Goal: Transaction & Acquisition: Purchase product/service

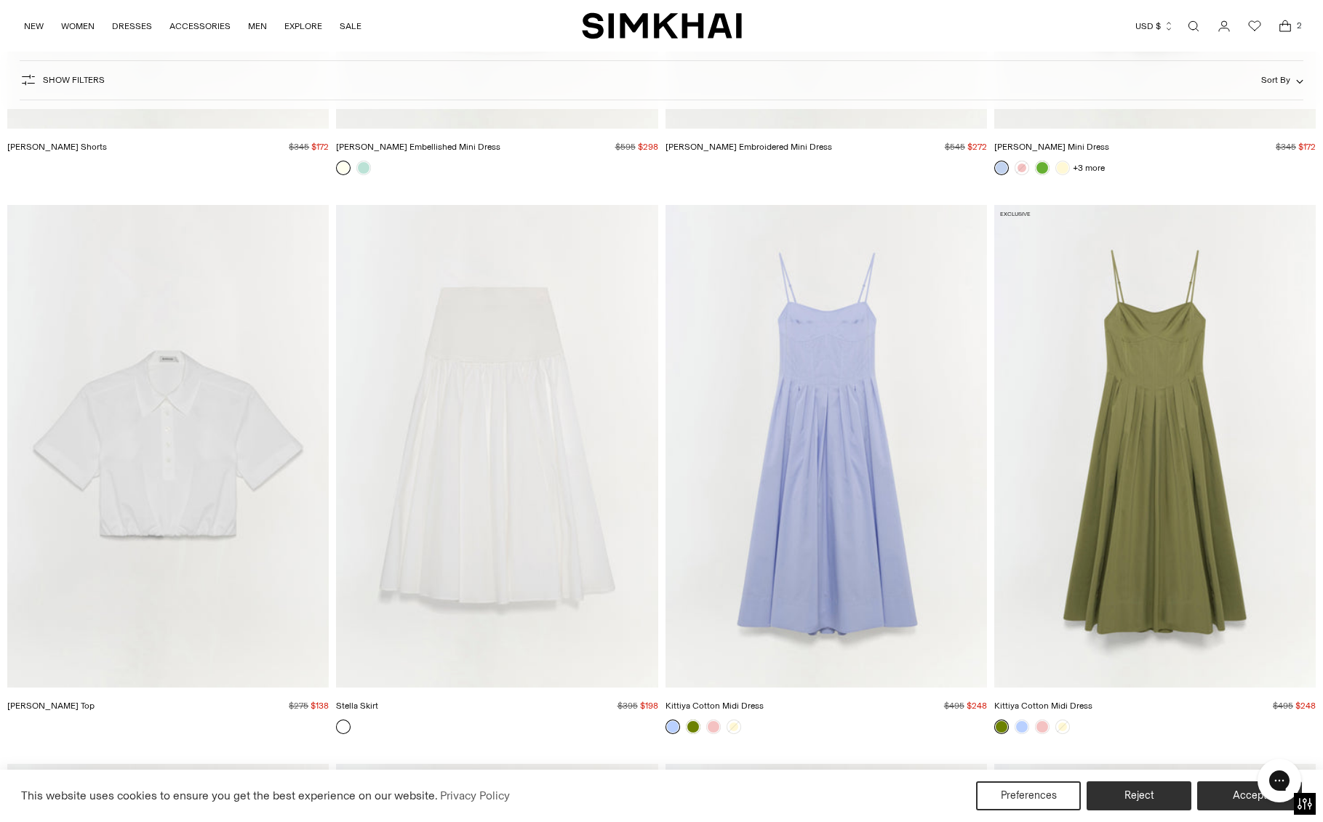
scroll to position [7291, 0]
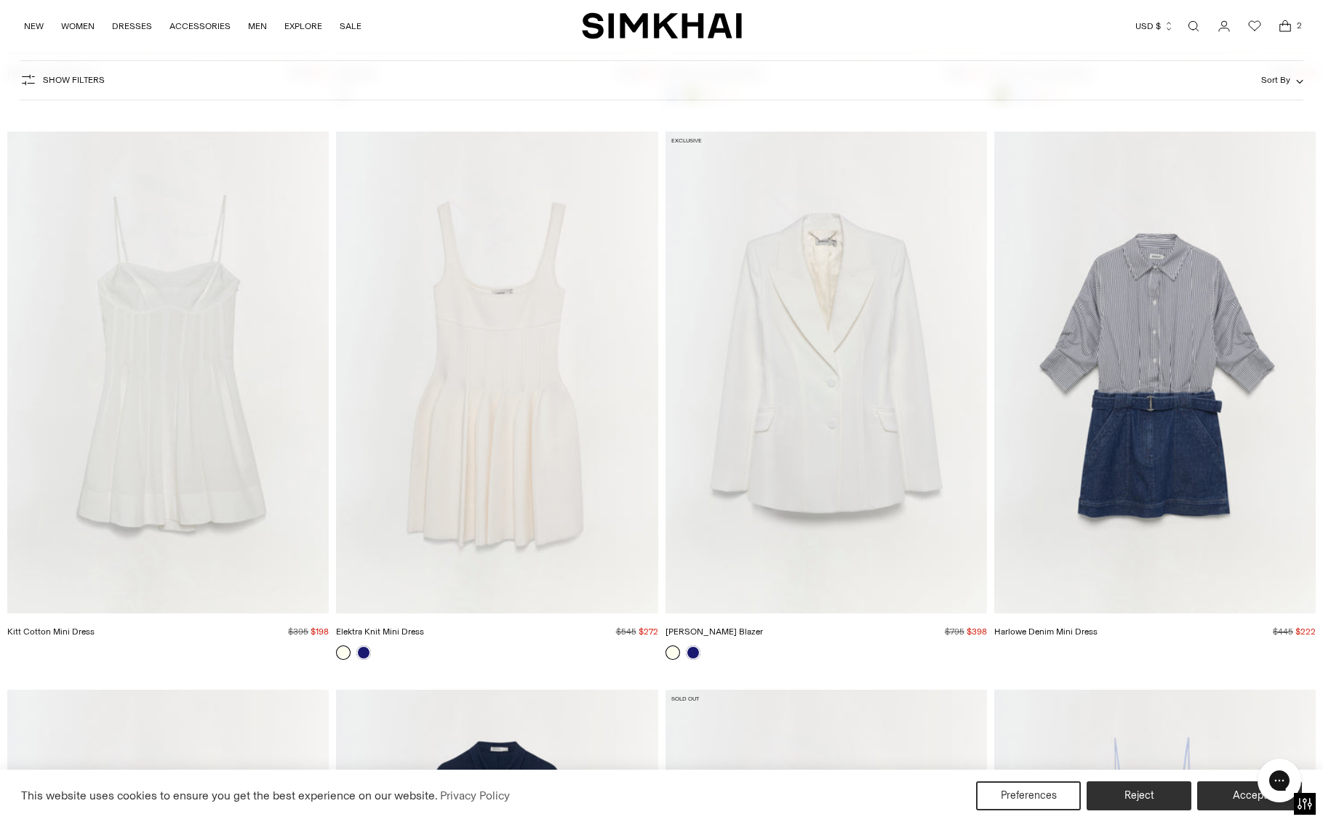
click at [0, 0] on img "Kitt Cotton Mini Dress" at bounding box center [0, 0] width 0 height 0
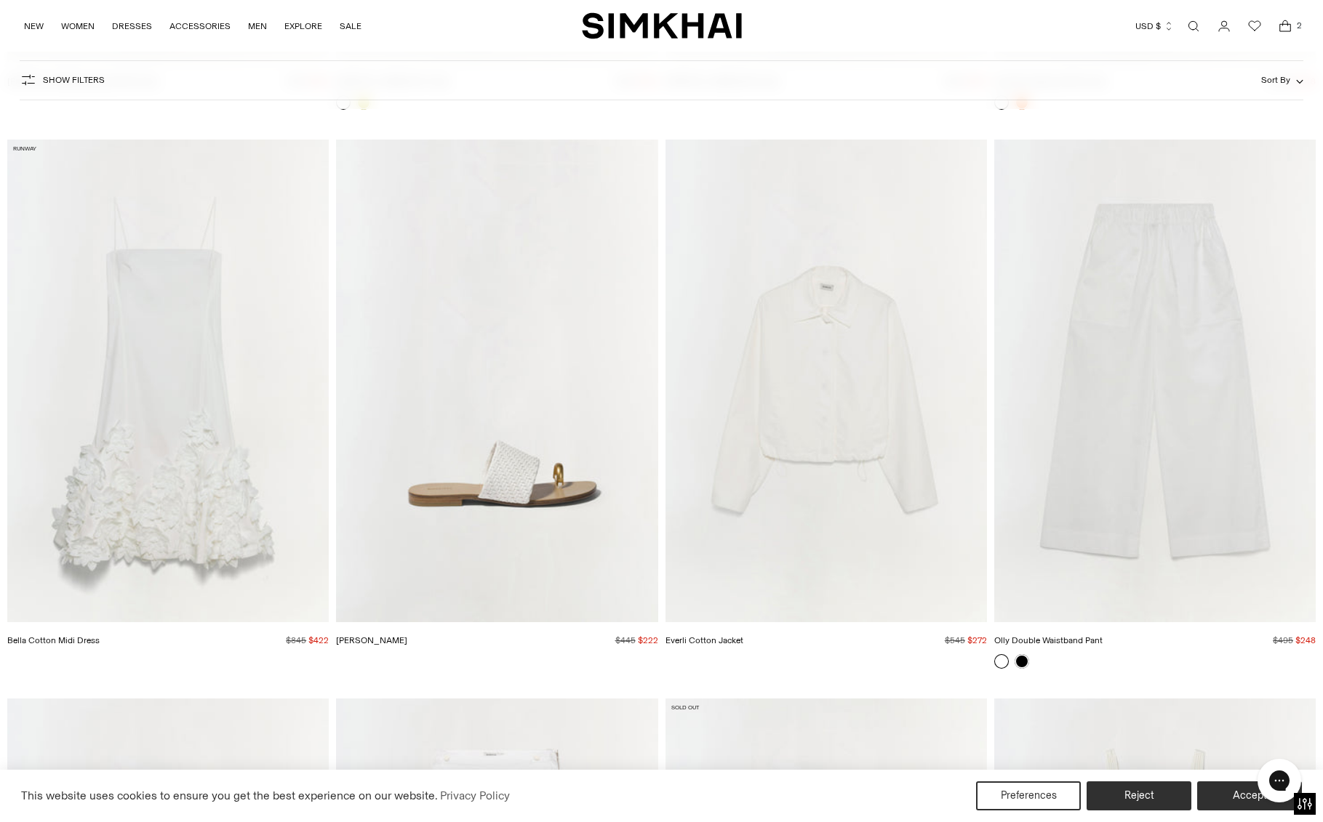
scroll to position [9530, 0]
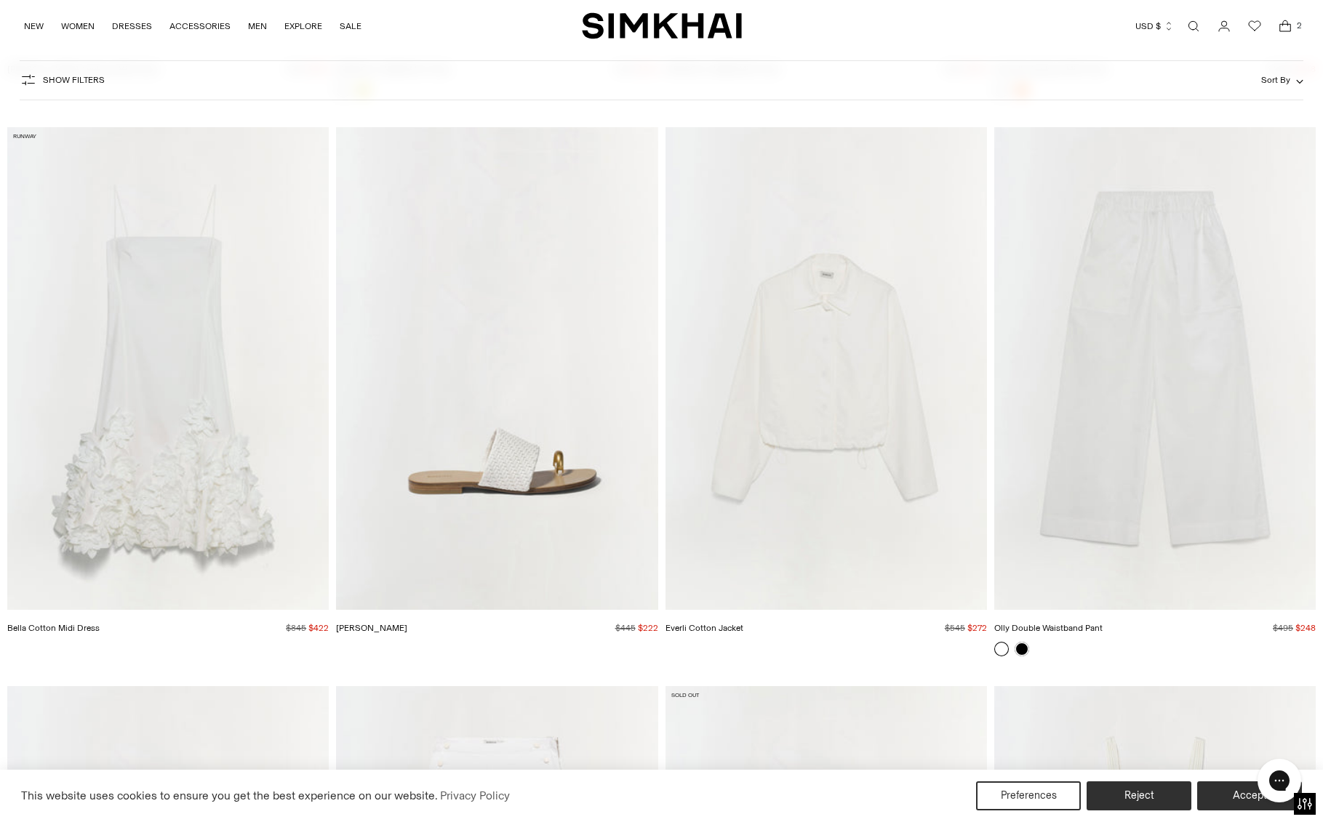
click at [0, 0] on img "Ariana Sandal" at bounding box center [0, 0] width 0 height 0
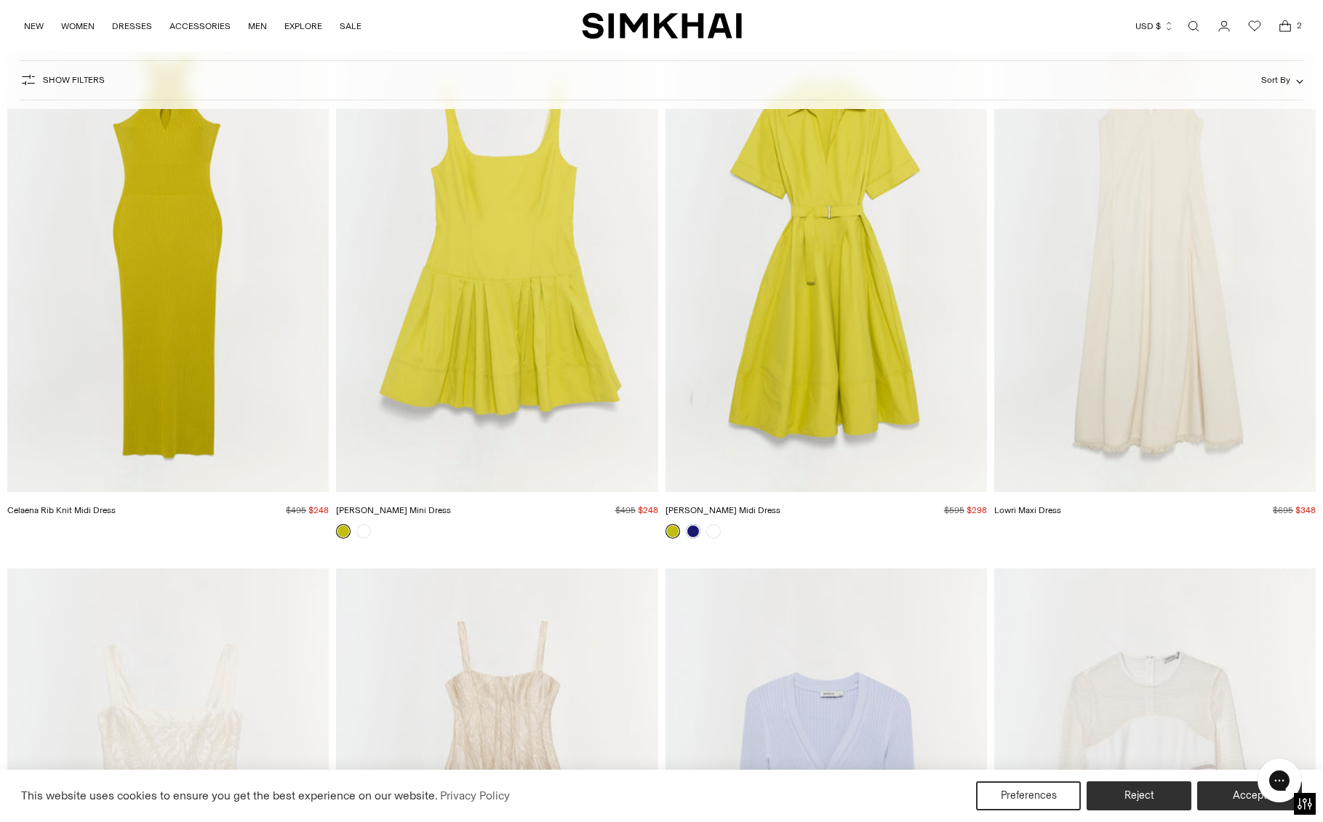
scroll to position [14898, 0]
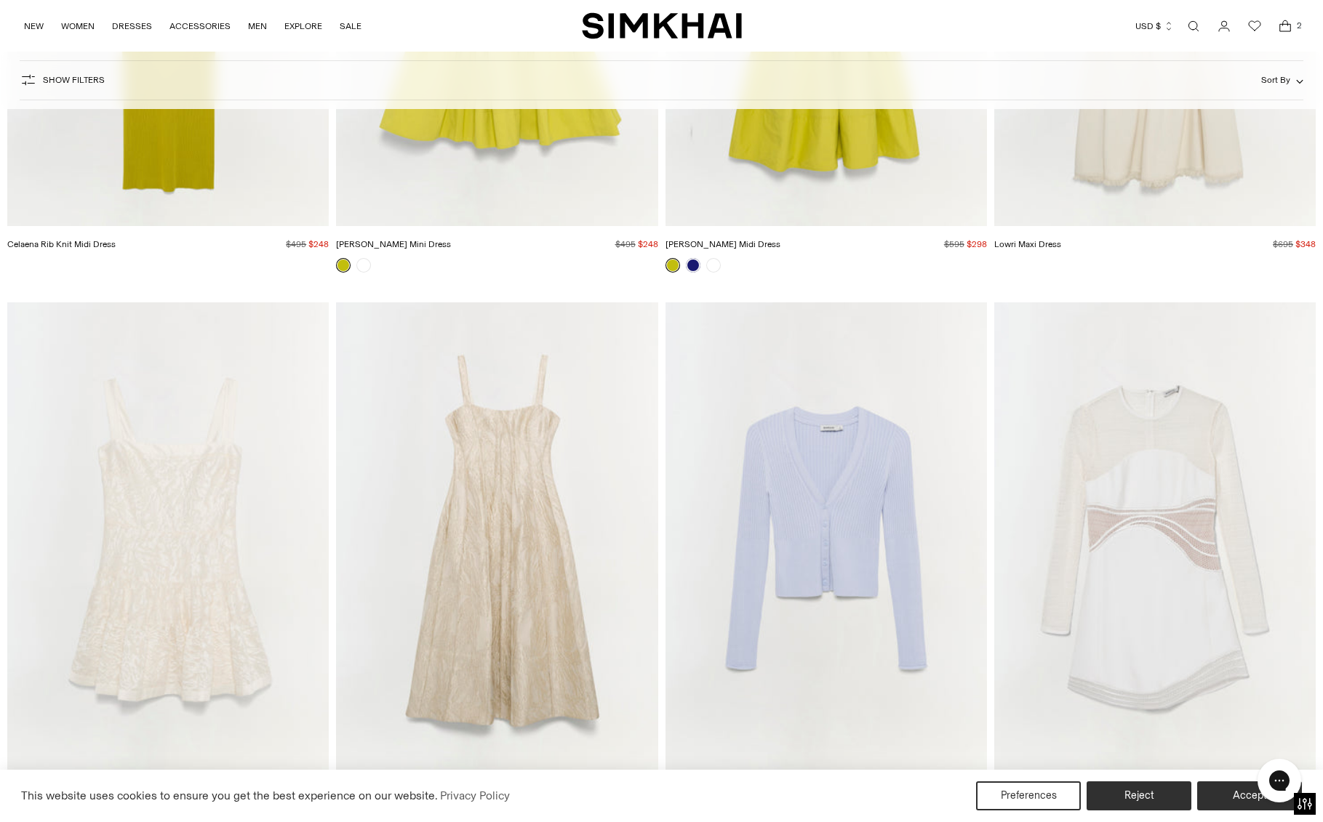
click at [0, 0] on img "Blaise Dress" at bounding box center [0, 0] width 0 height 0
click at [0, 0] on img "Ailany Rib Knit Cardigan" at bounding box center [0, 0] width 0 height 0
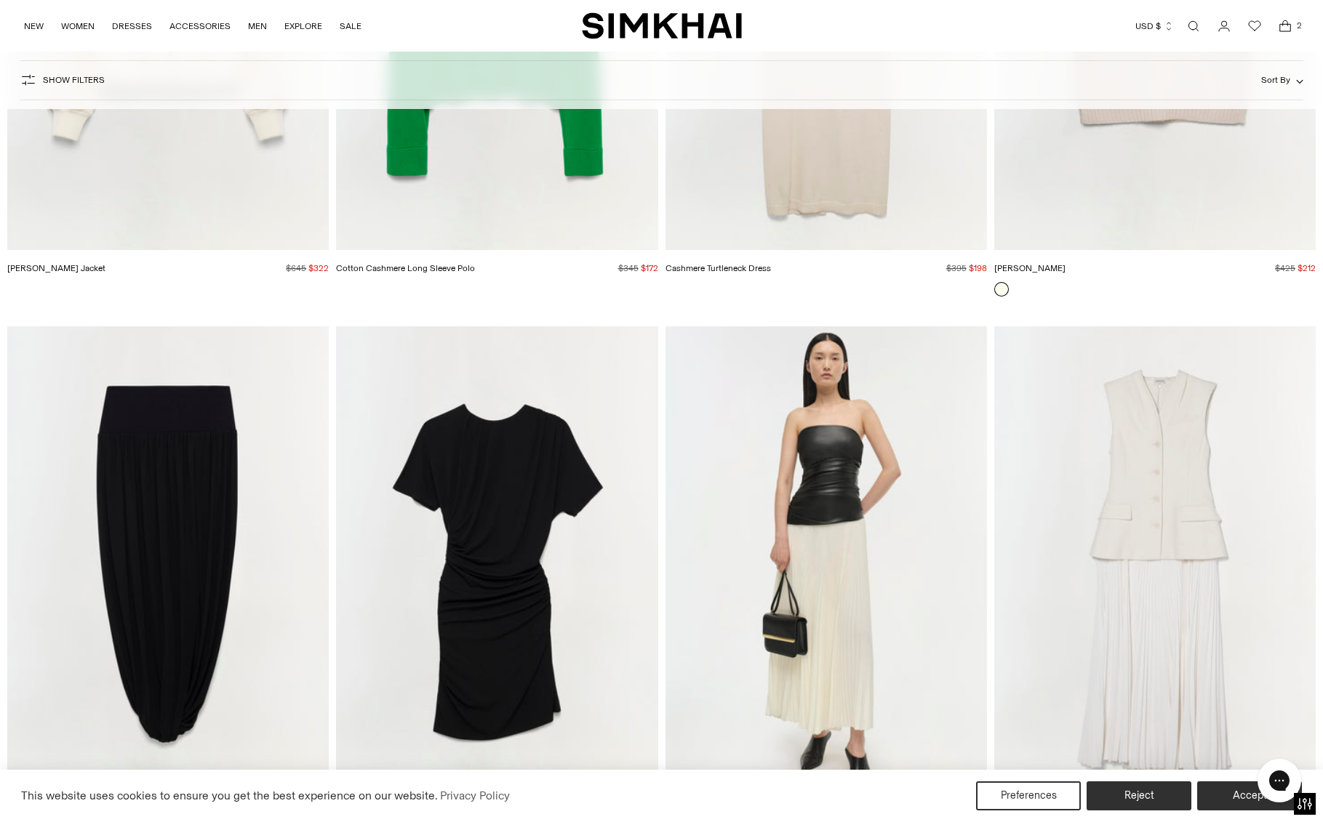
scroll to position [22895, 0]
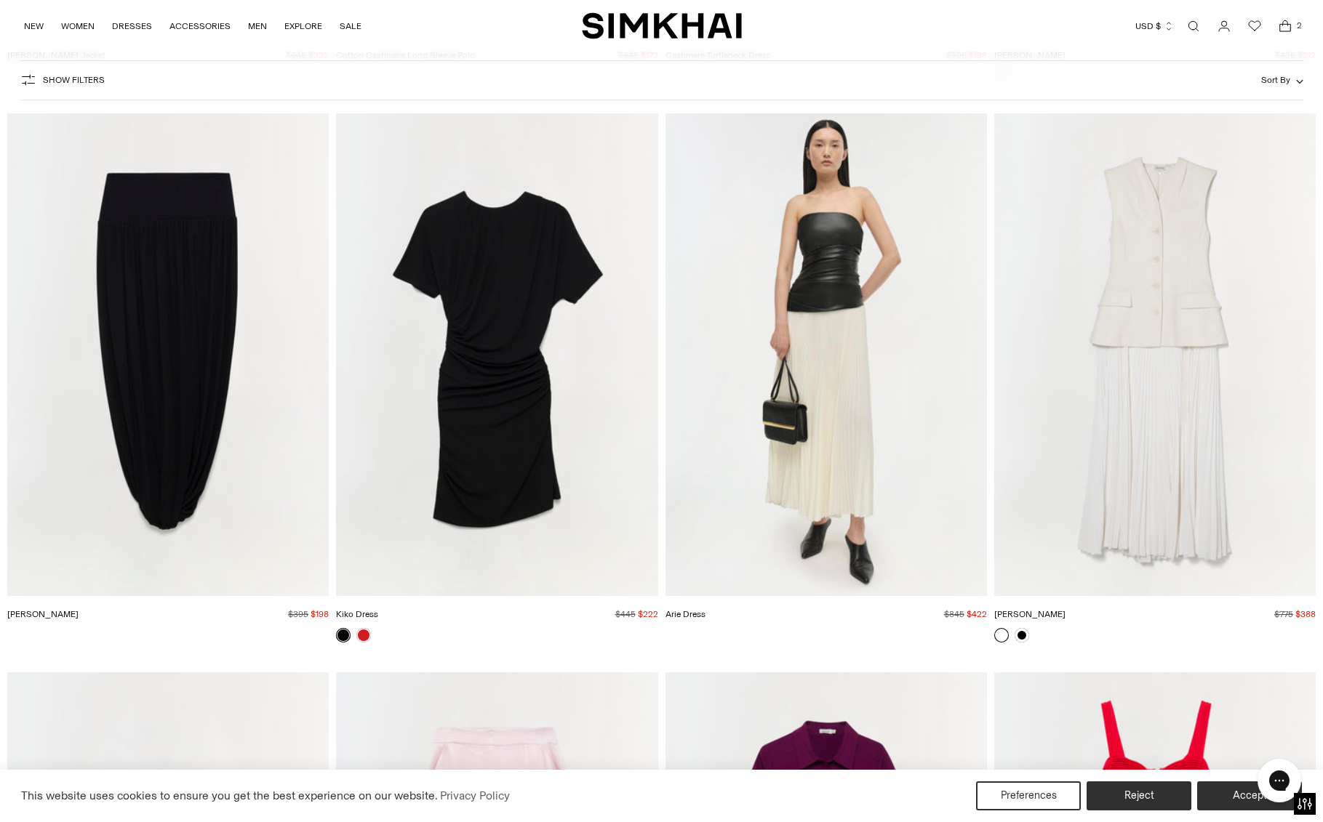
click at [0, 0] on img "Kiko Dress" at bounding box center [0, 0] width 0 height 0
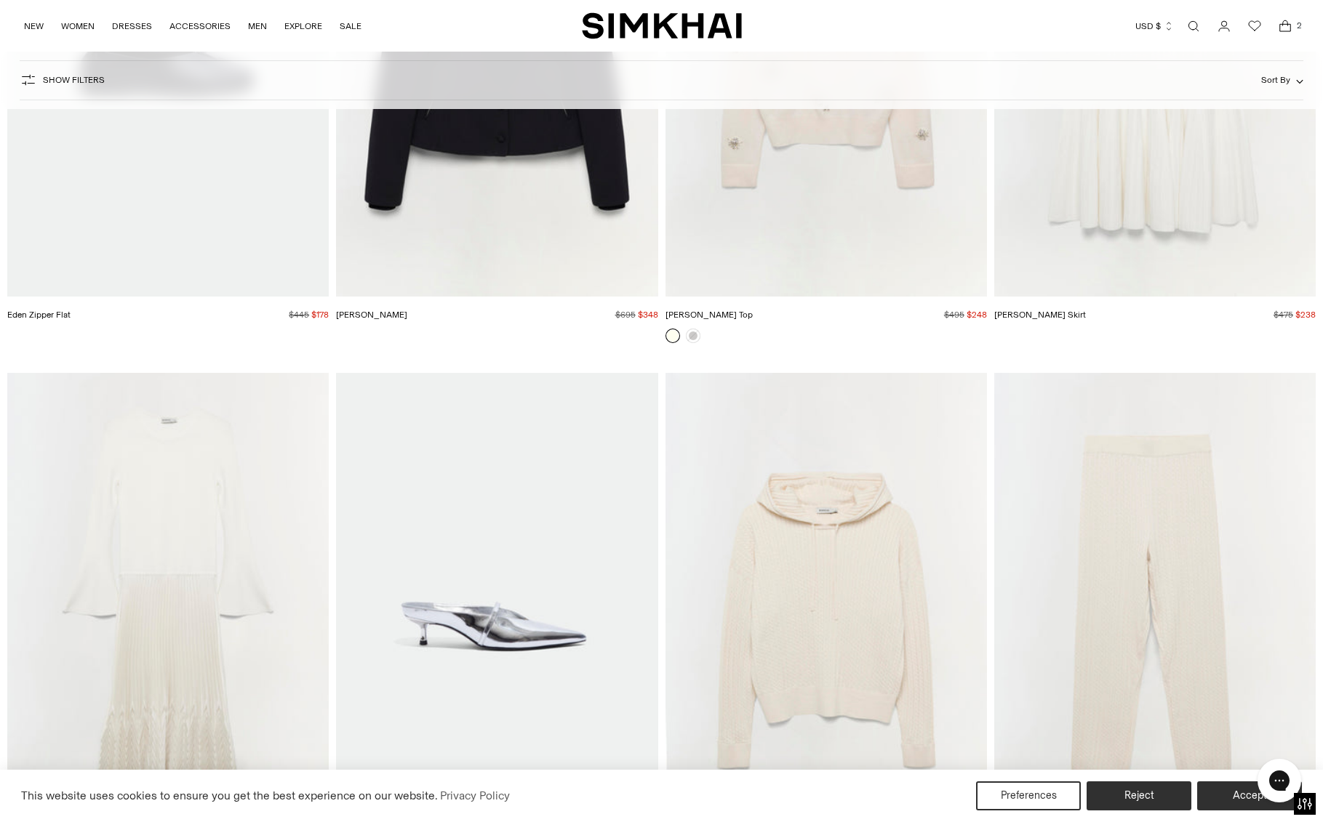
scroll to position [26717, 0]
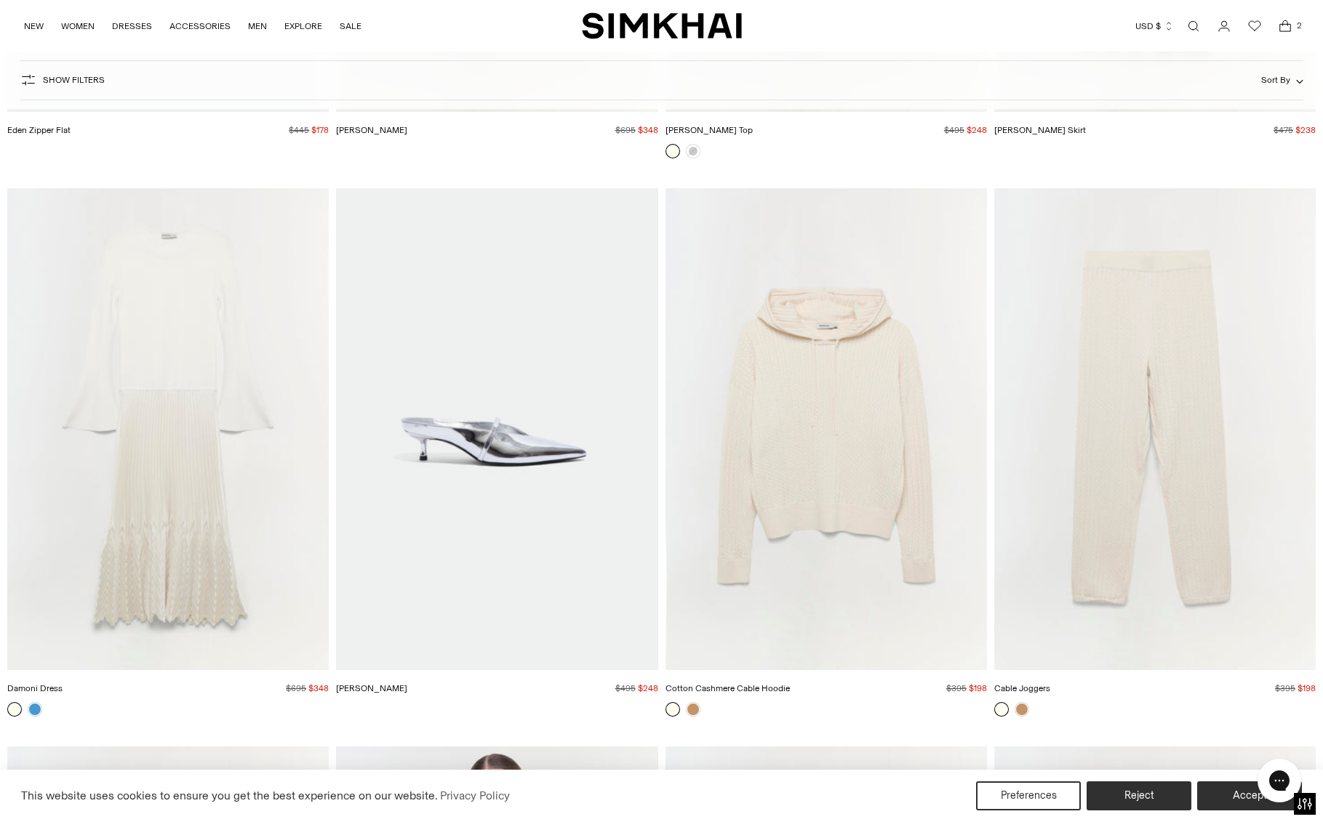
click at [0, 0] on img "Damoni Dress" at bounding box center [0, 0] width 0 height 0
click at [0, 0] on img "Cotton Cashmere Cable Hoodie" at bounding box center [0, 0] width 0 height 0
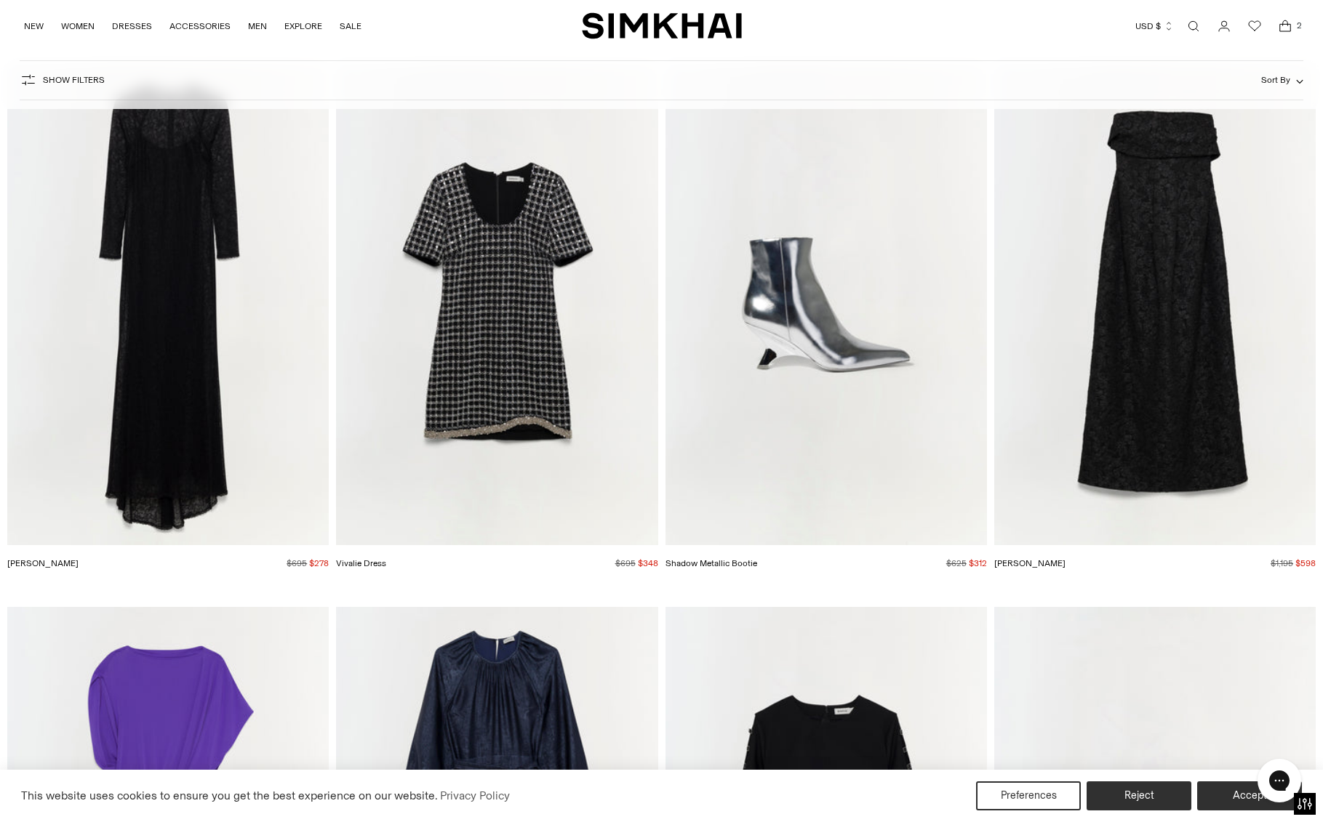
scroll to position [28484, 0]
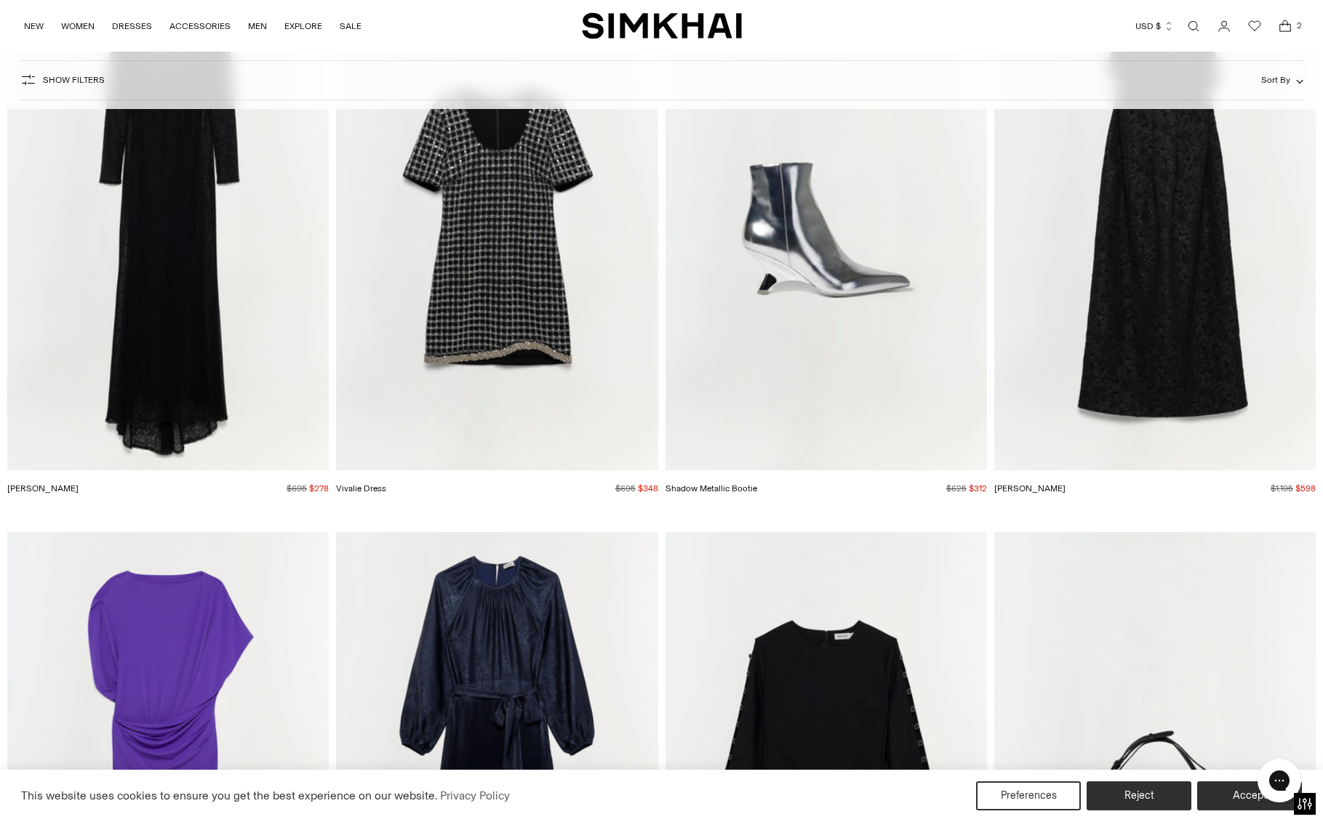
click at [0, 0] on img "Stacy Gown" at bounding box center [0, 0] width 0 height 0
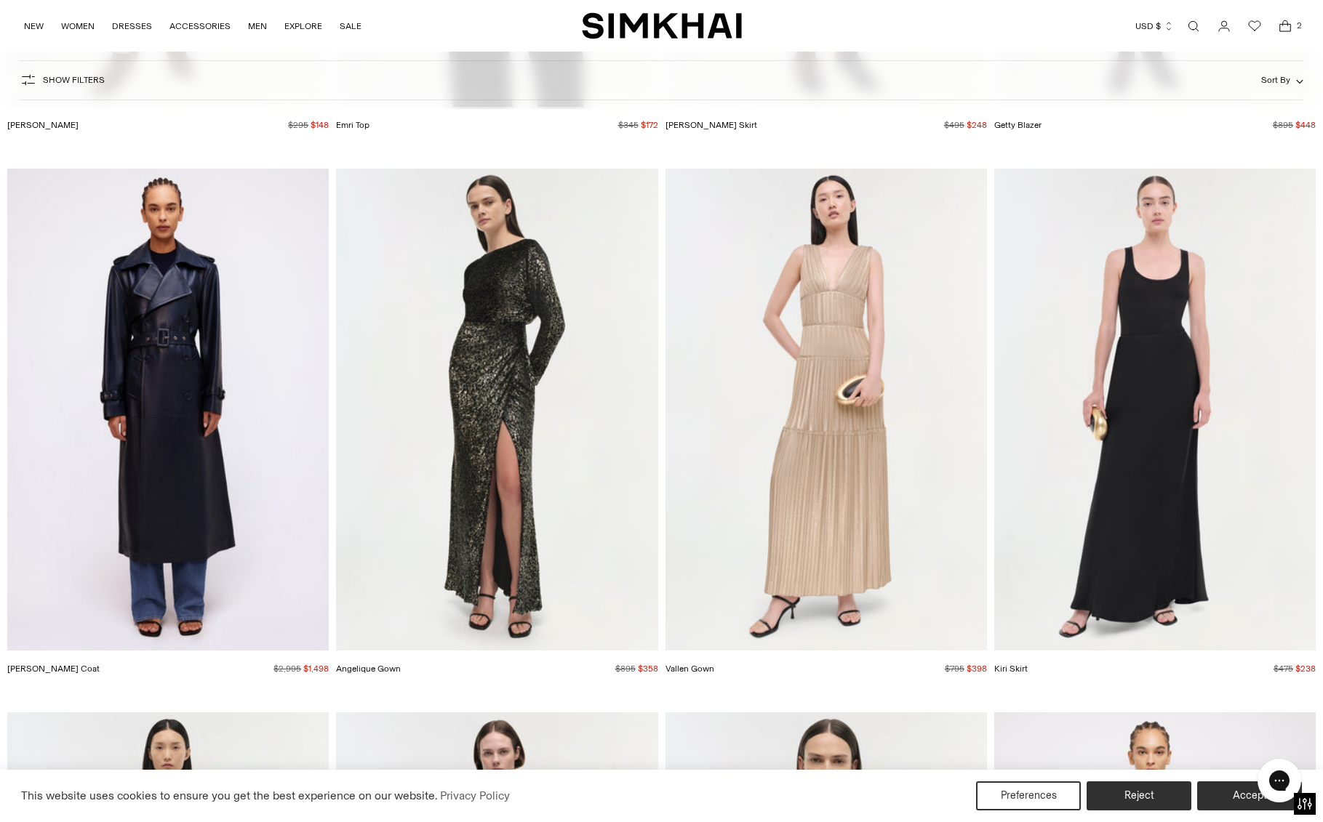
scroll to position [35562, 0]
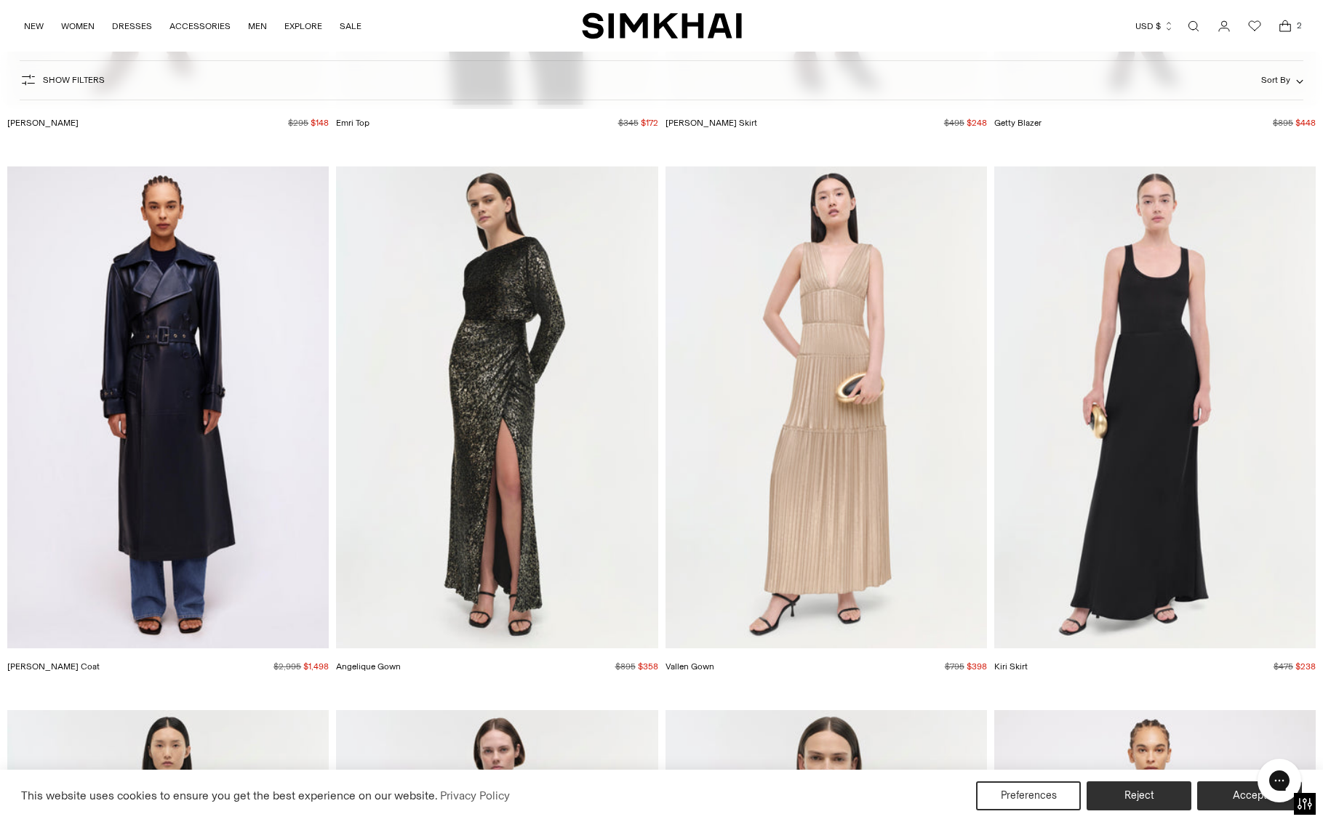
click at [0, 0] on img "Vallen Gown" at bounding box center [0, 0] width 0 height 0
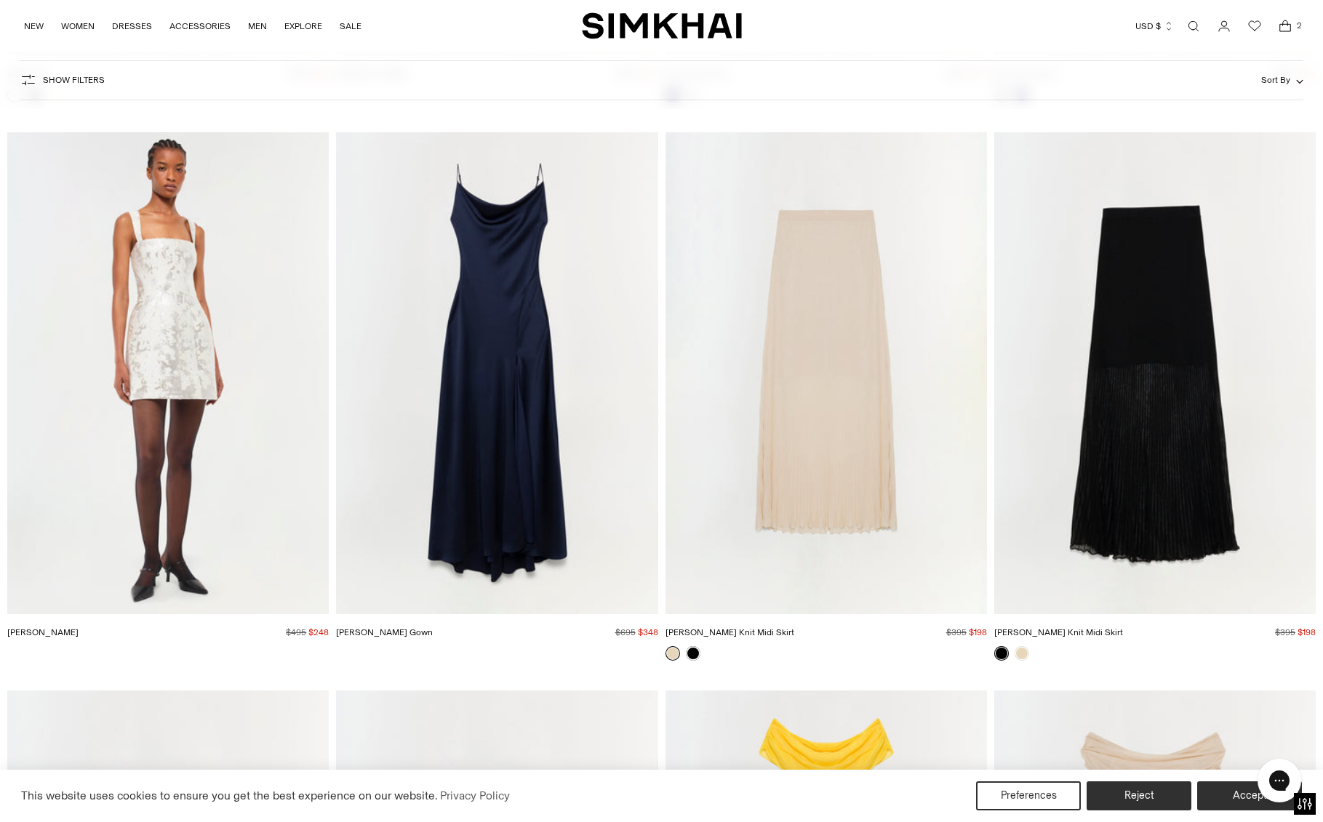
scroll to position [50004, 0]
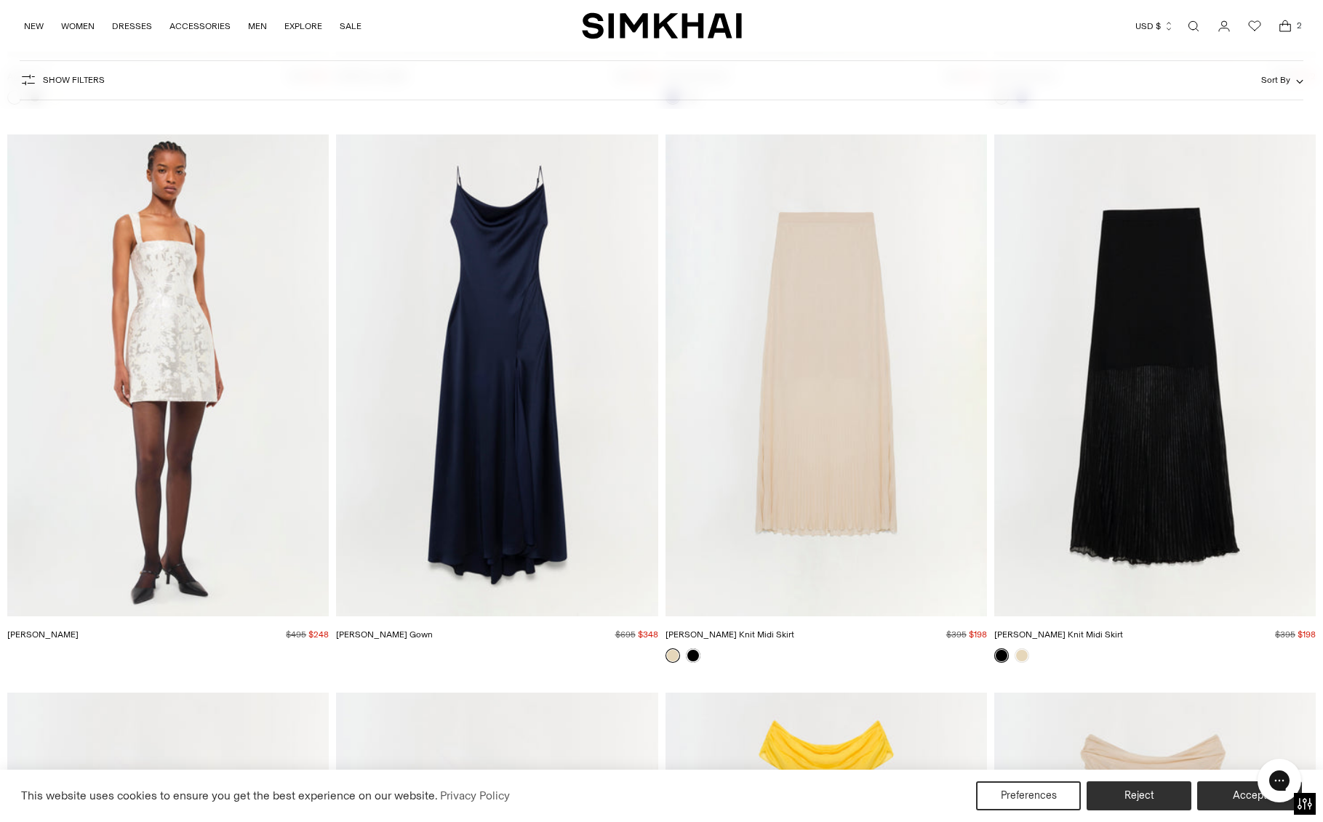
click at [0, 0] on img "Gennie Knit Midi Skirt" at bounding box center [0, 0] width 0 height 0
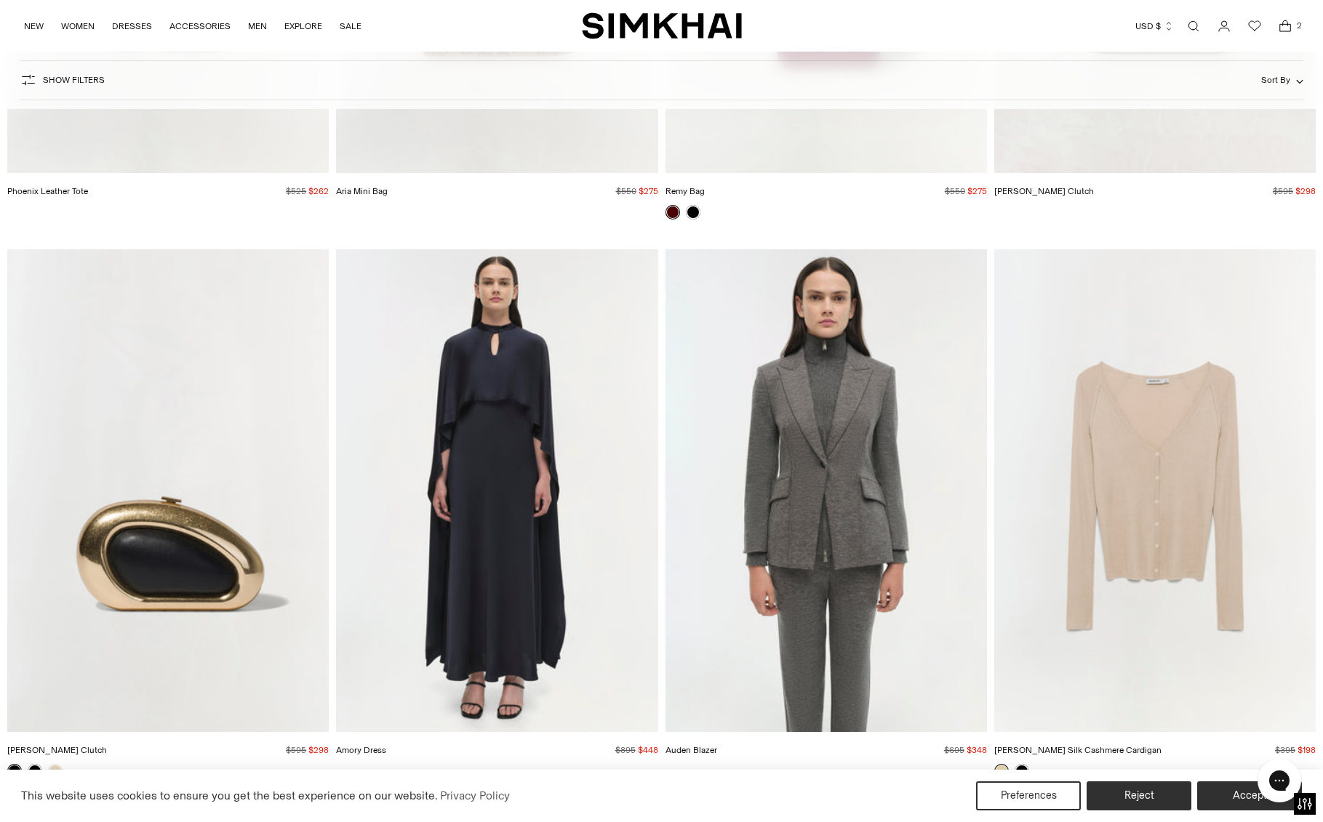
scroll to position [52689, 0]
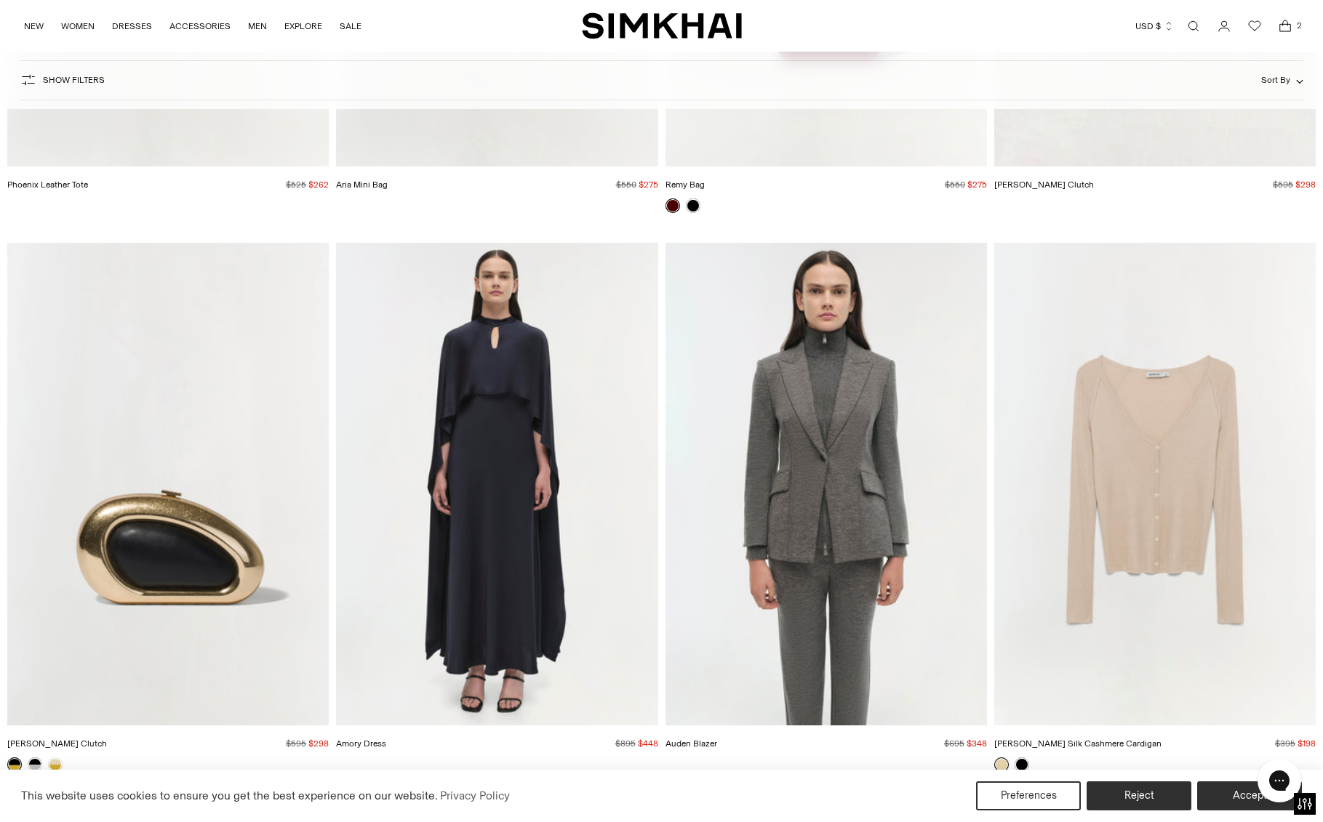
click at [0, 0] on img "Darlene Silk Cashmere Cardigan" at bounding box center [0, 0] width 0 height 0
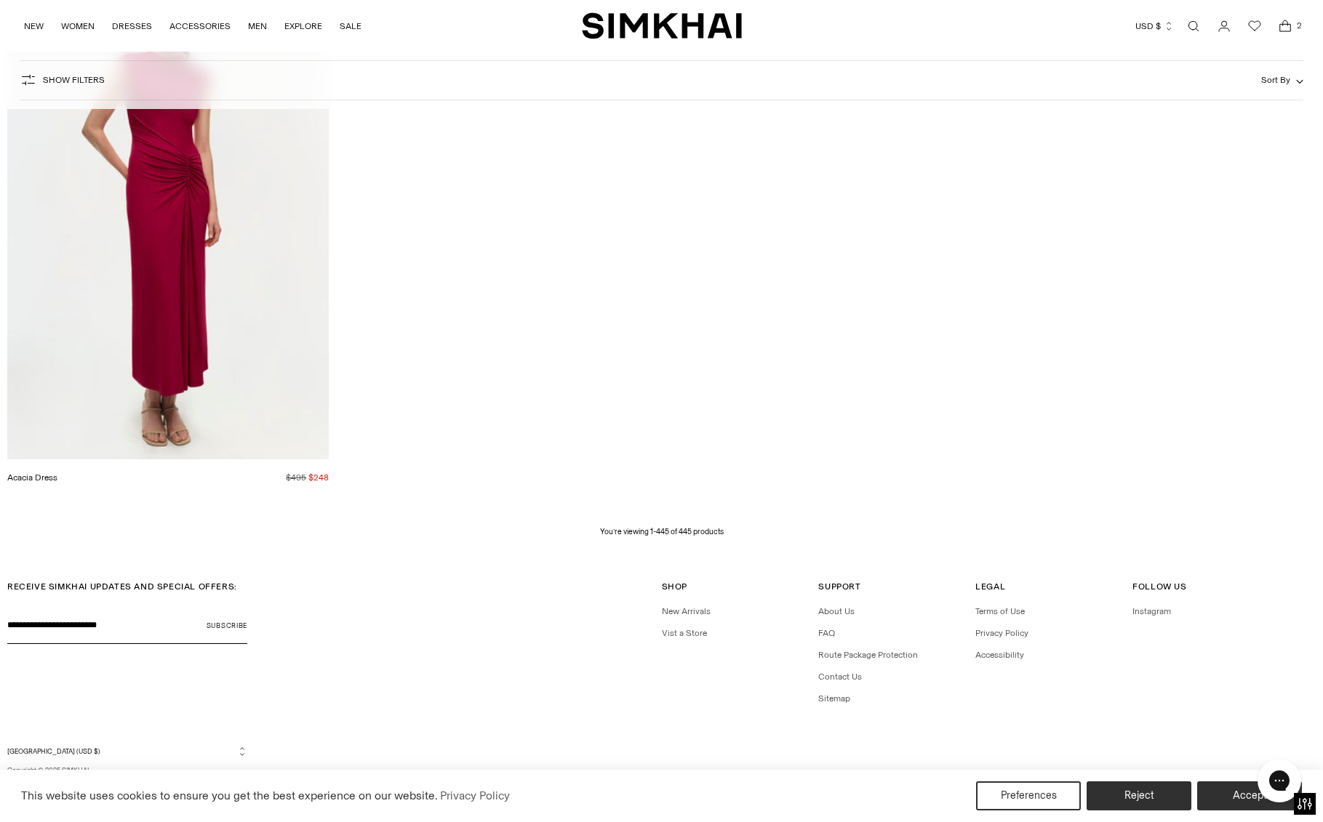
scroll to position [61806, 0]
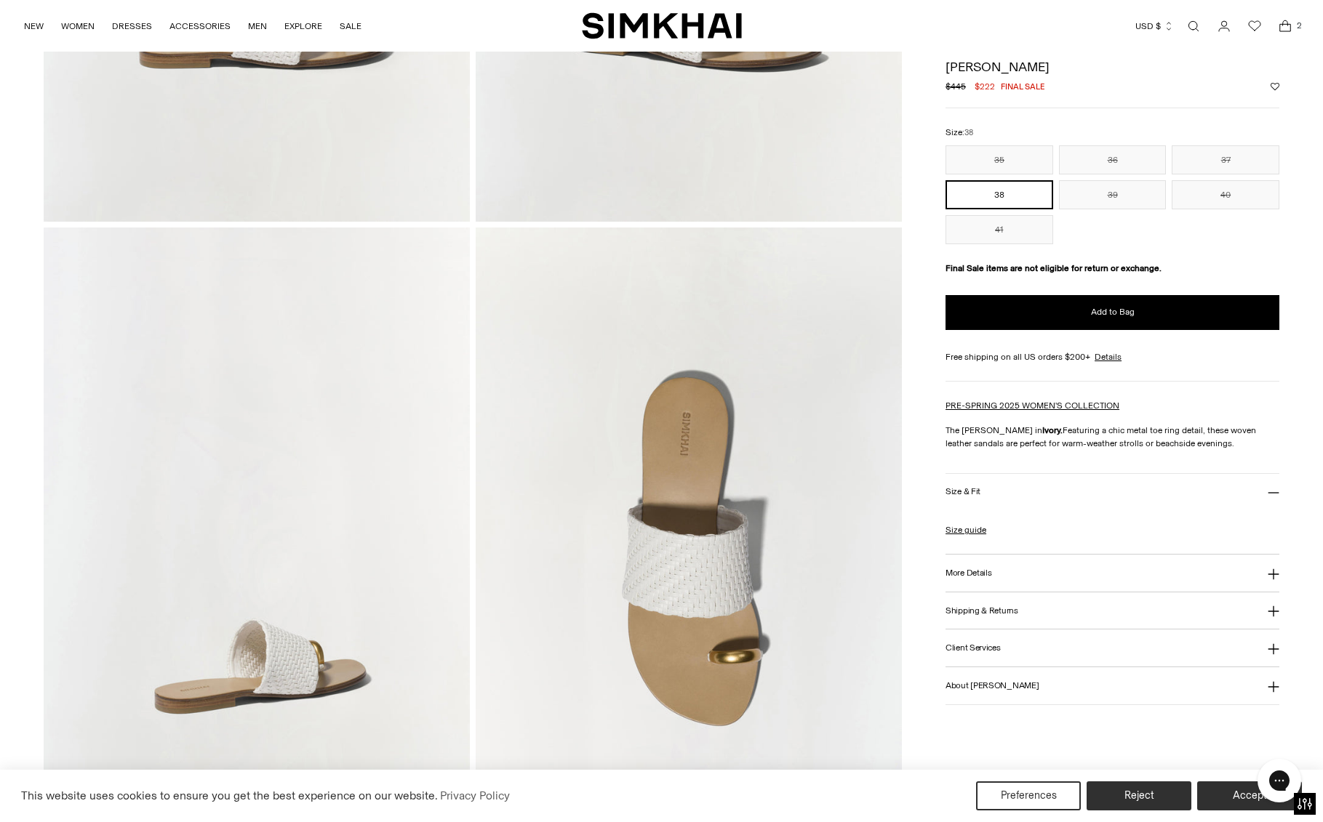
scroll to position [20, 0]
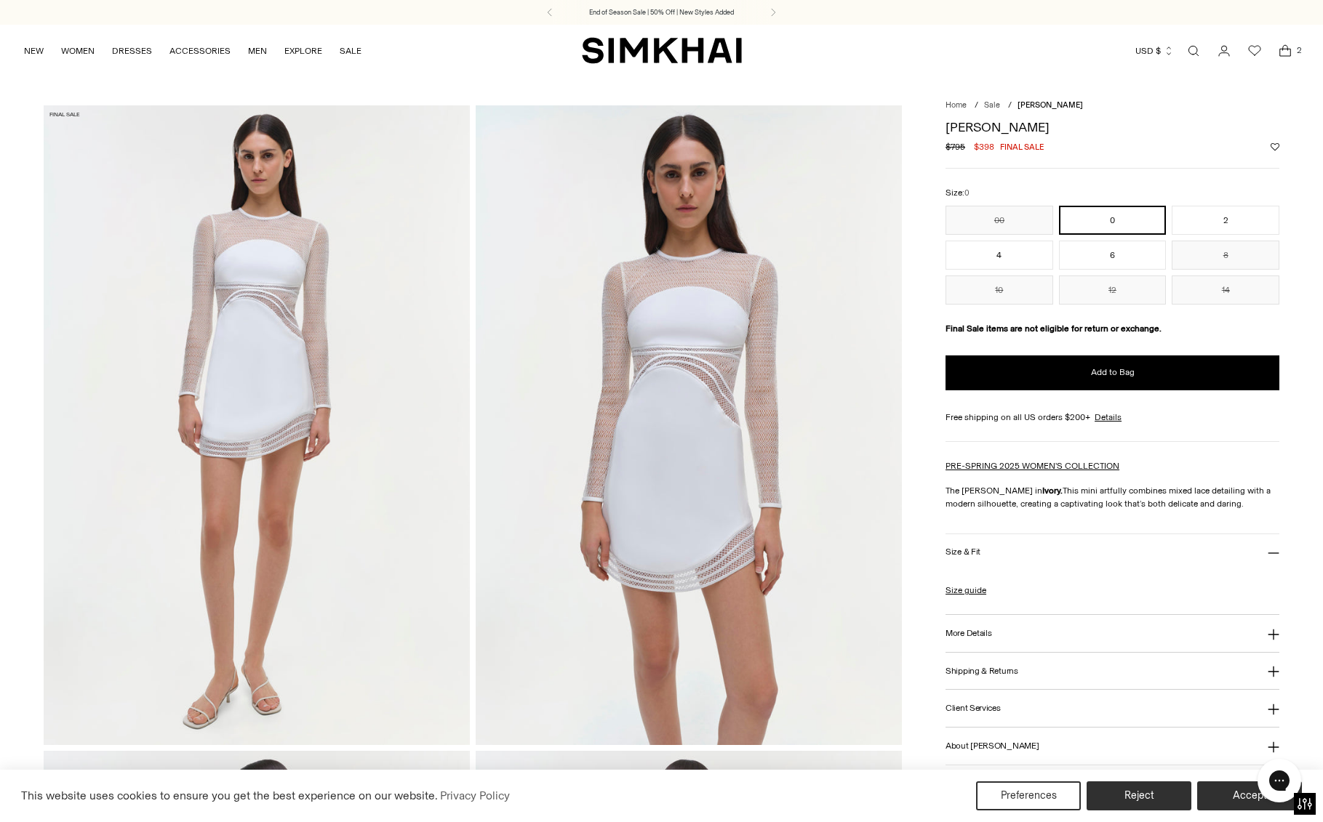
click at [734, 371] on img at bounding box center [689, 424] width 426 height 639
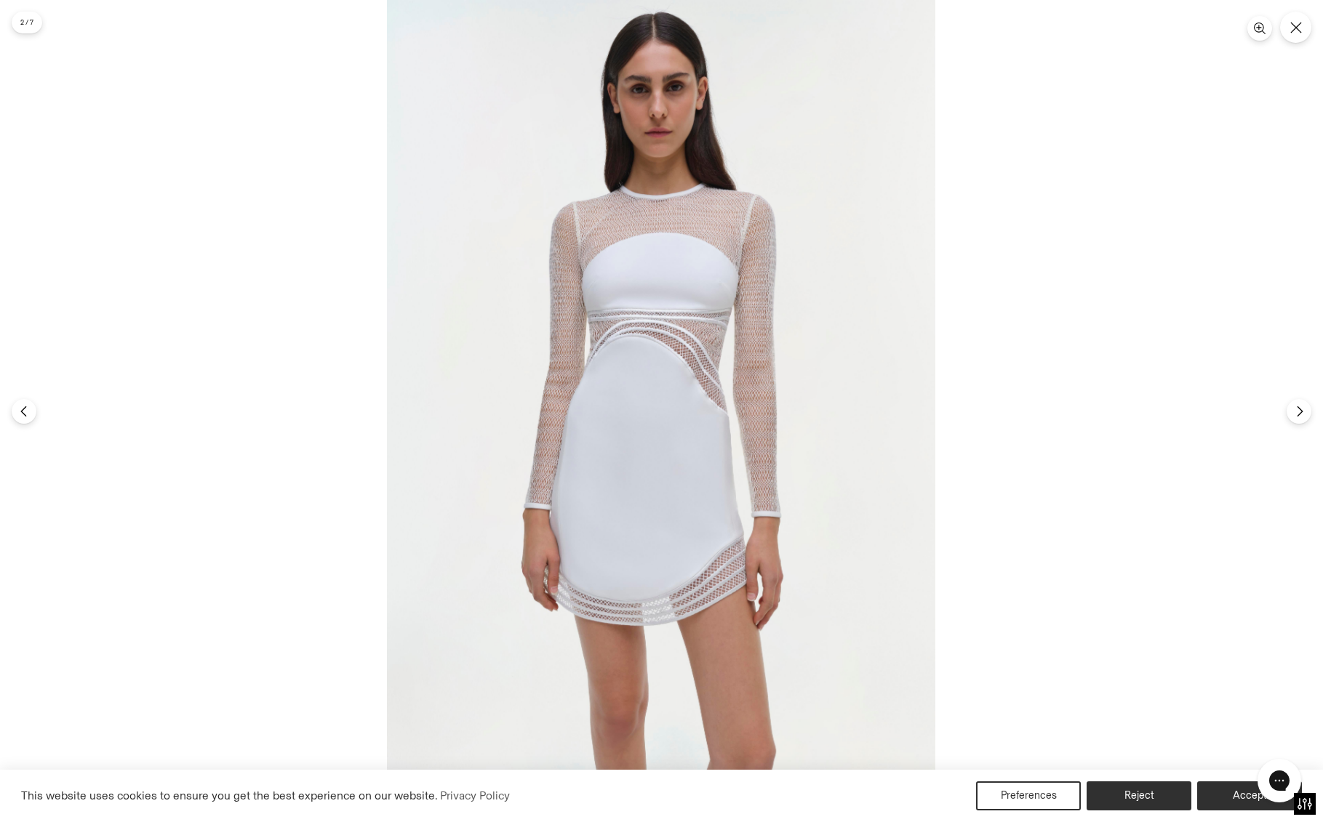
click at [667, 356] on img at bounding box center [661, 411] width 548 height 822
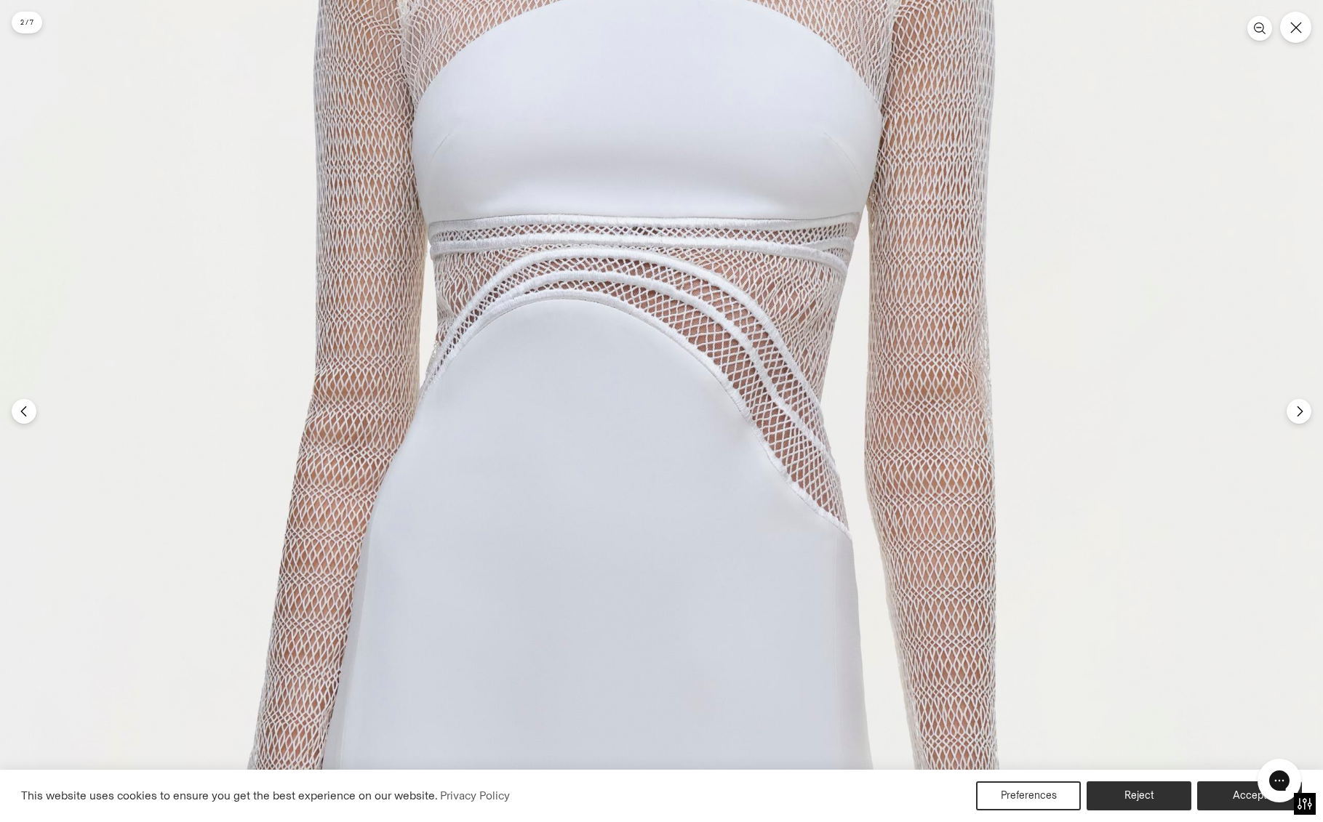
click at [667, 356] on img at bounding box center [649, 522] width 1645 height 2467
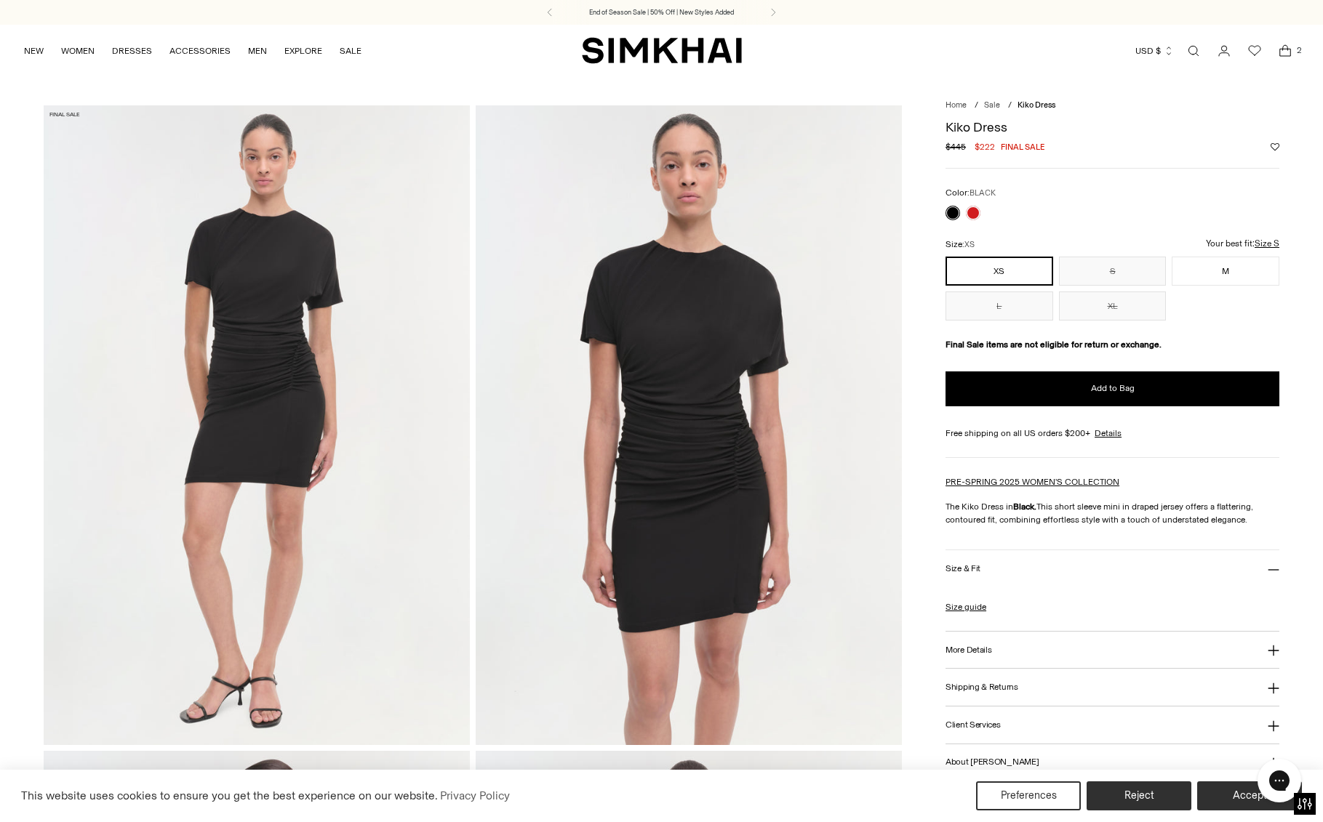
click at [266, 364] on img at bounding box center [257, 424] width 426 height 639
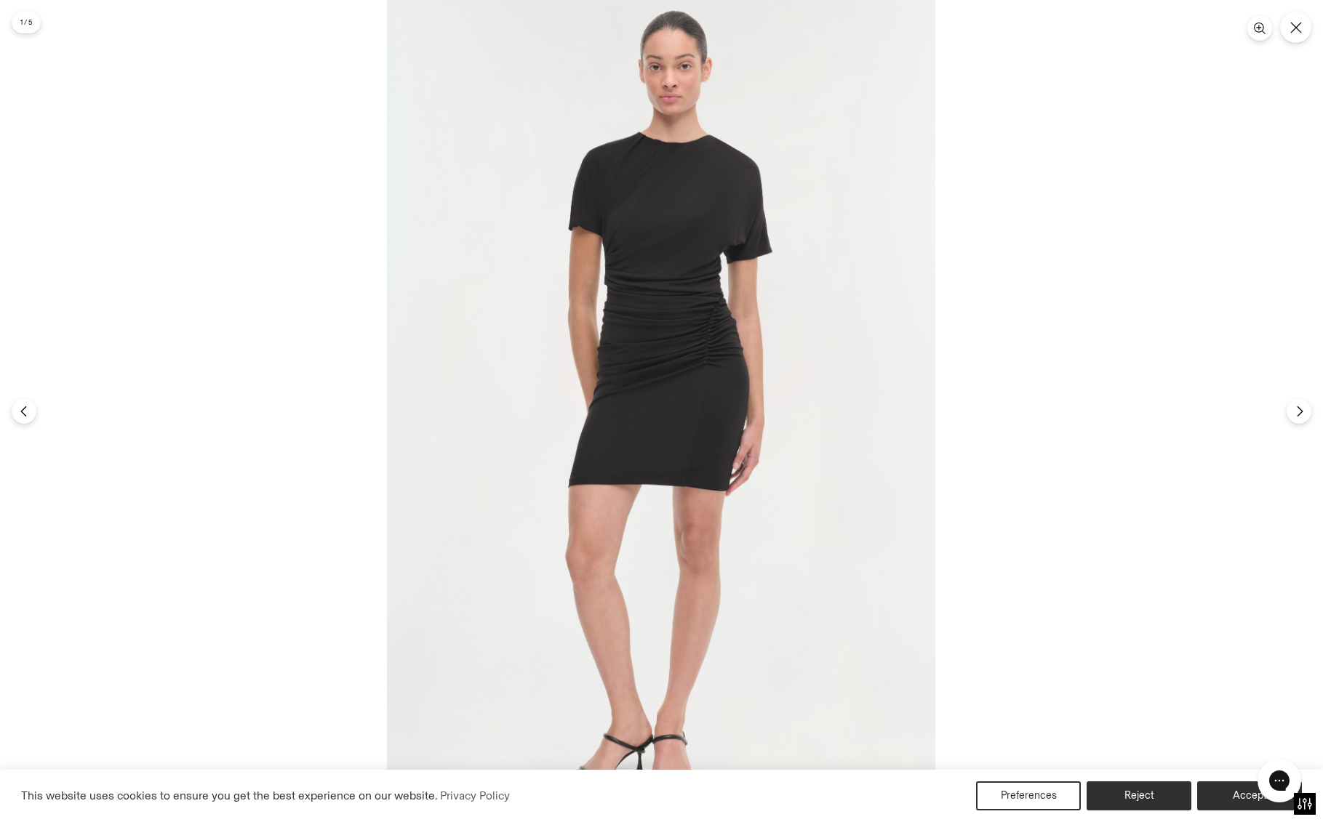
click at [734, 372] on img at bounding box center [661, 411] width 548 height 822
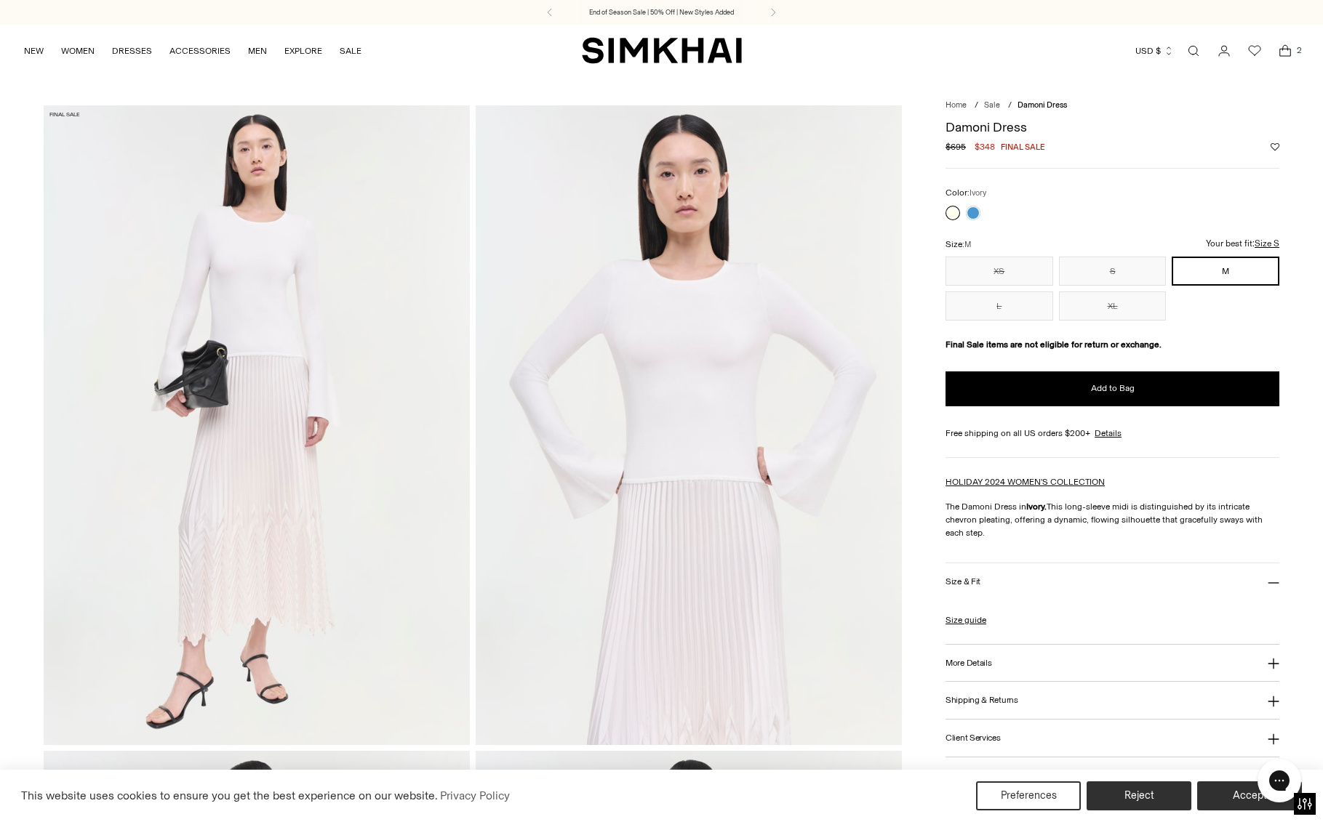
scroll to position [558, 0]
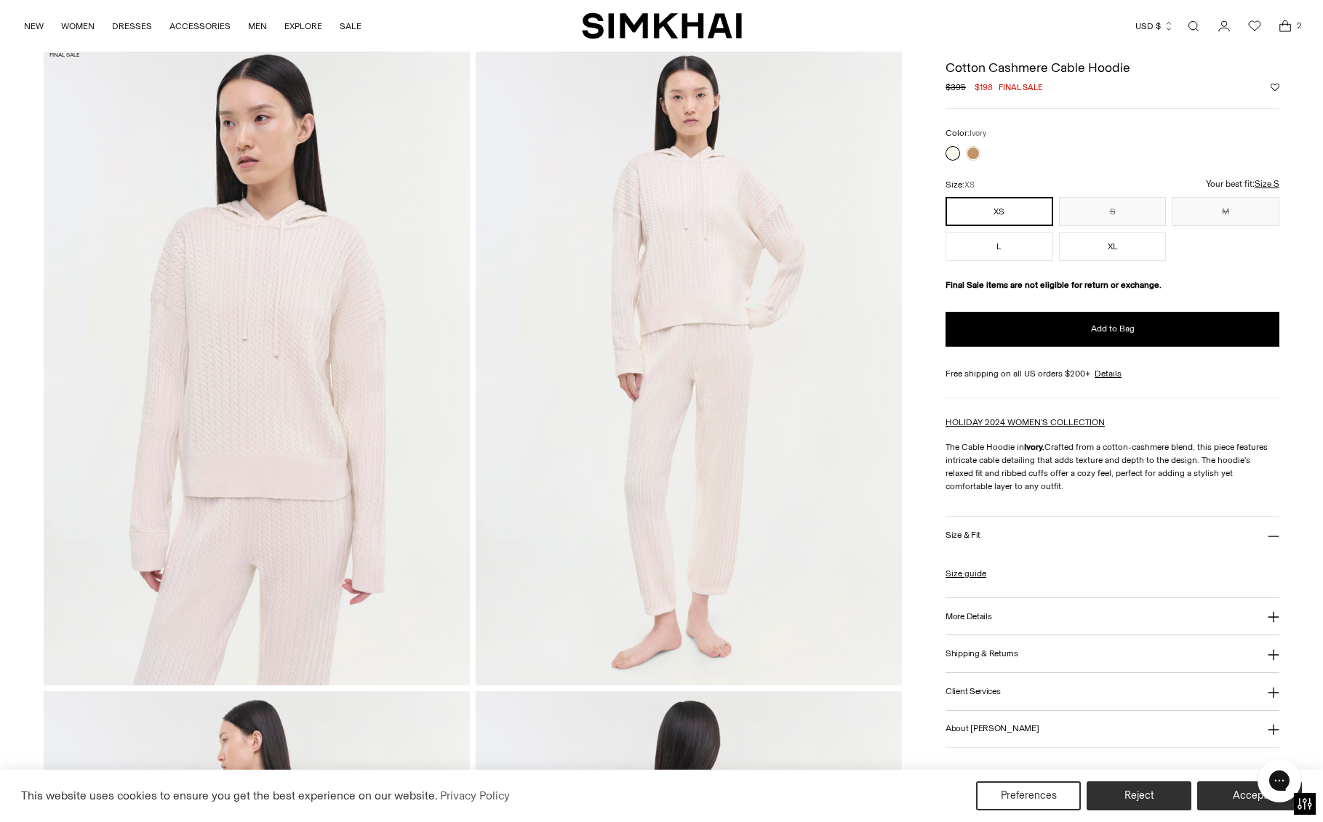
scroll to position [68, 0]
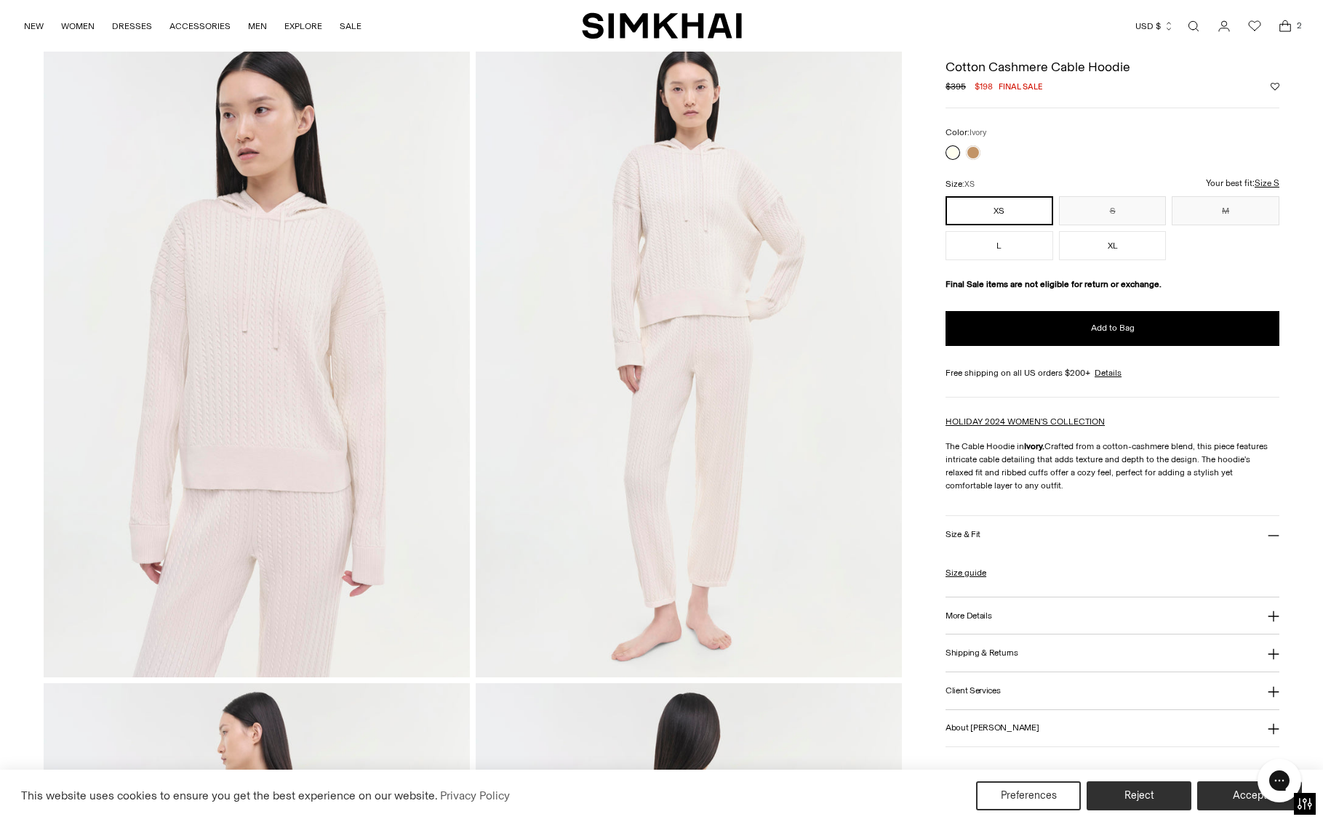
click at [245, 336] on img at bounding box center [257, 357] width 426 height 639
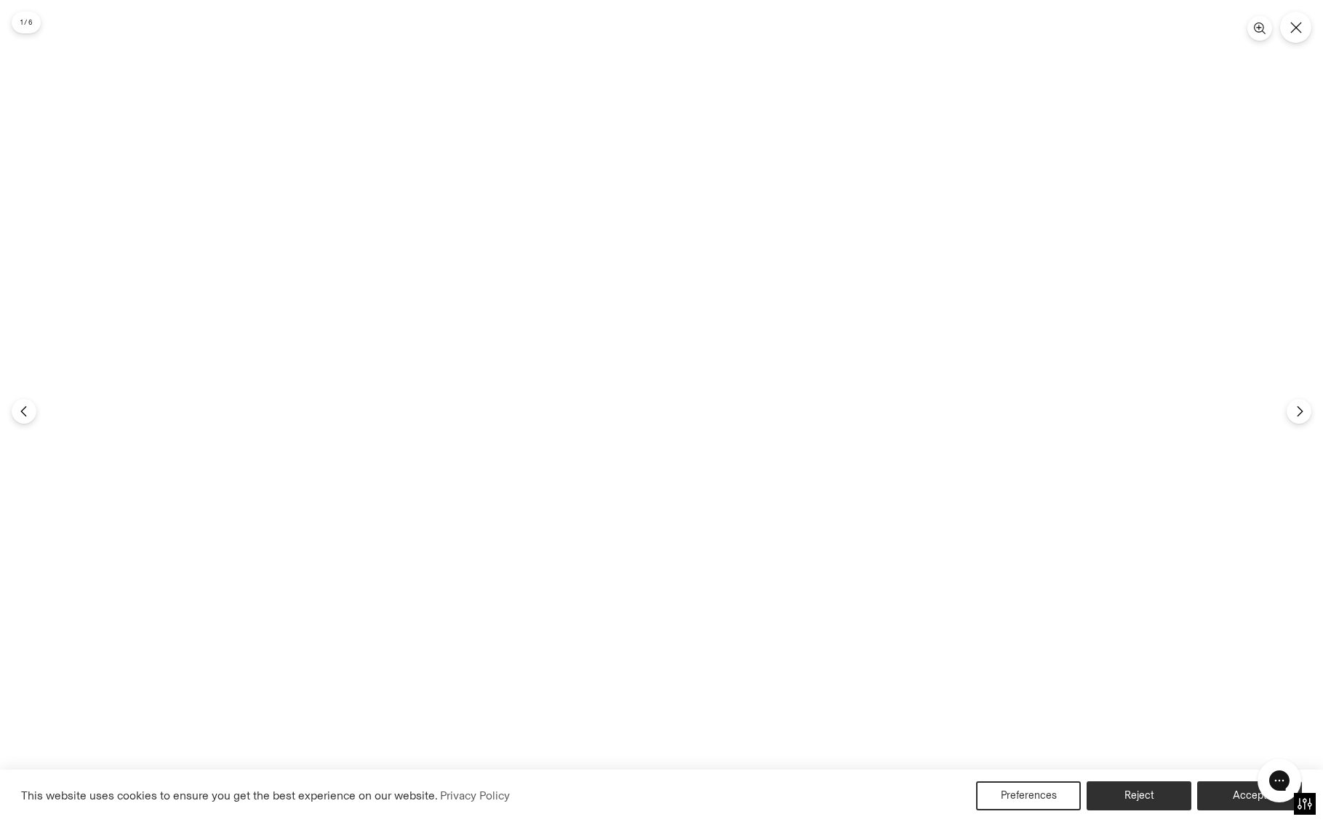
click at [605, 456] on img at bounding box center [661, 411] width 548 height 822
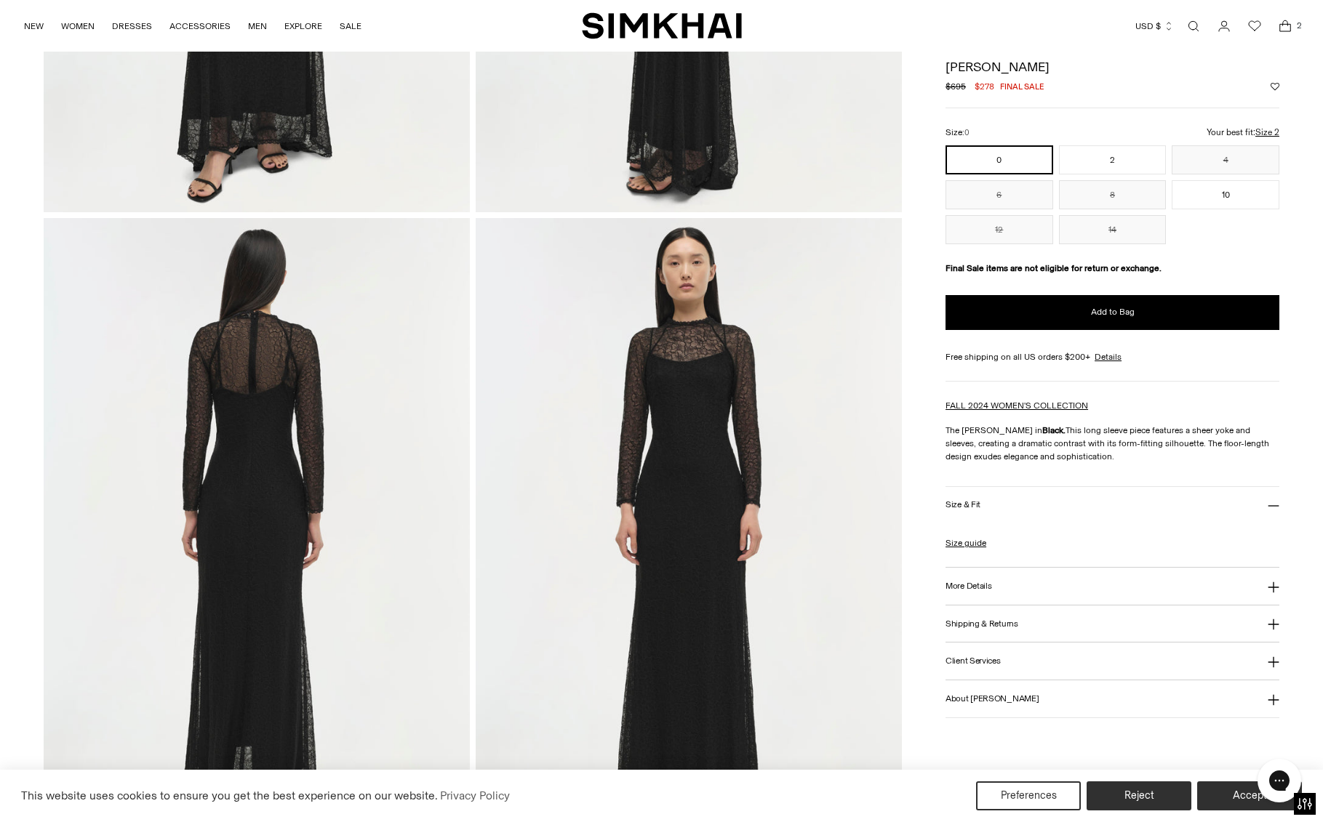
scroll to position [564, 0]
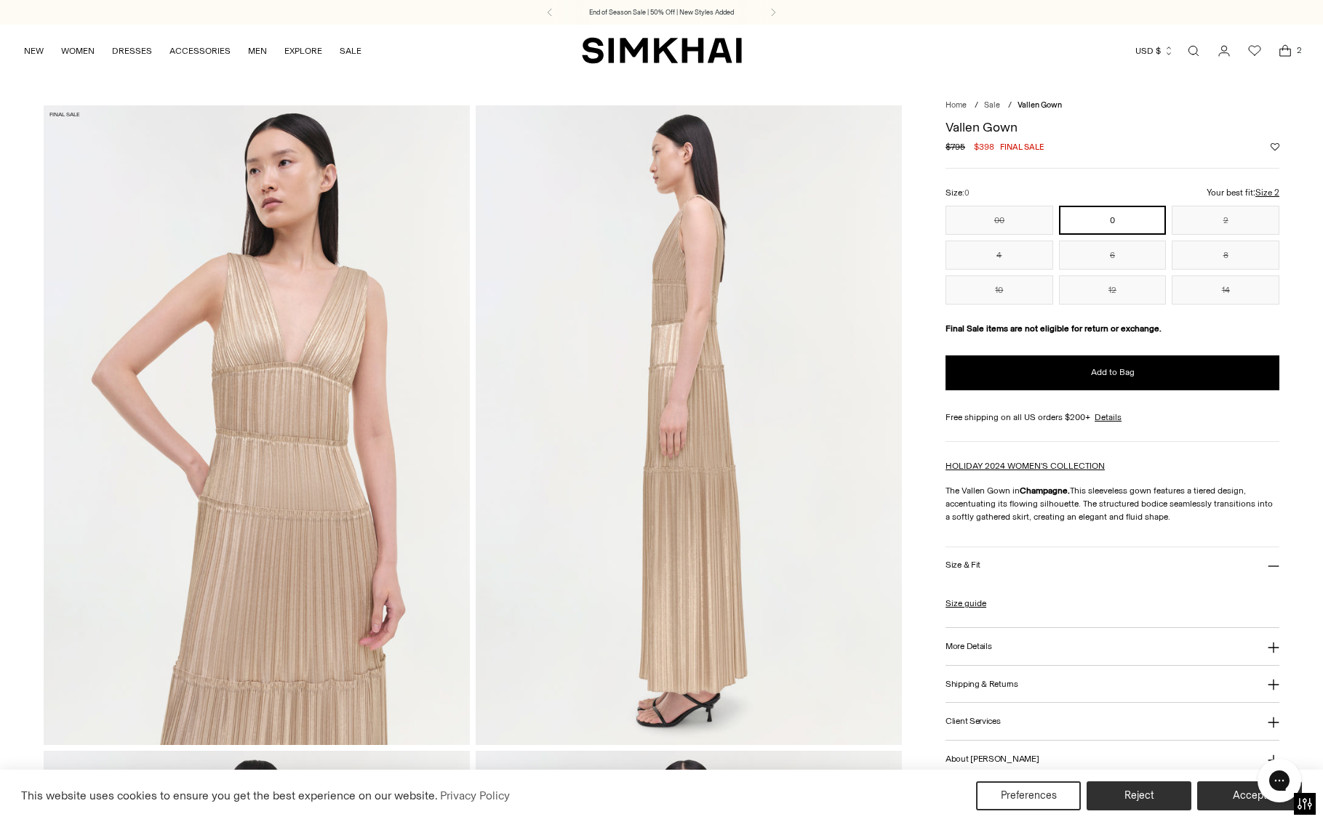
click at [386, 284] on img at bounding box center [257, 424] width 426 height 639
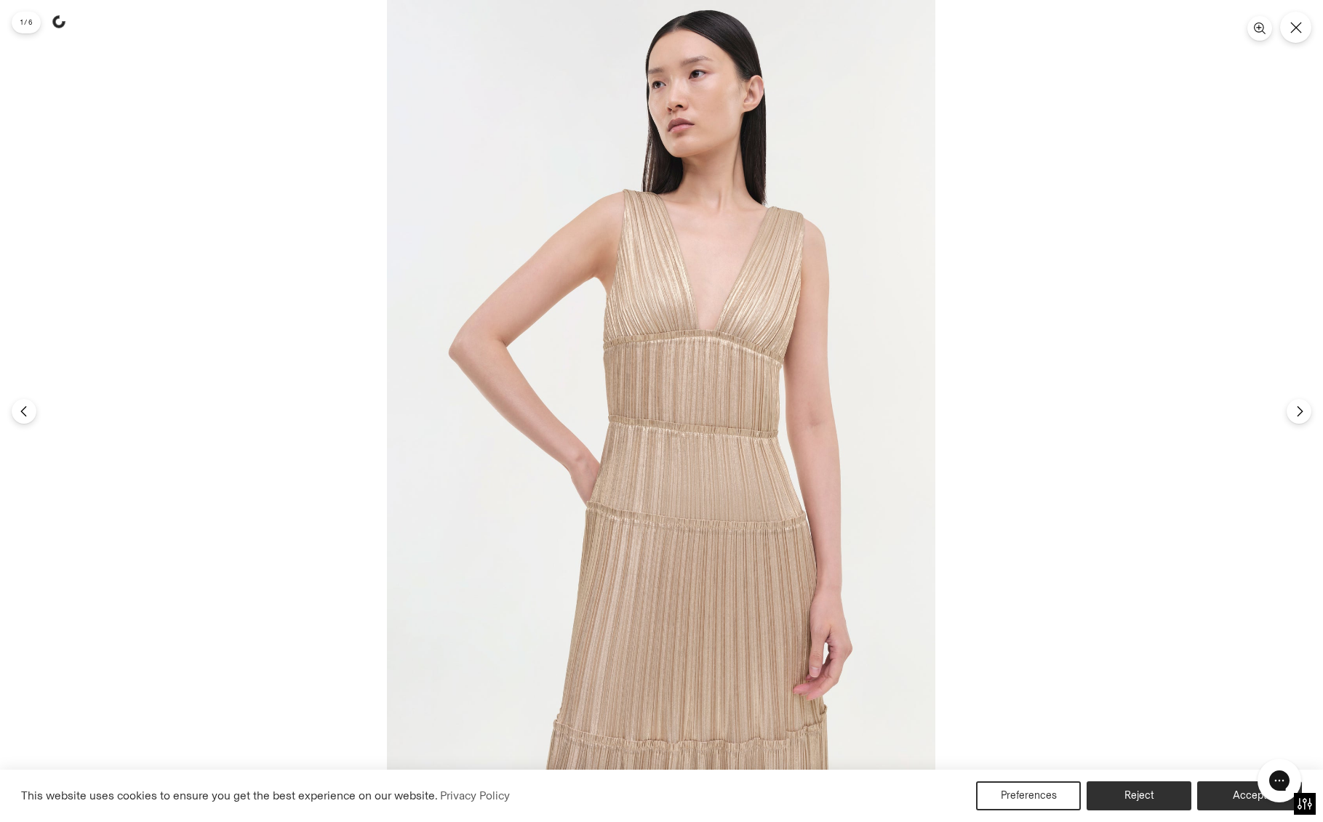
click at [853, 457] on img at bounding box center [661, 411] width 548 height 822
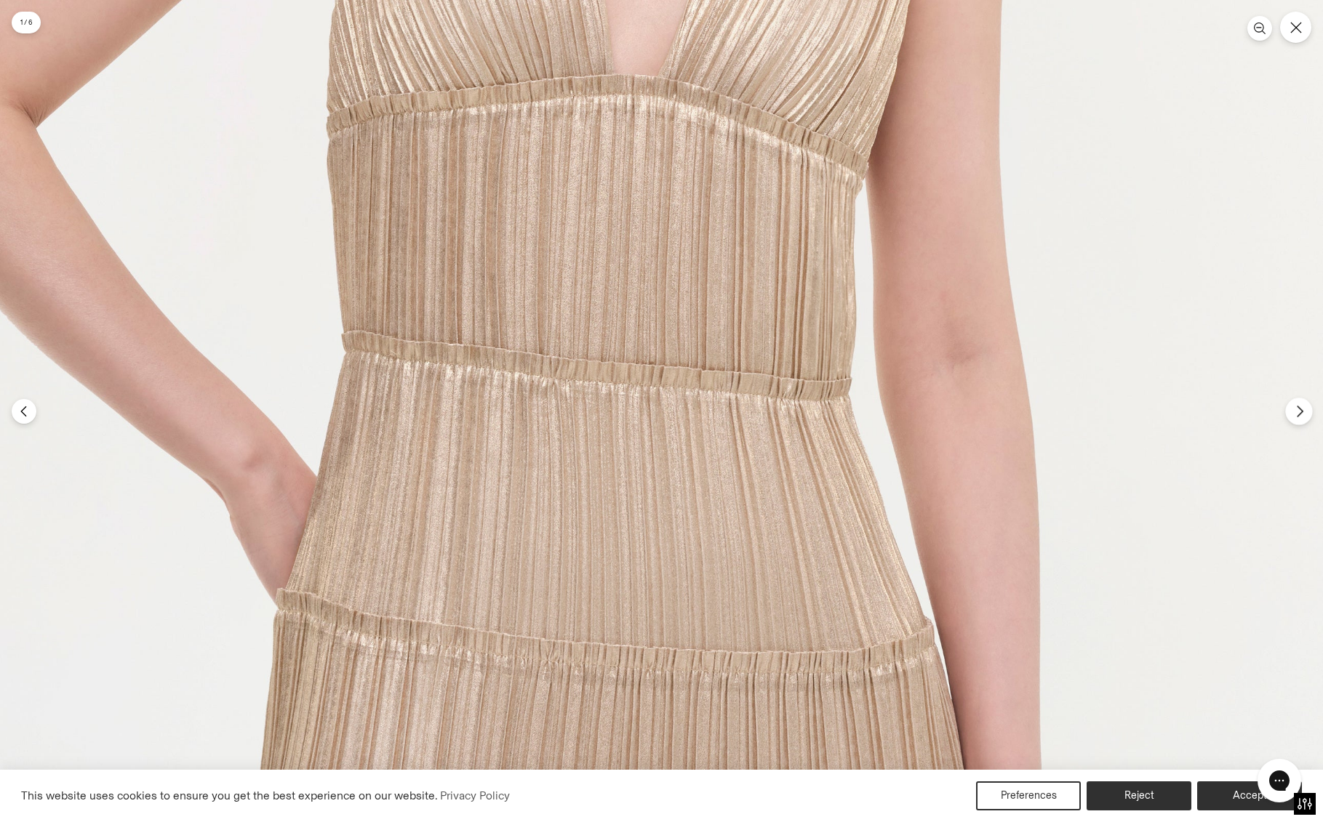
click at [1291, 410] on button "Next" at bounding box center [1298, 411] width 27 height 27
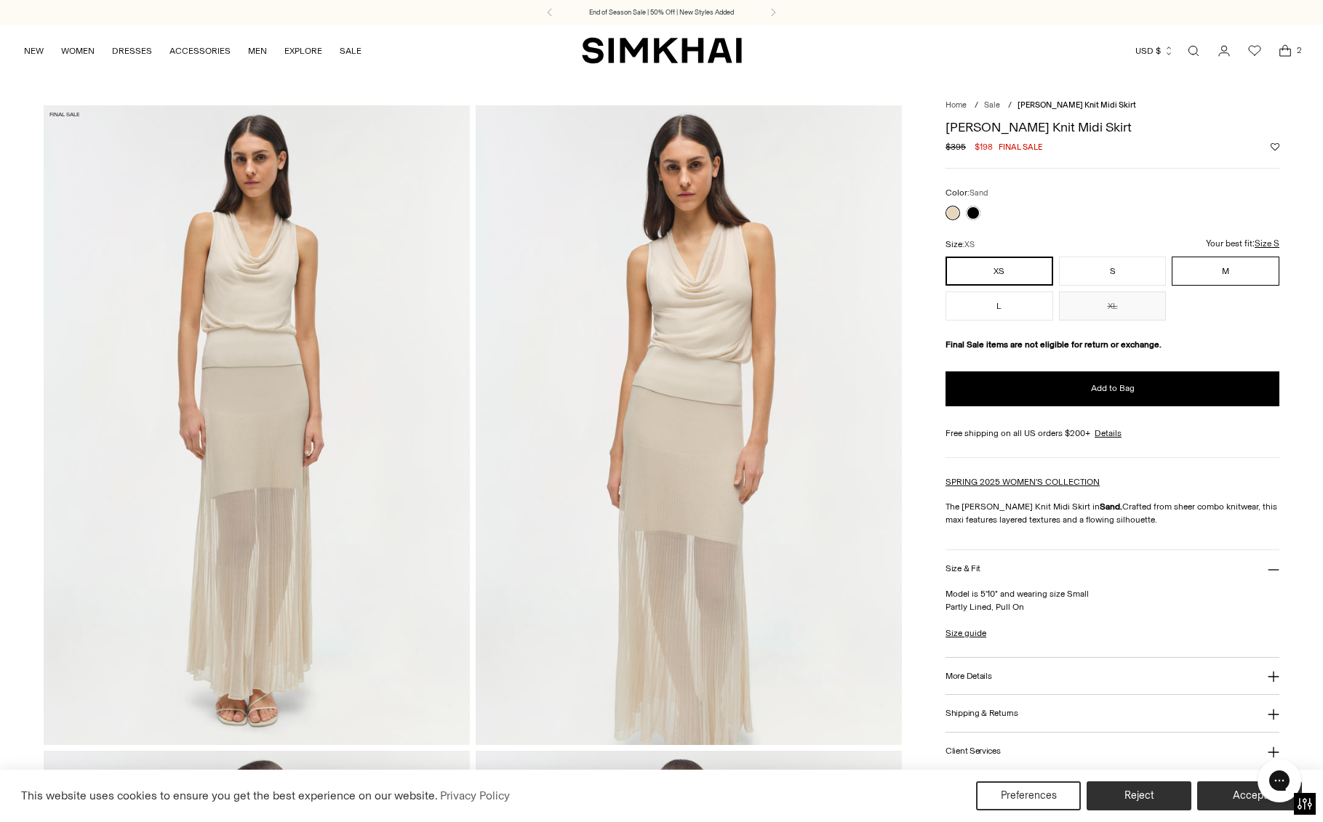
click at [1235, 266] on button "M" at bounding box center [1225, 271] width 108 height 29
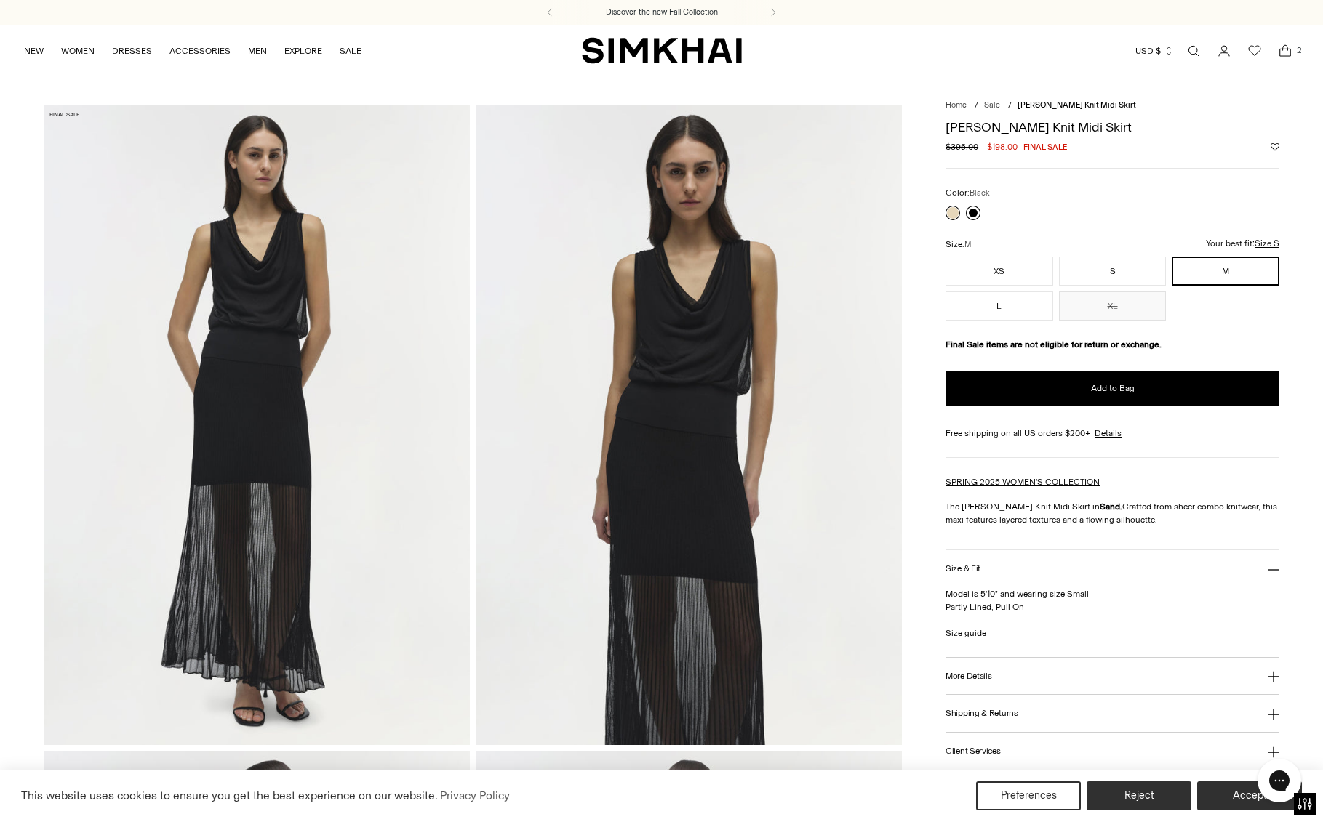
click at [972, 212] on link at bounding box center [973, 213] width 15 height 15
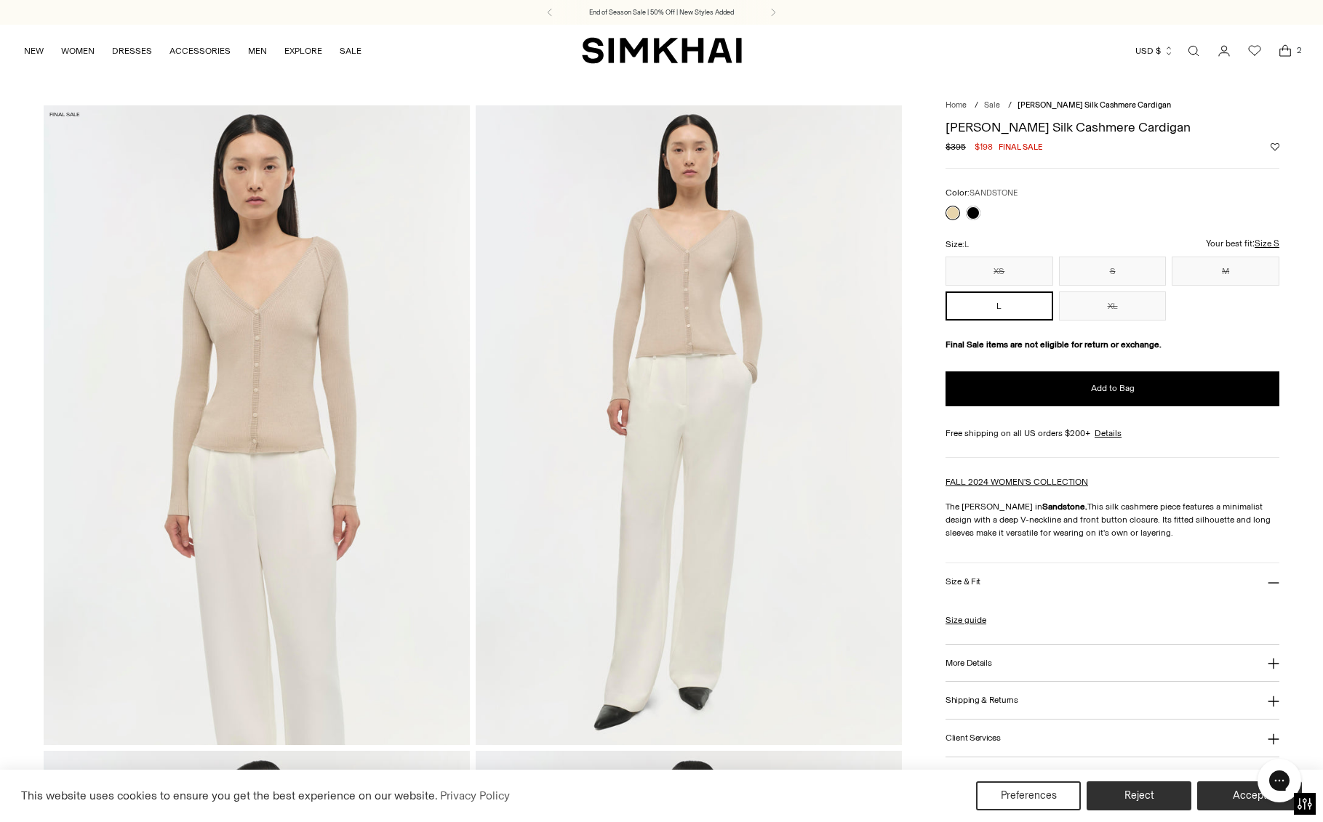
click at [727, 242] on img at bounding box center [689, 424] width 426 height 639
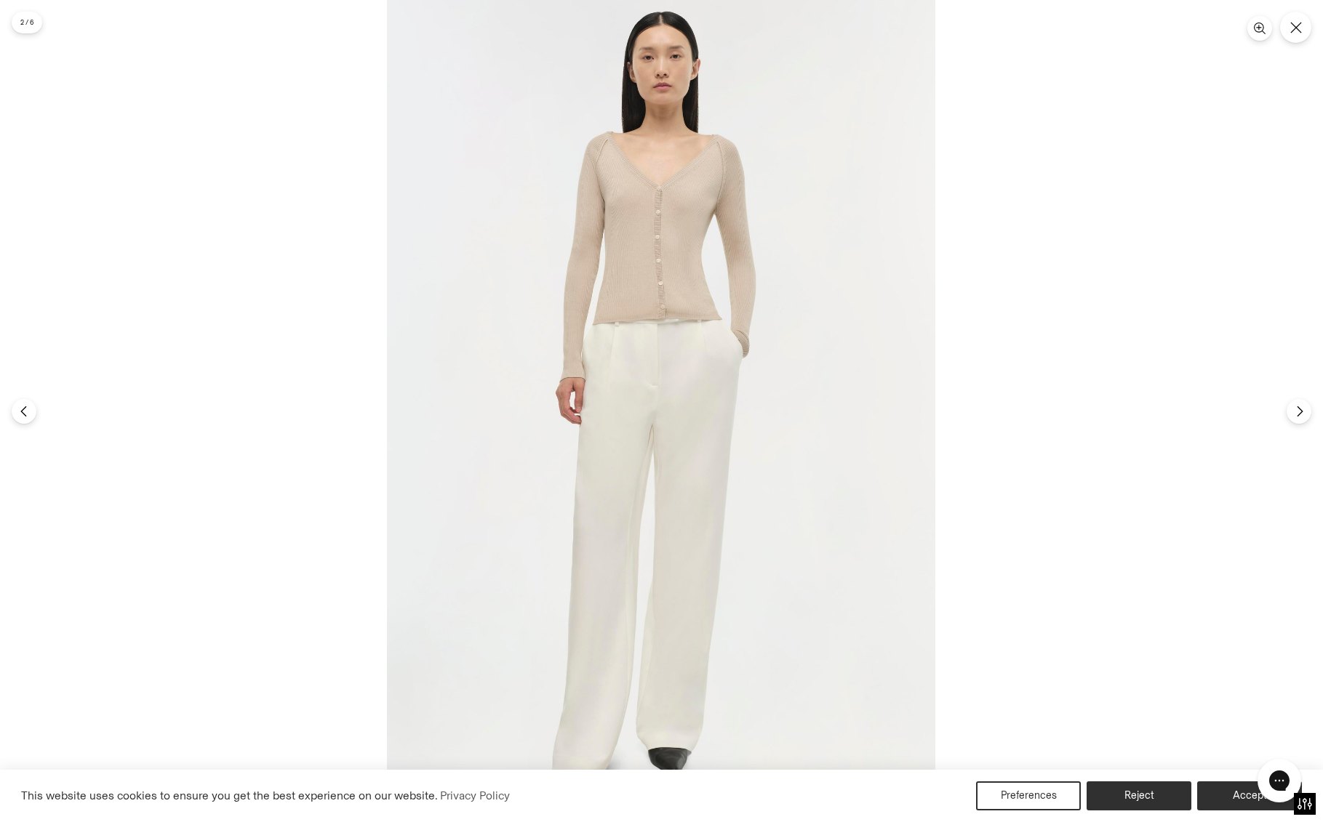
click at [727, 243] on img at bounding box center [661, 411] width 548 height 822
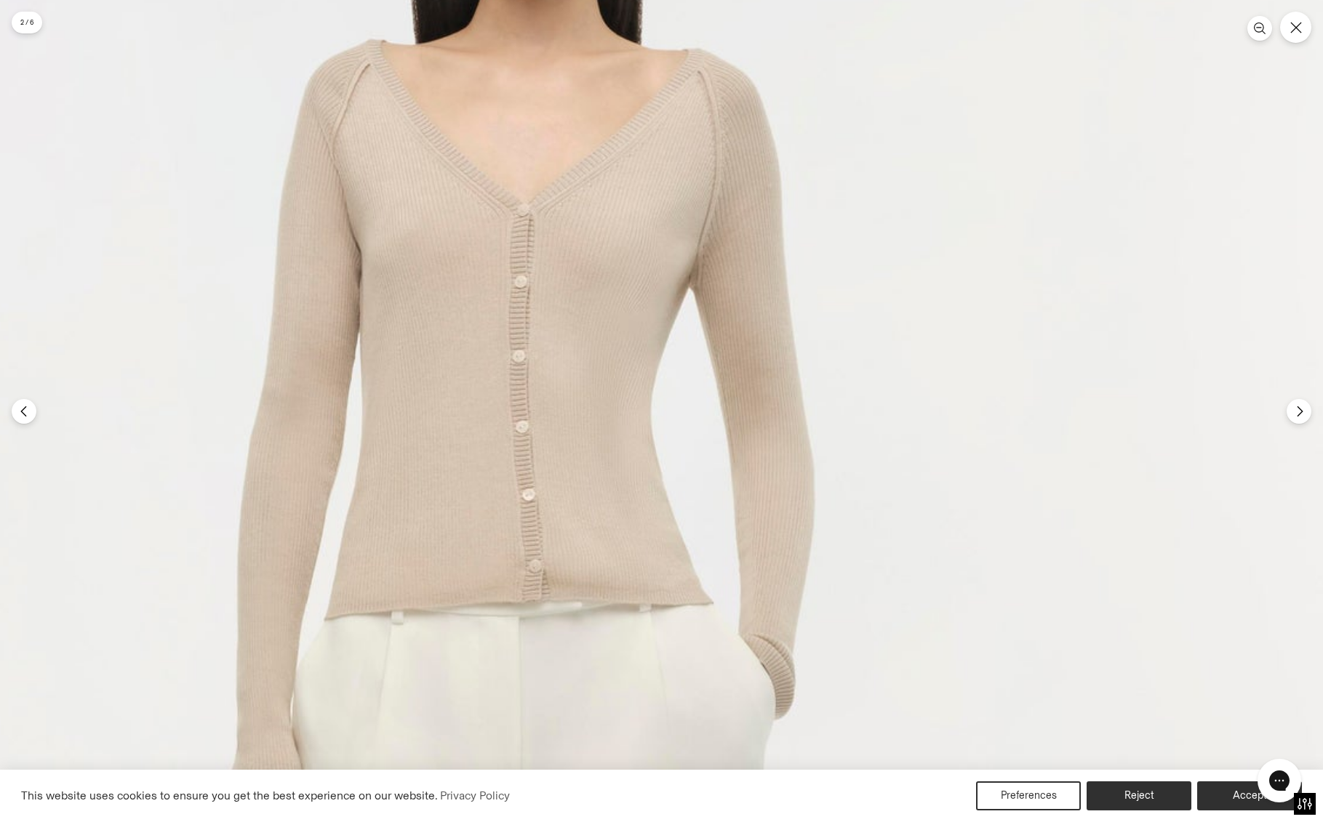
click at [1294, 414] on icon "Next" at bounding box center [1299, 411] width 13 height 13
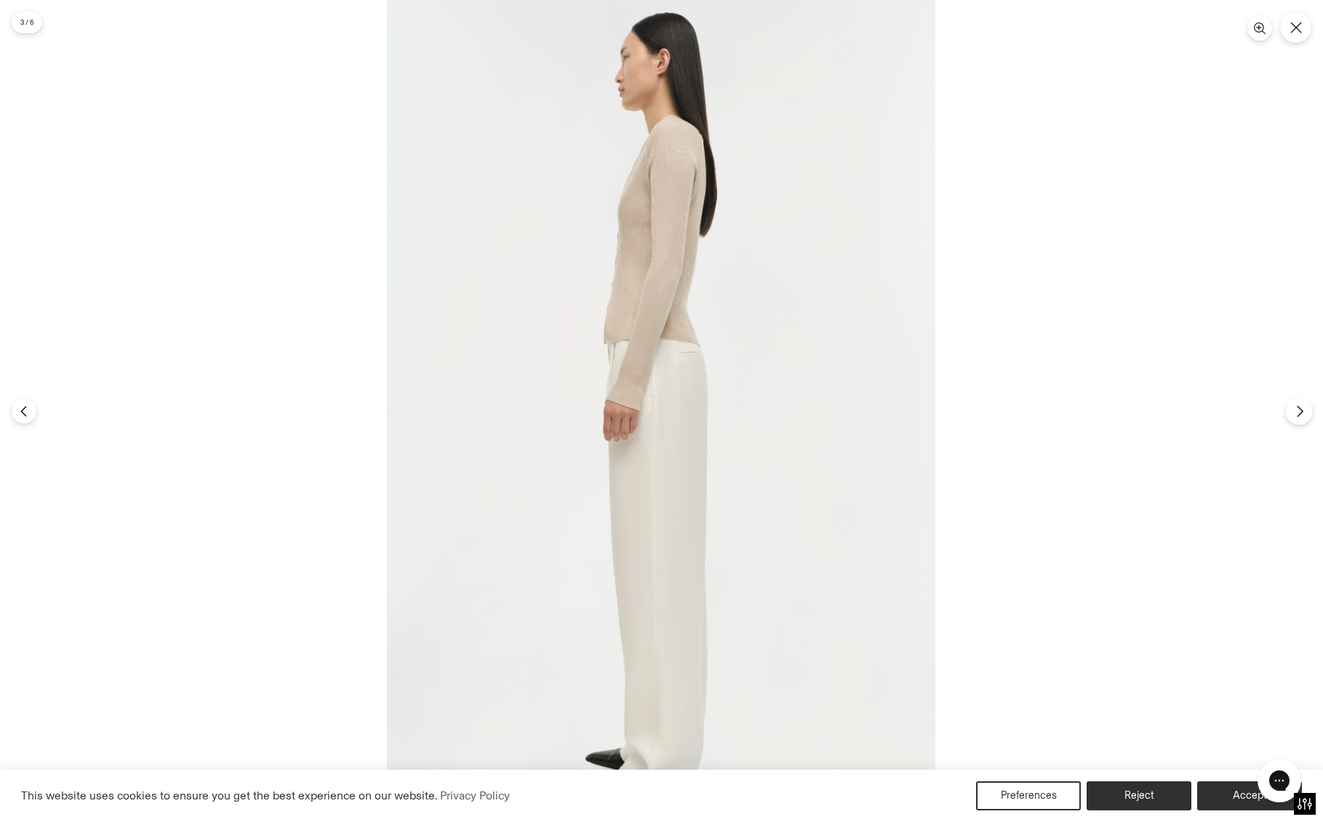
click at [1294, 413] on icon "Next" at bounding box center [1299, 411] width 13 height 13
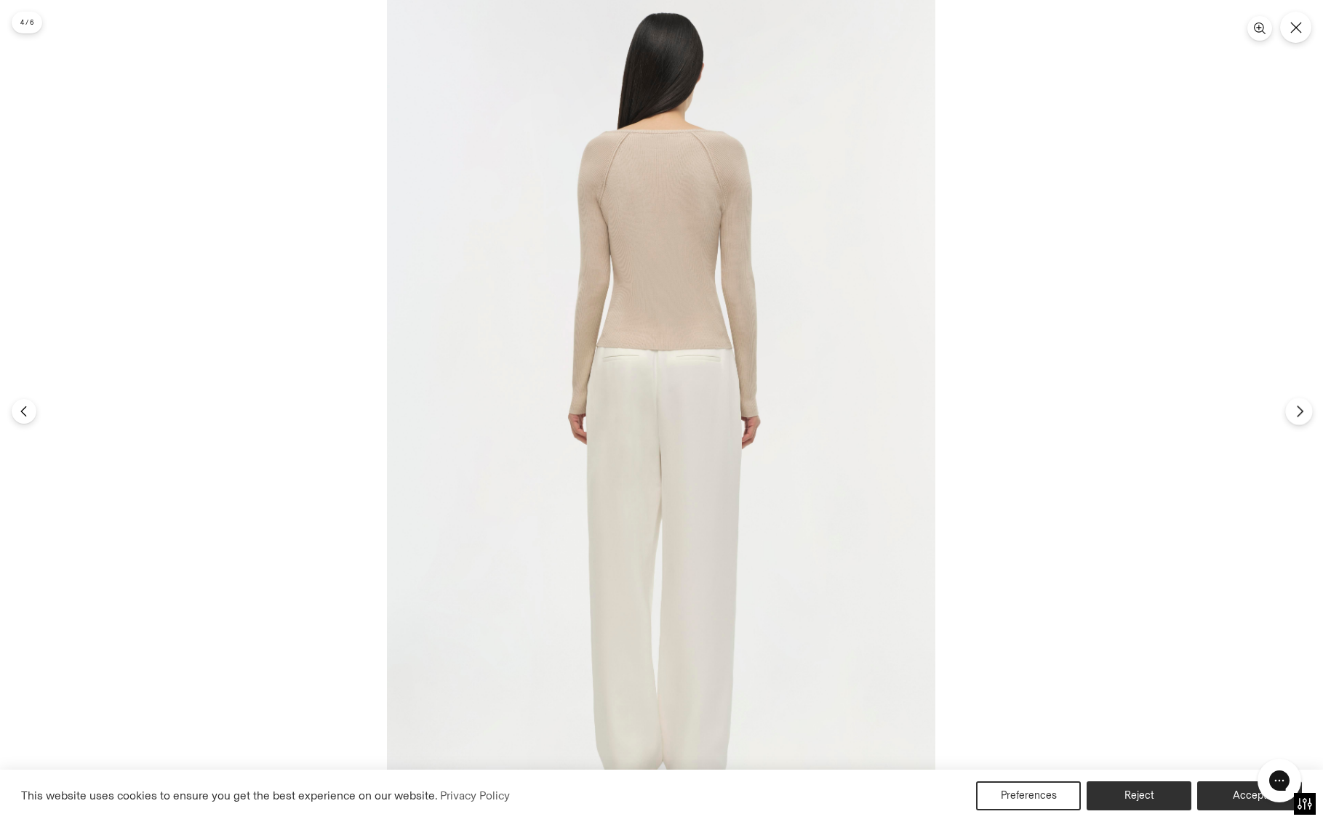
click at [1294, 413] on icon "Next" at bounding box center [1299, 411] width 13 height 13
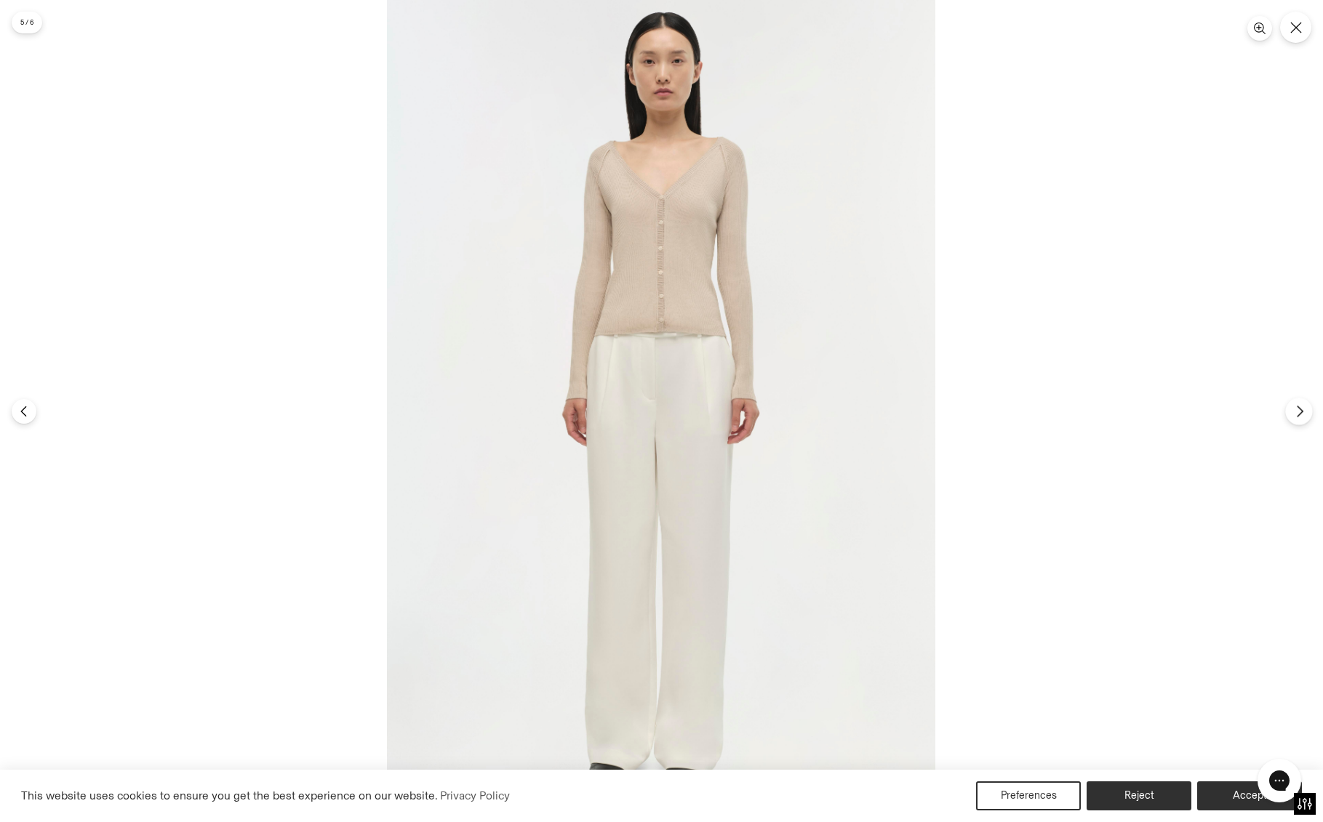
click at [1294, 413] on icon "Next" at bounding box center [1299, 411] width 13 height 13
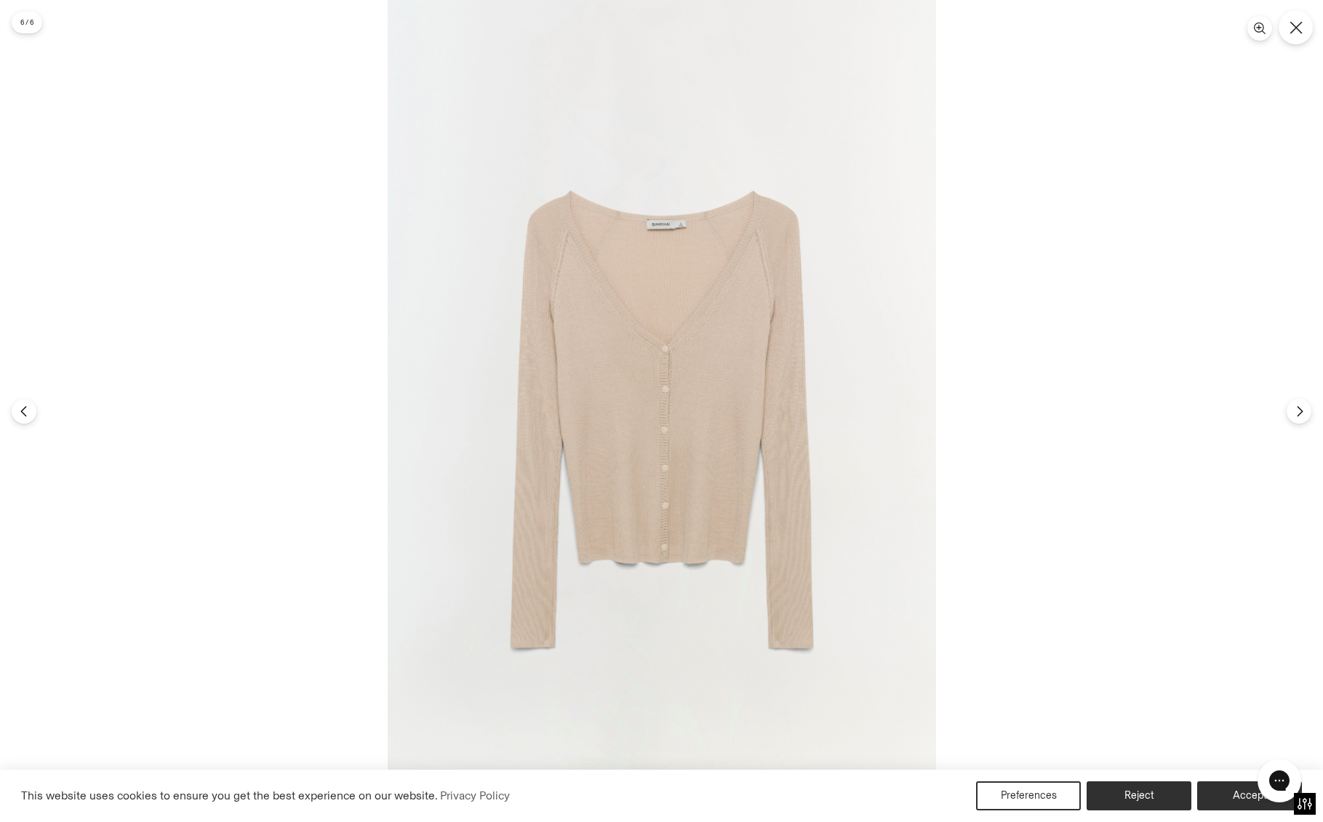
click at [1294, 31] on icon "Close" at bounding box center [1295, 27] width 13 height 13
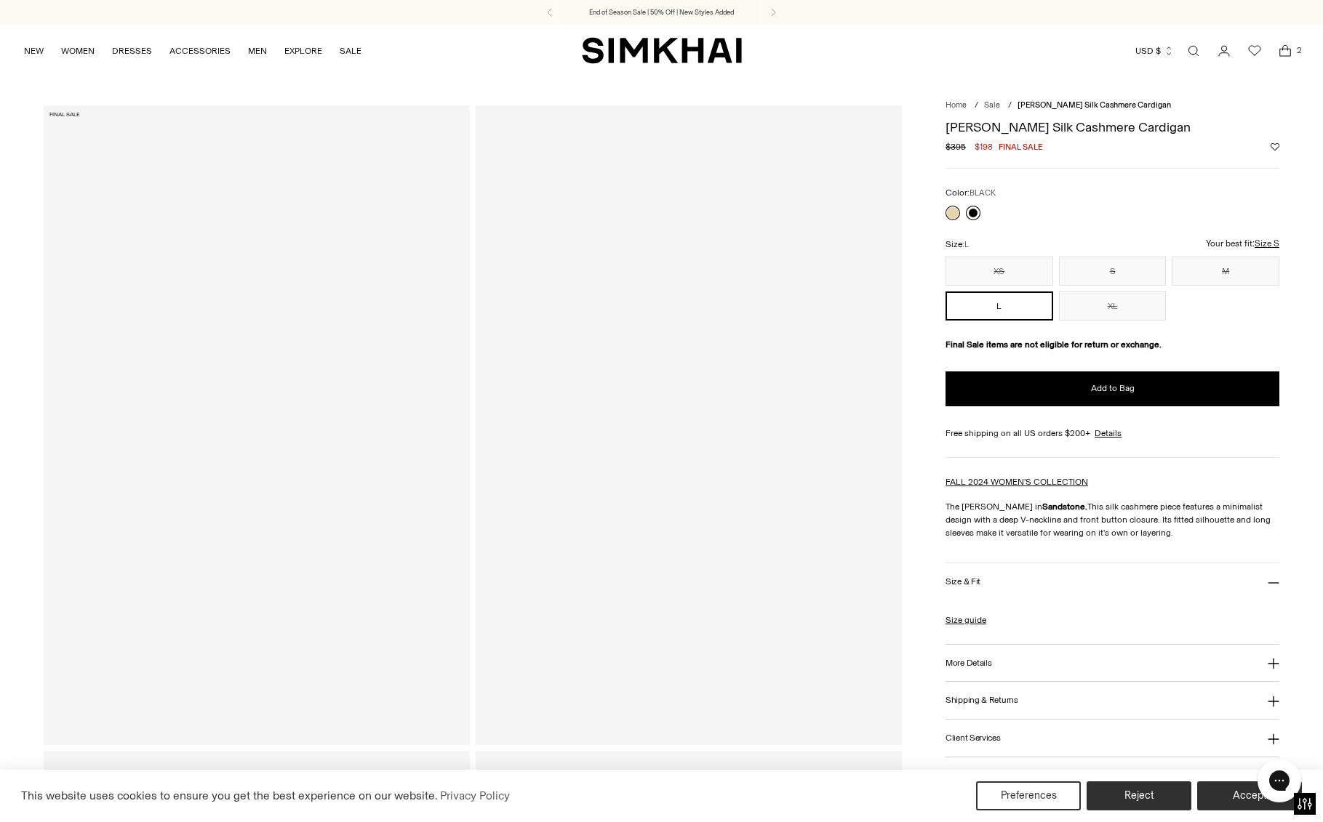
click at [977, 212] on link at bounding box center [973, 213] width 15 height 15
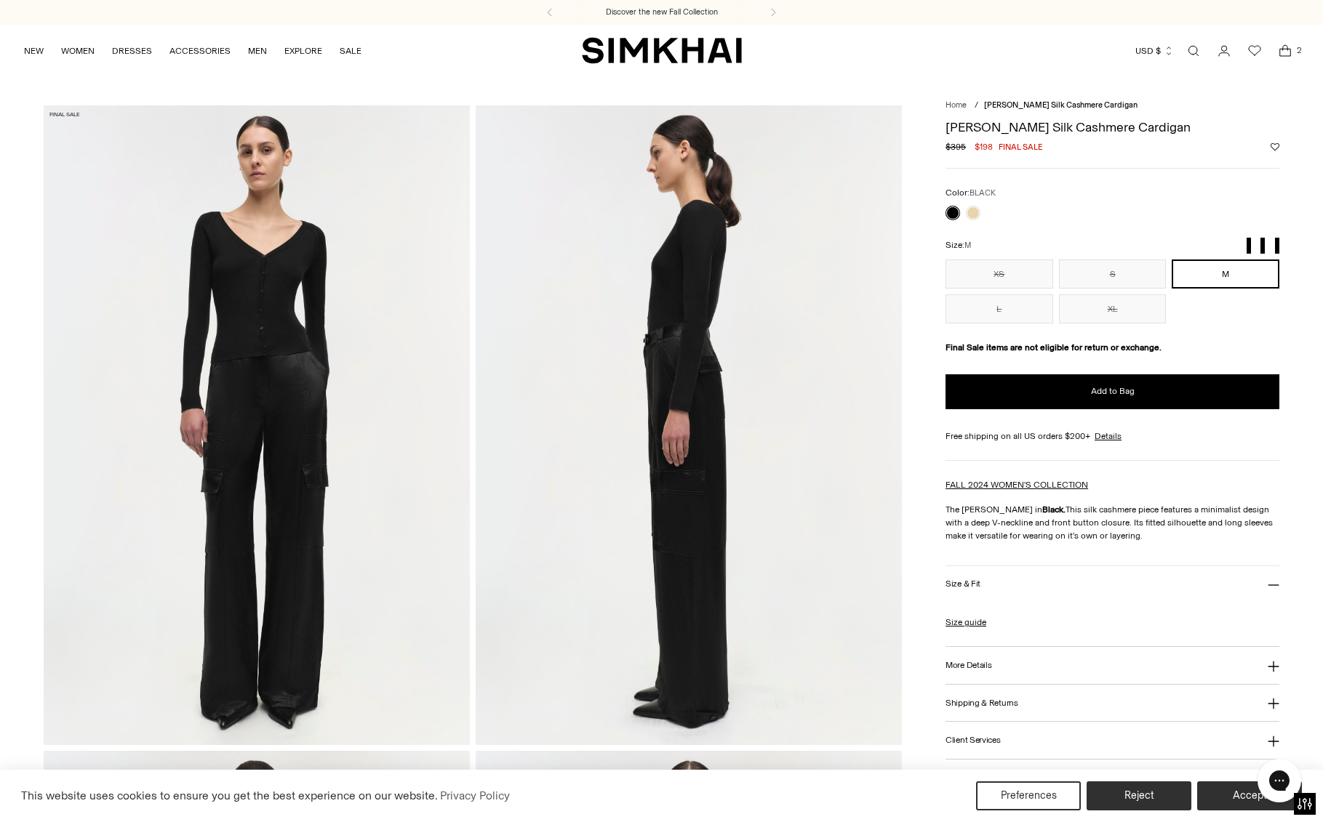
click at [316, 269] on img at bounding box center [257, 424] width 426 height 639
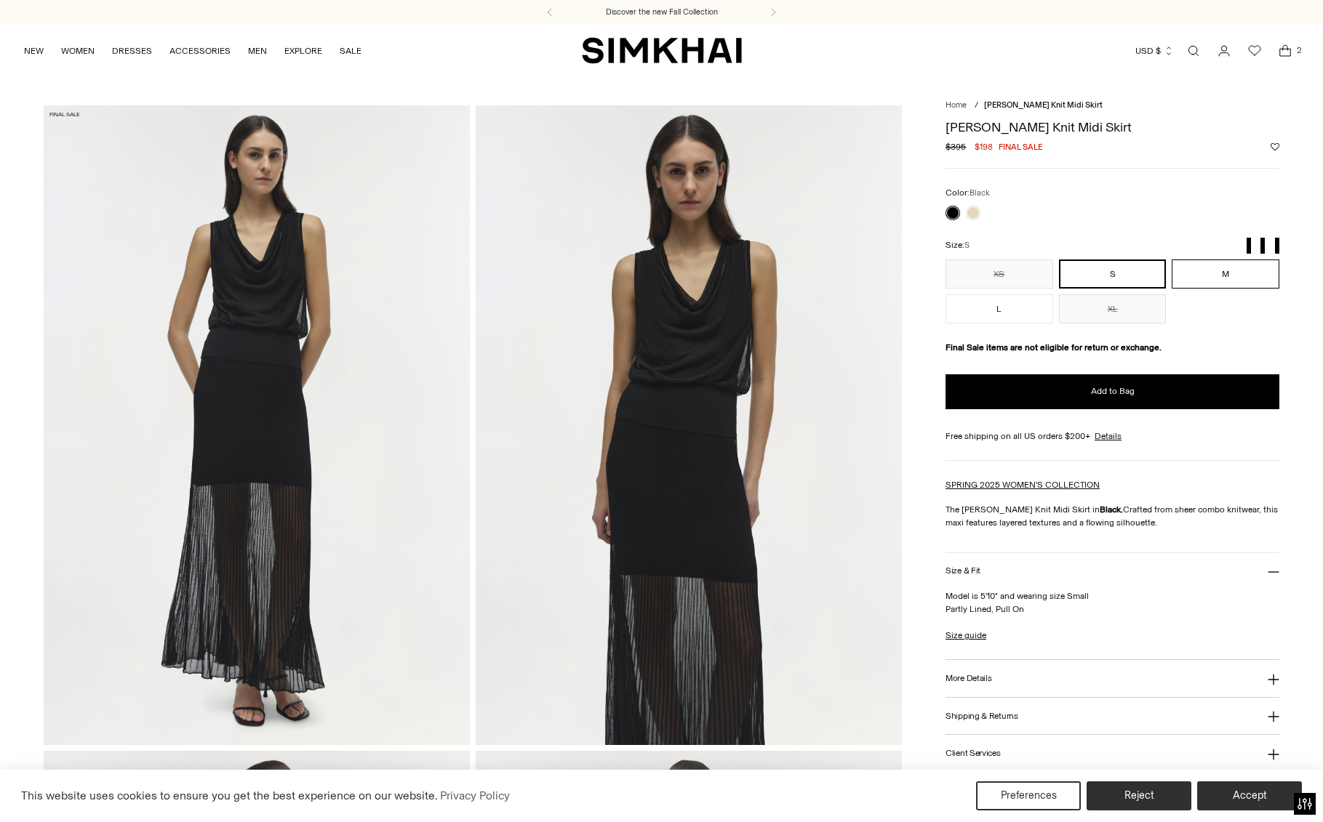
click at [1228, 278] on button "M" at bounding box center [1225, 274] width 108 height 29
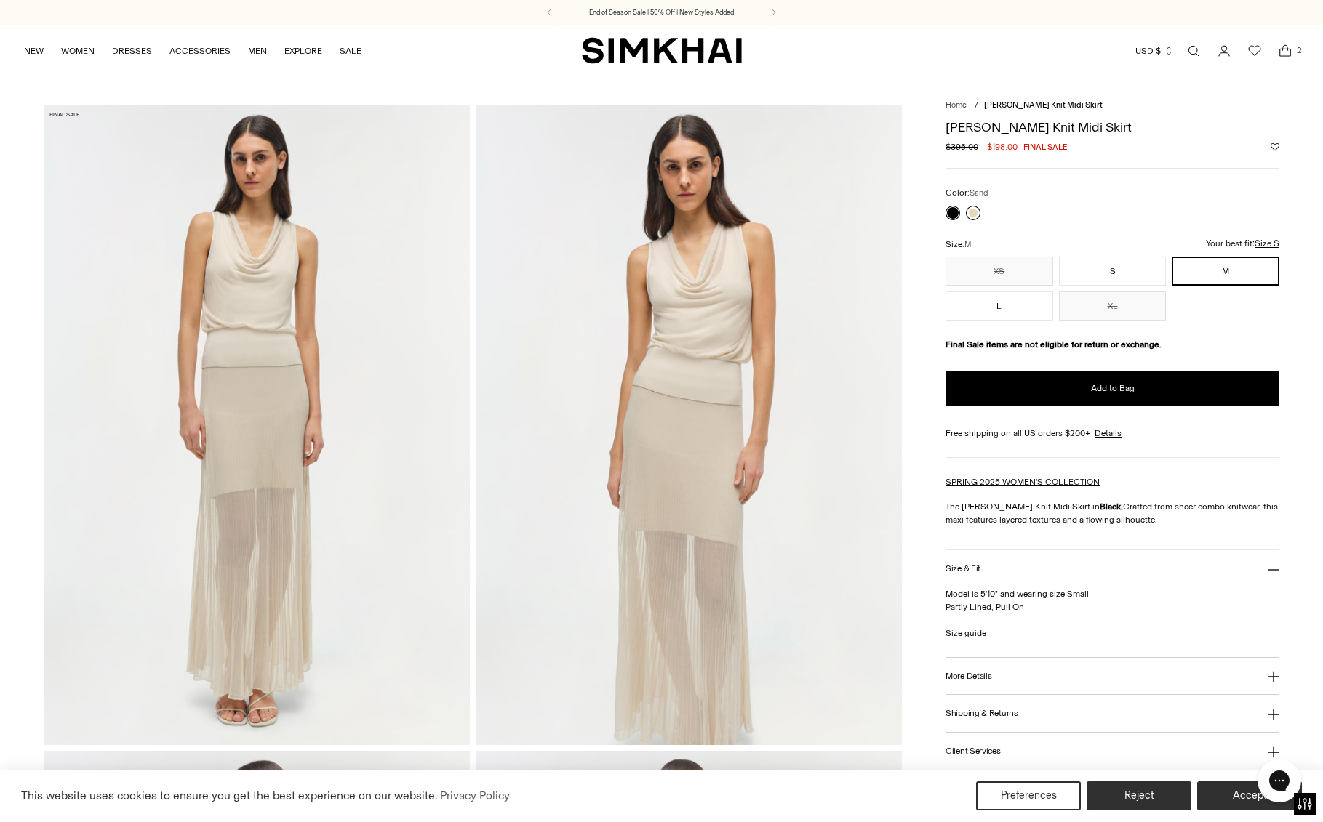
click at [976, 209] on link at bounding box center [973, 213] width 15 height 15
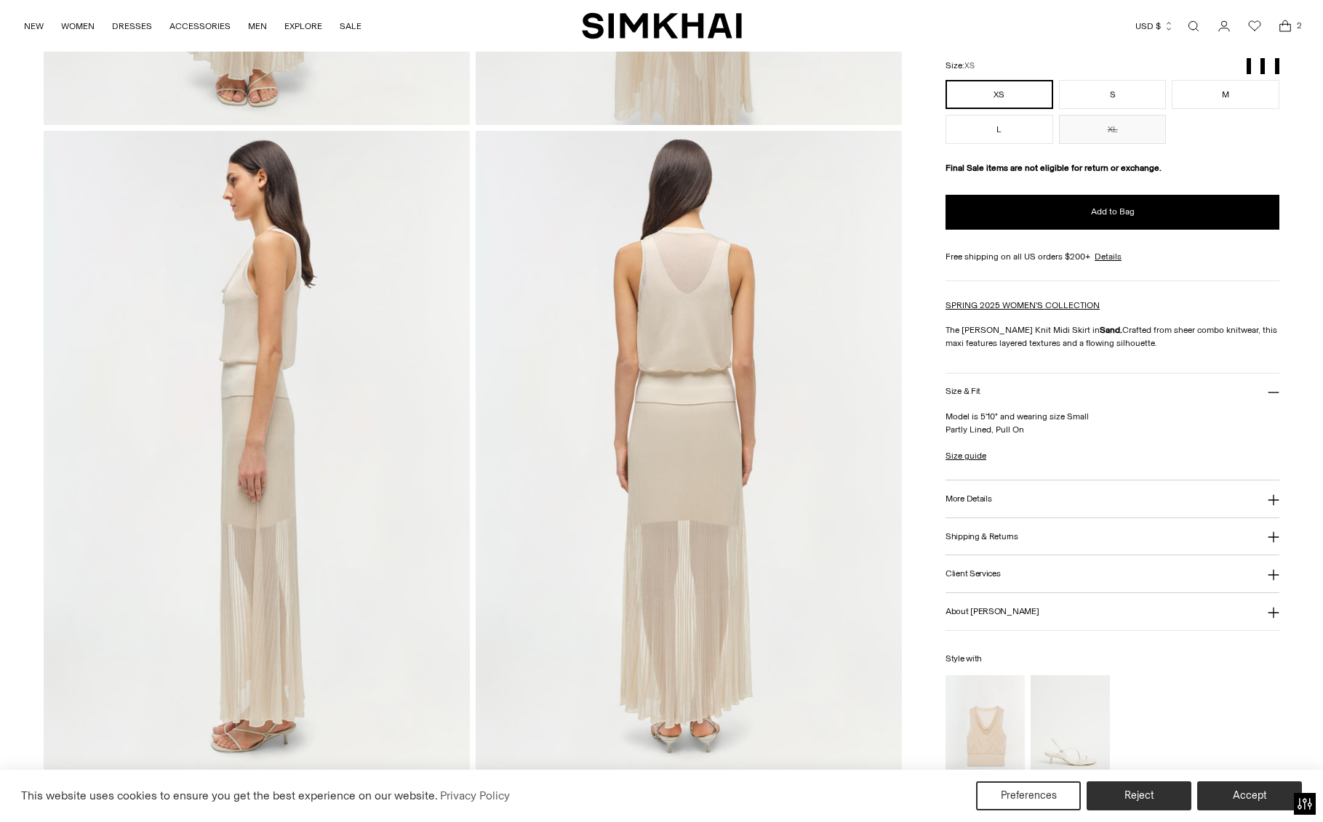
scroll to position [683, 0]
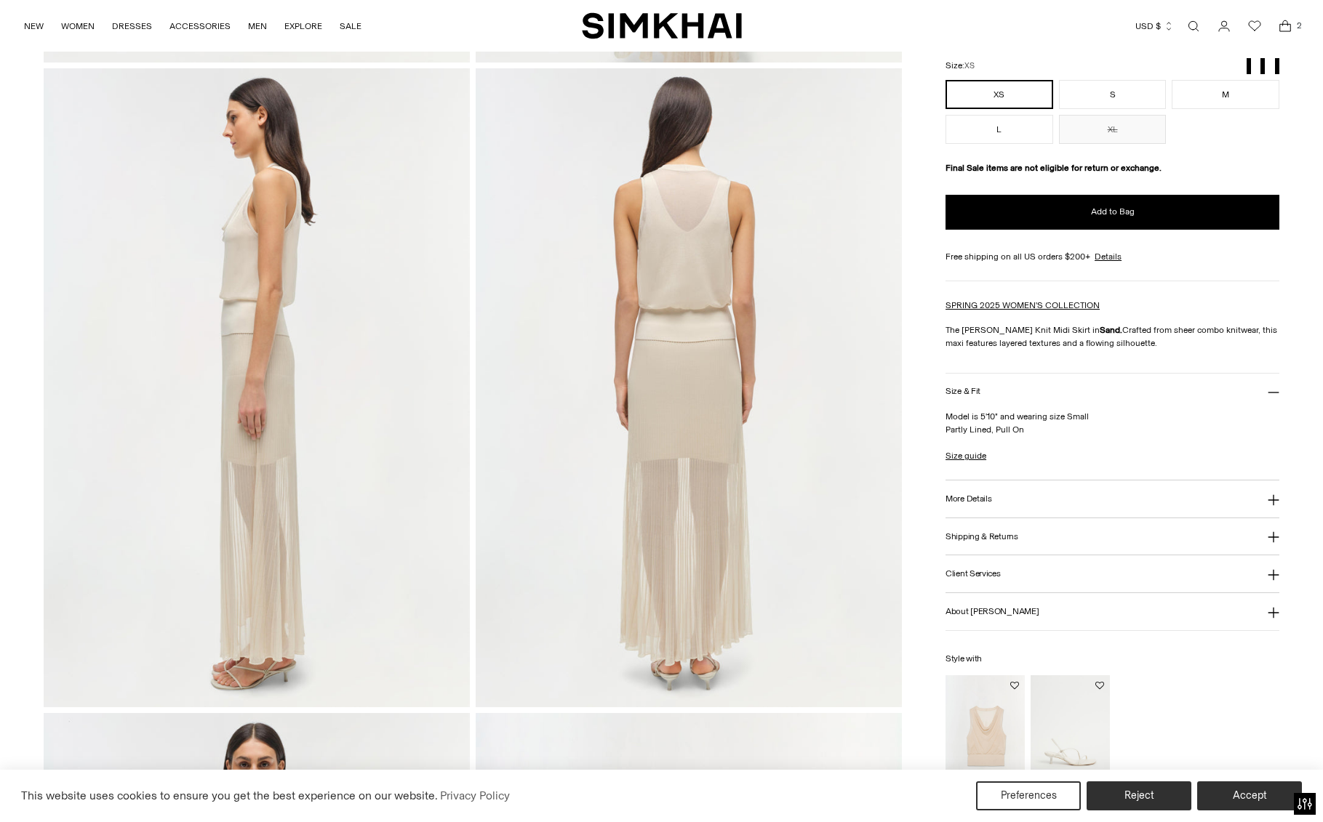
click at [708, 460] on img at bounding box center [689, 387] width 426 height 639
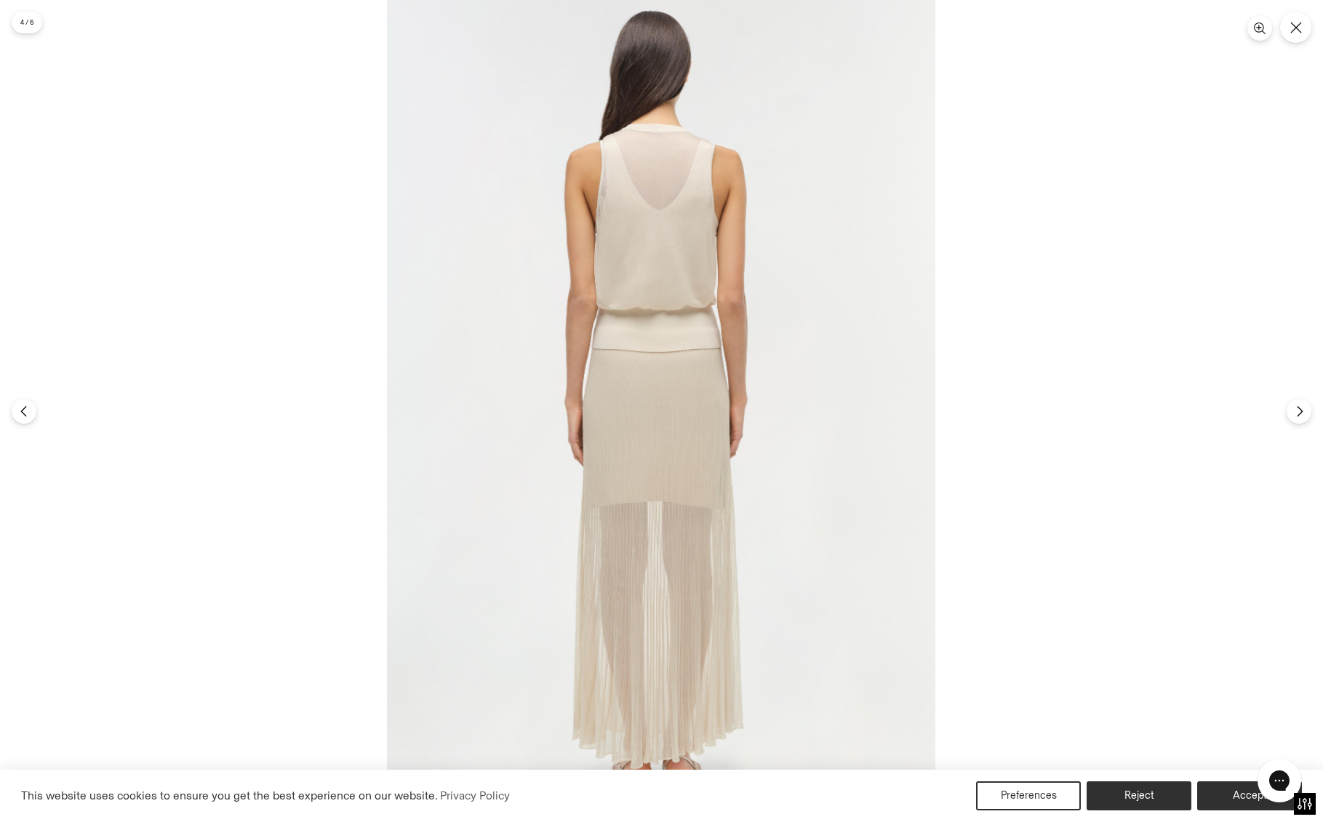
click at [700, 468] on img at bounding box center [661, 411] width 548 height 822
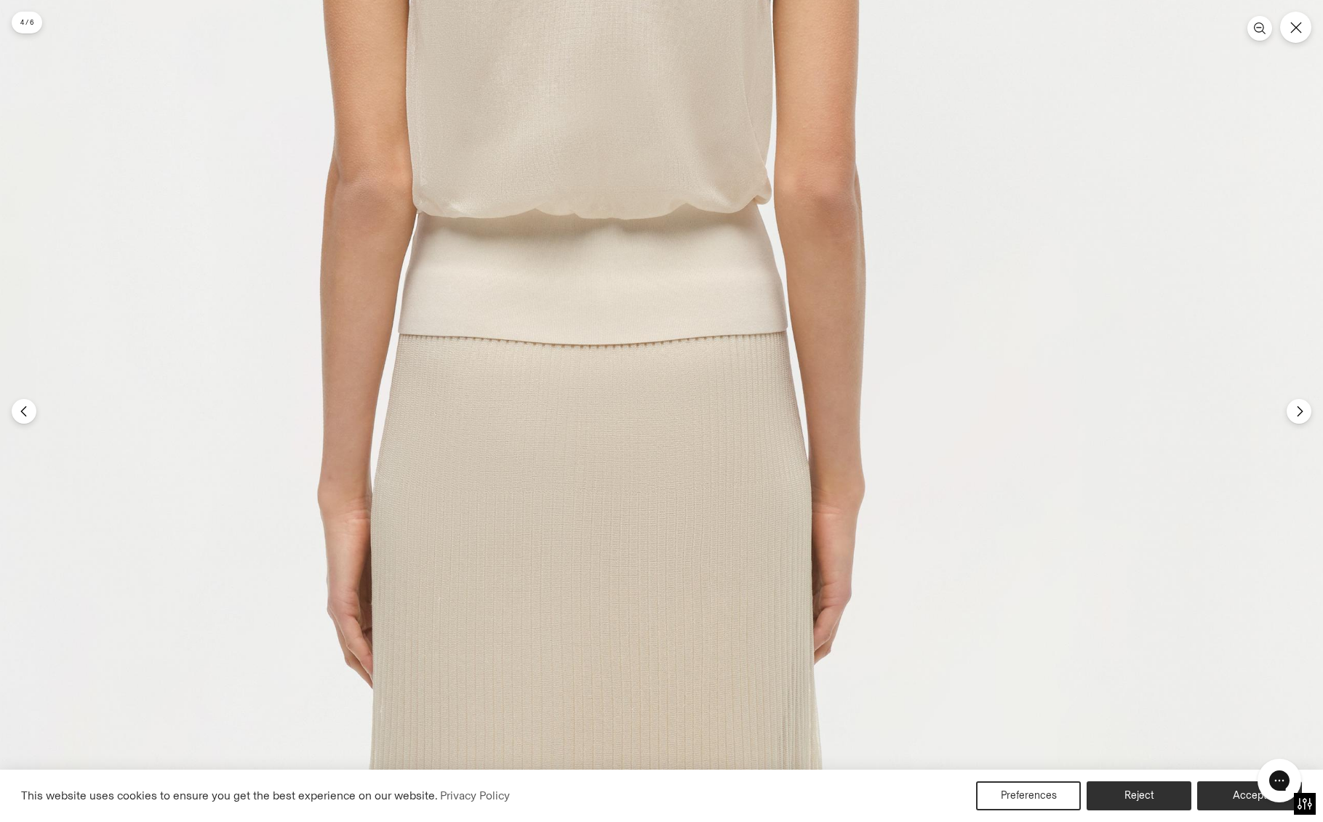
click at [700, 469] on img at bounding box center [606, 521] width 1645 height 2467
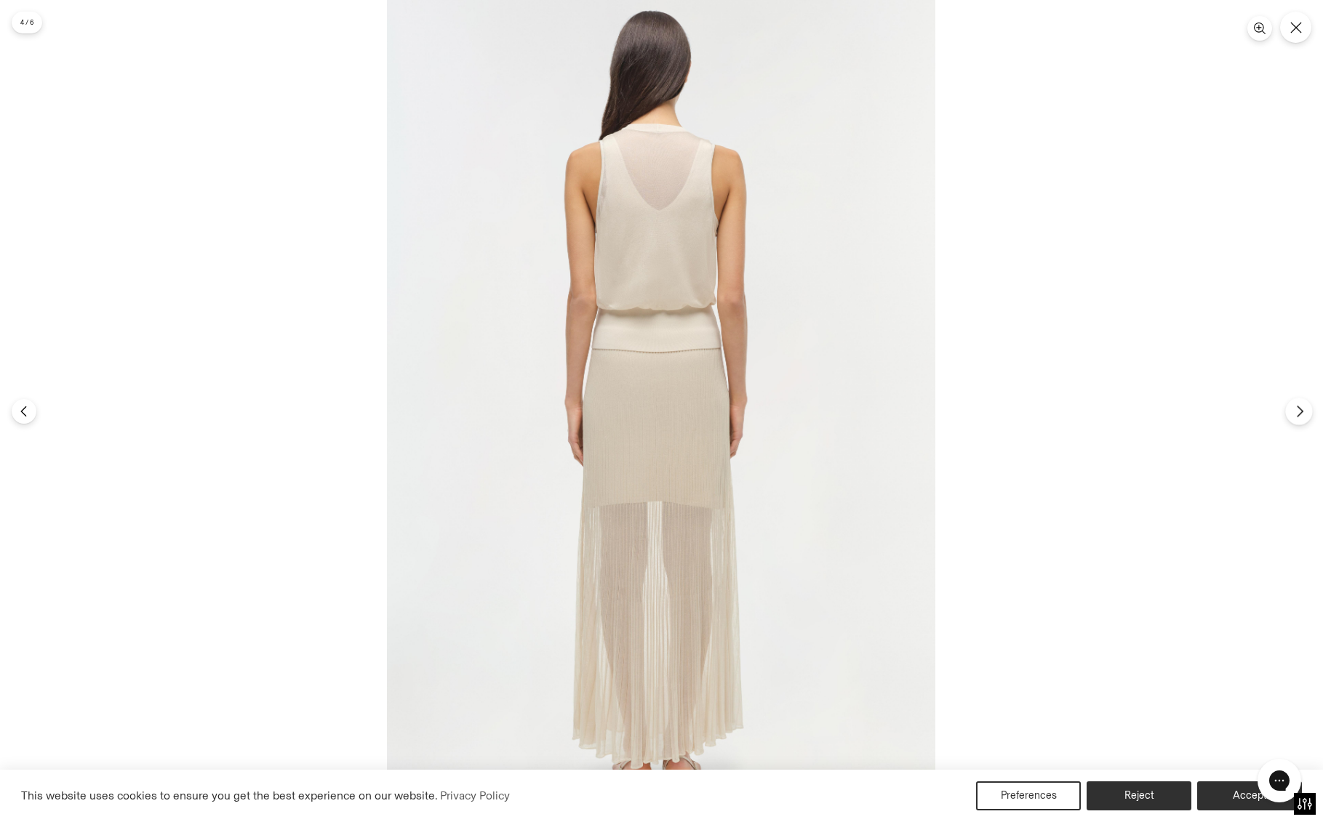
click at [1309, 409] on button "Next" at bounding box center [1298, 411] width 27 height 27
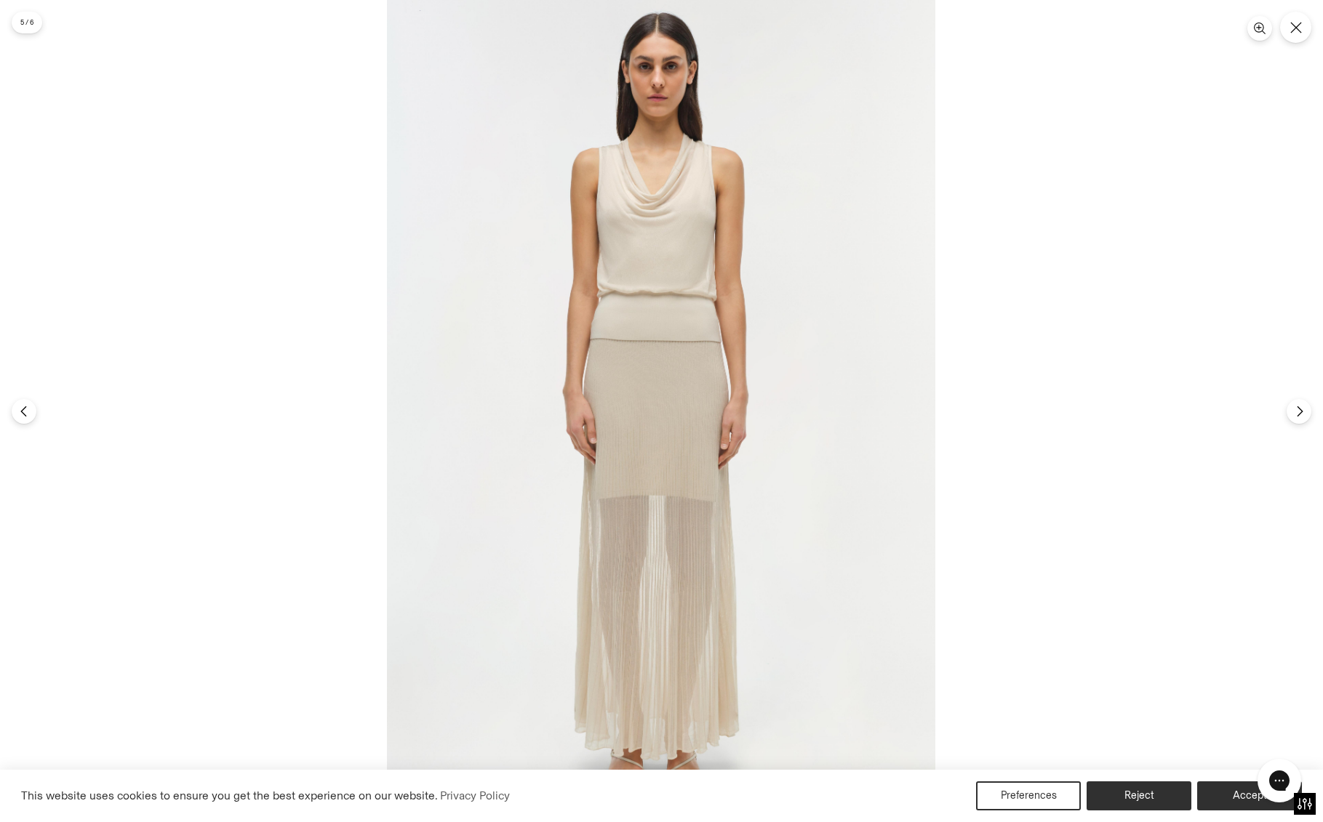
click at [688, 390] on img at bounding box center [661, 411] width 548 height 822
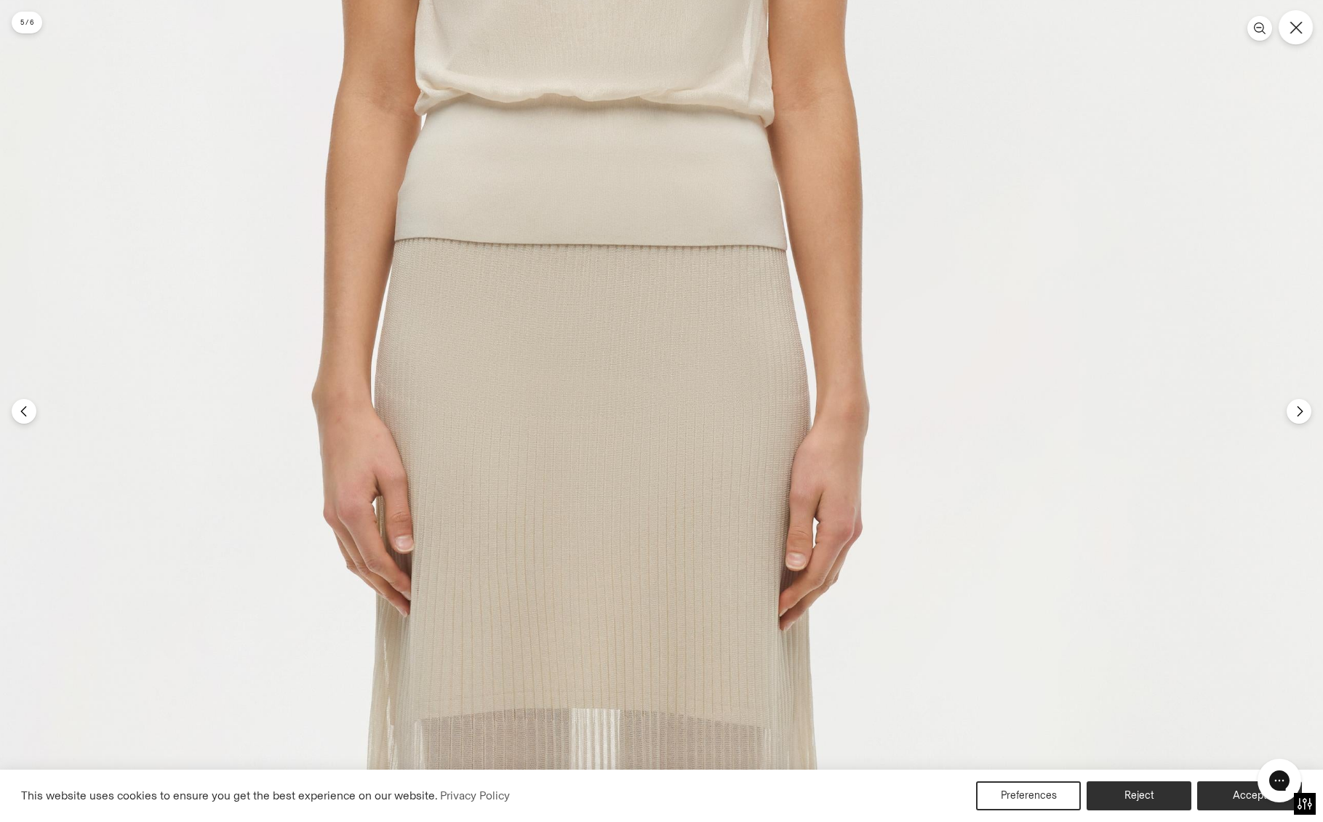
click at [1289, 36] on button "Close" at bounding box center [1295, 27] width 34 height 34
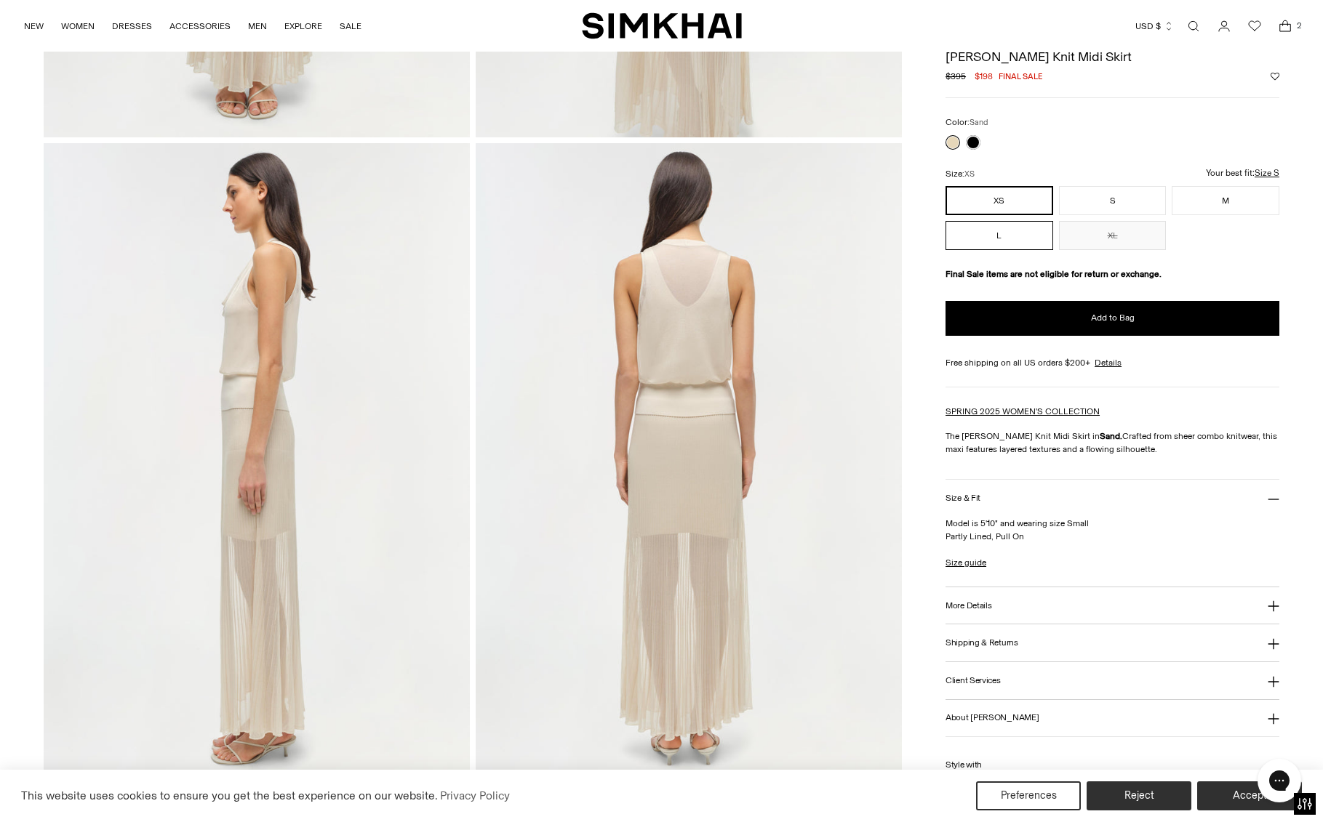
scroll to position [520, 0]
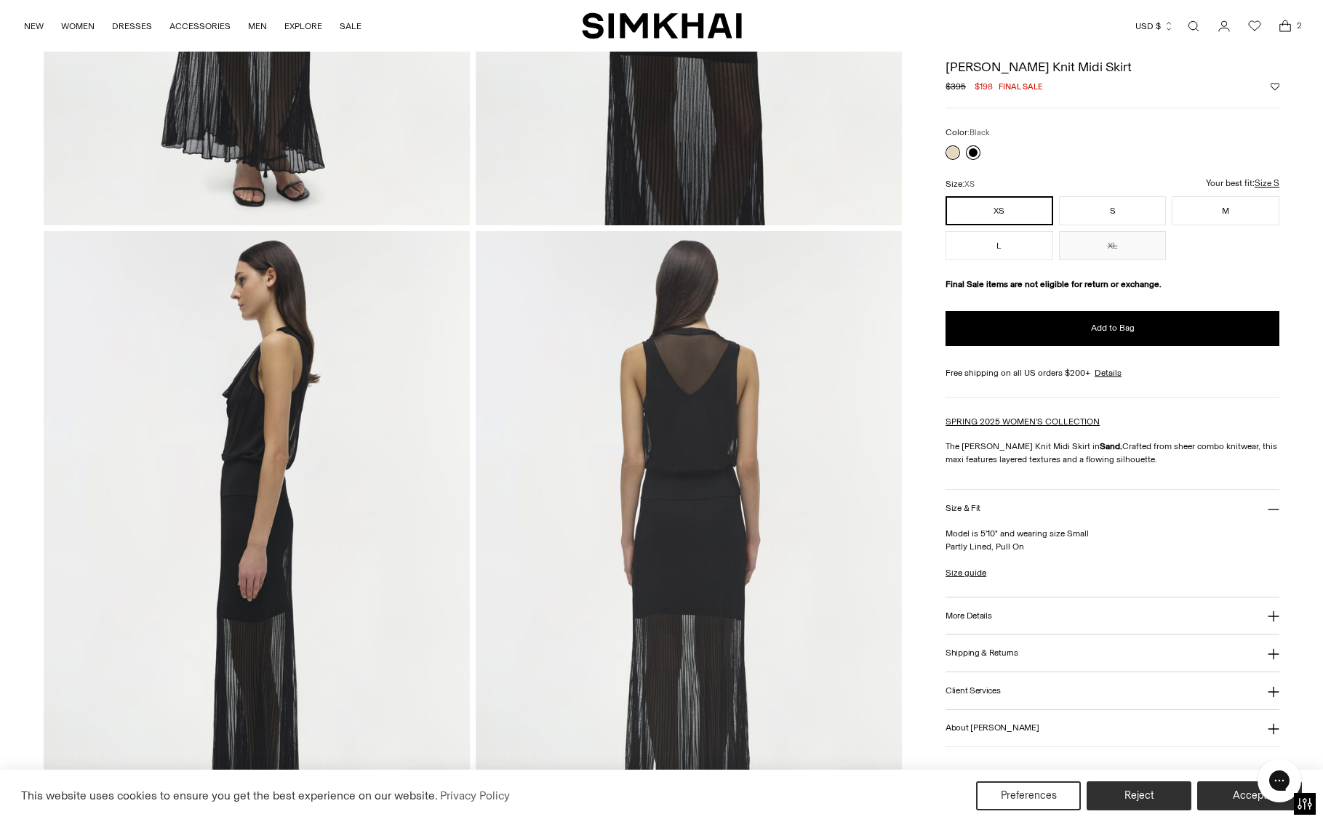
click at [969, 149] on link at bounding box center [973, 152] width 15 height 15
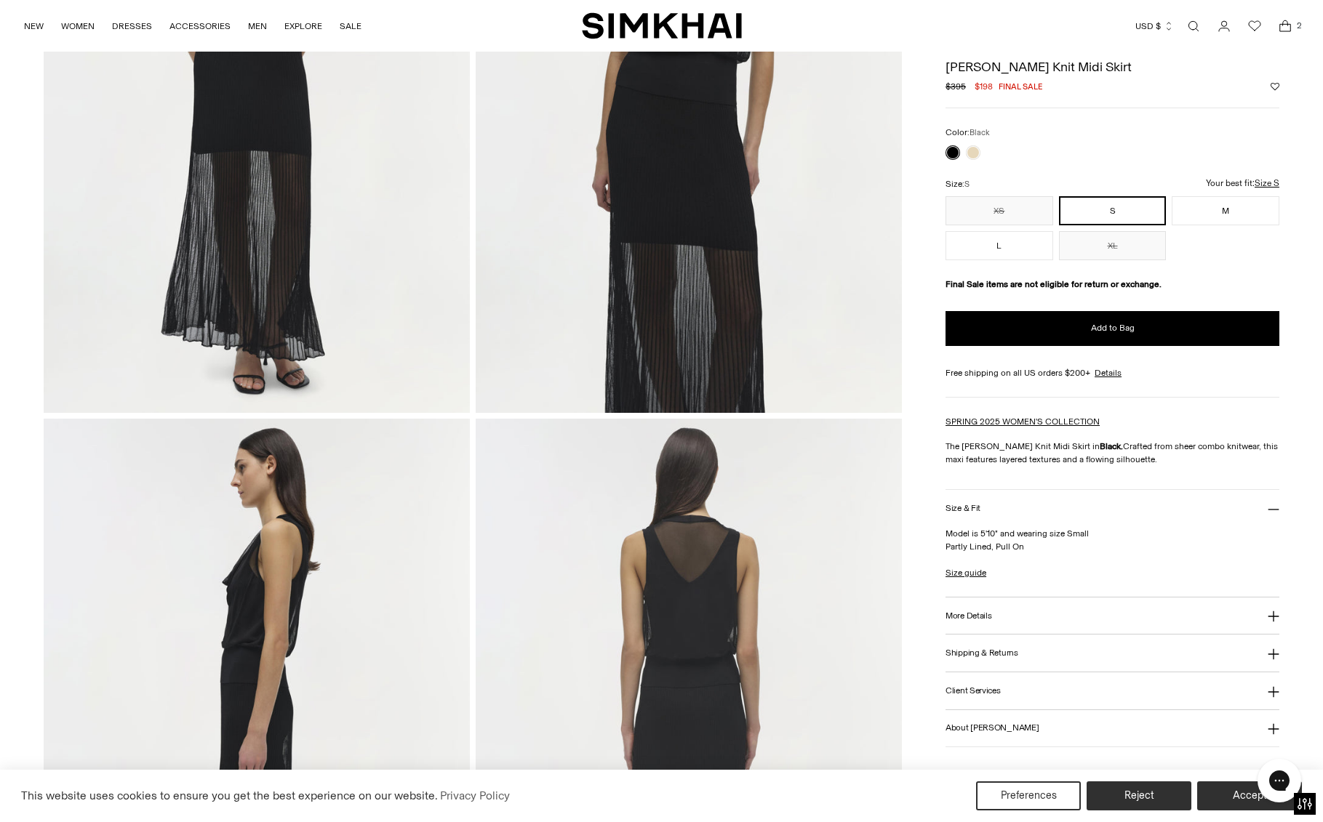
scroll to position [305, 0]
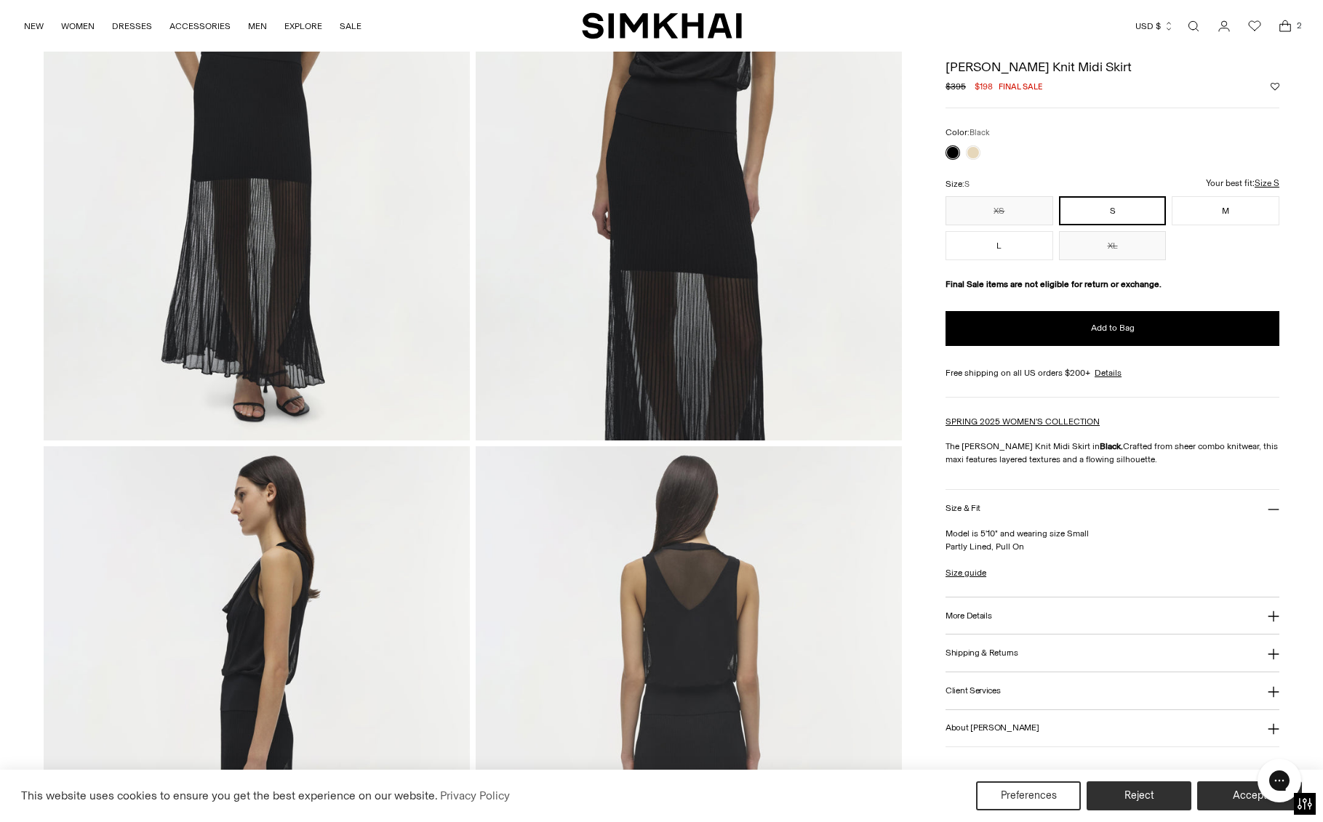
click at [269, 223] on img at bounding box center [257, 120] width 426 height 639
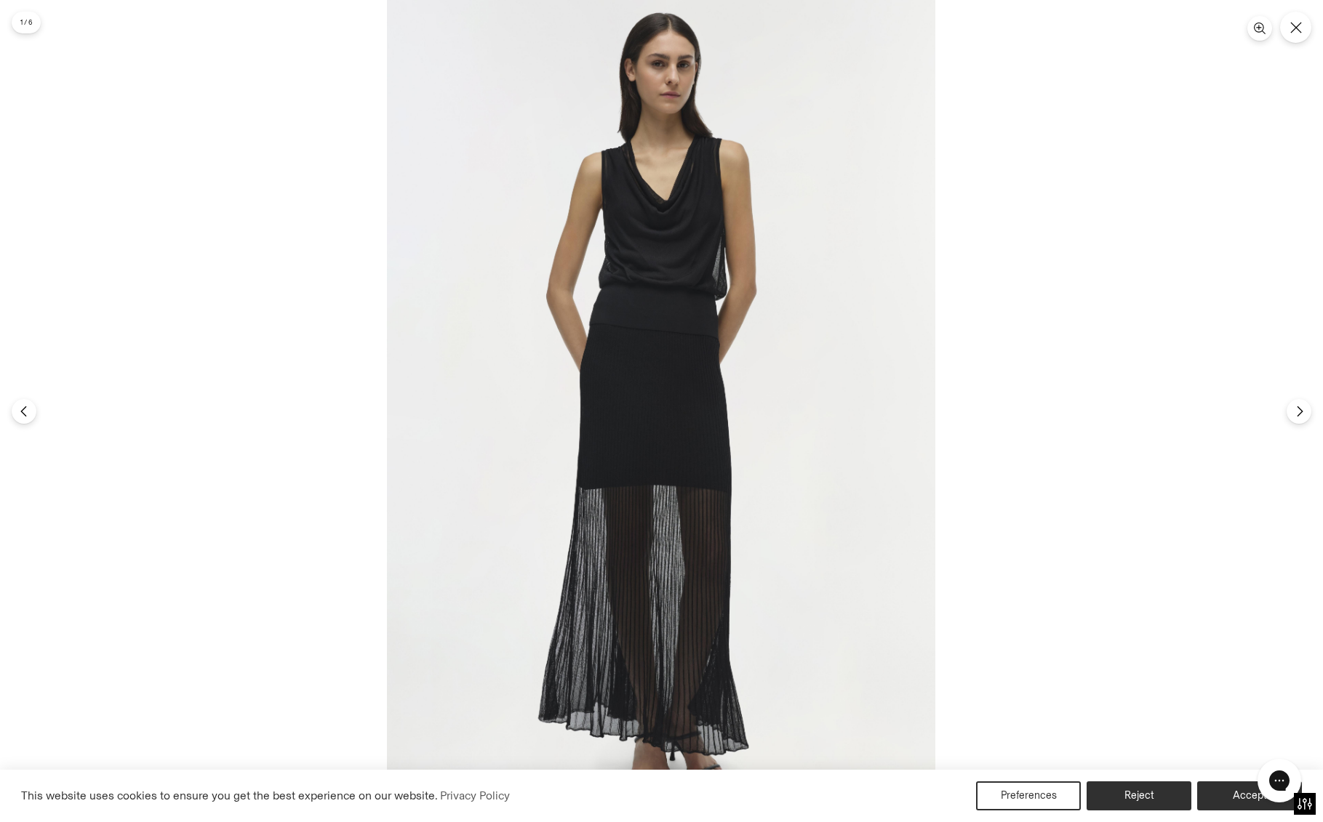
click at [658, 360] on img at bounding box center [661, 411] width 548 height 822
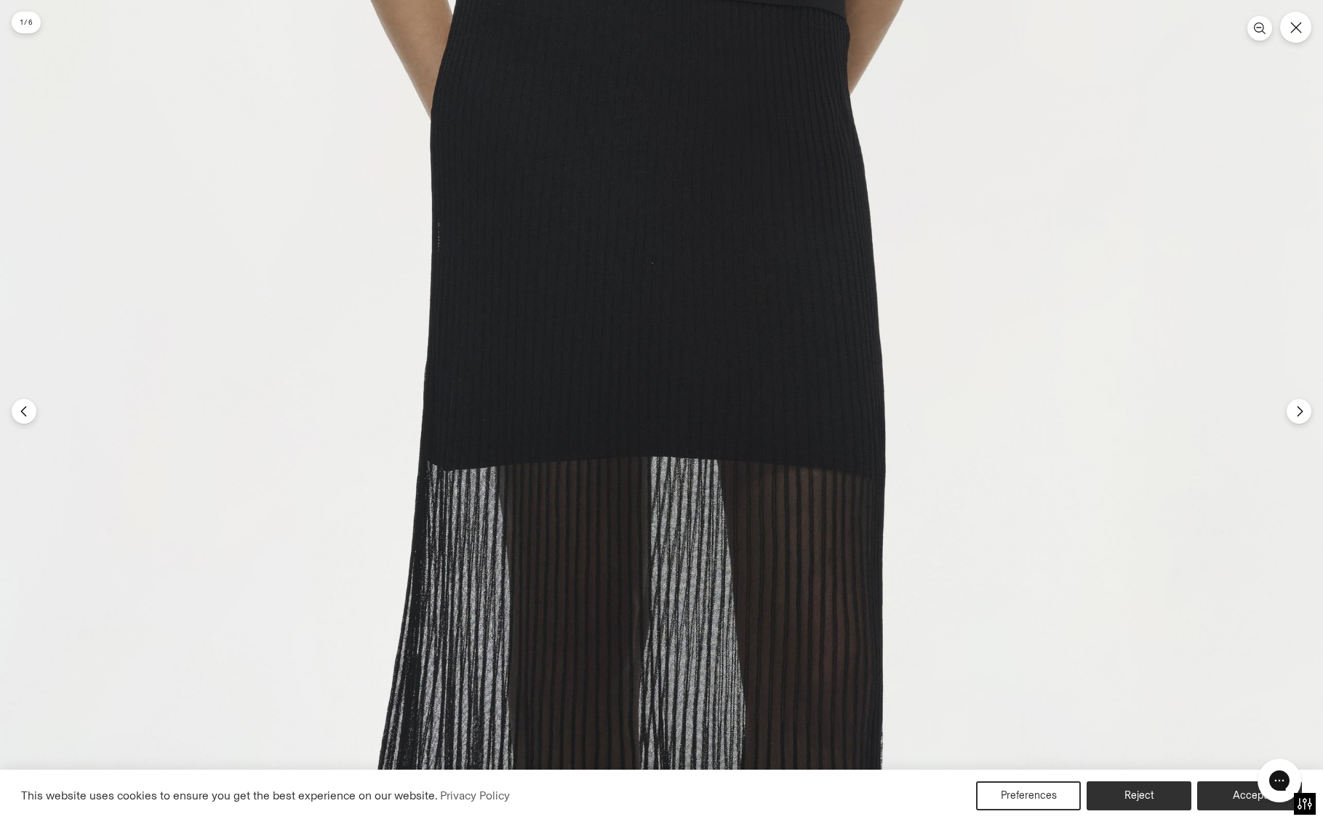
click at [666, 351] on img at bounding box center [674, 234] width 1645 height 2467
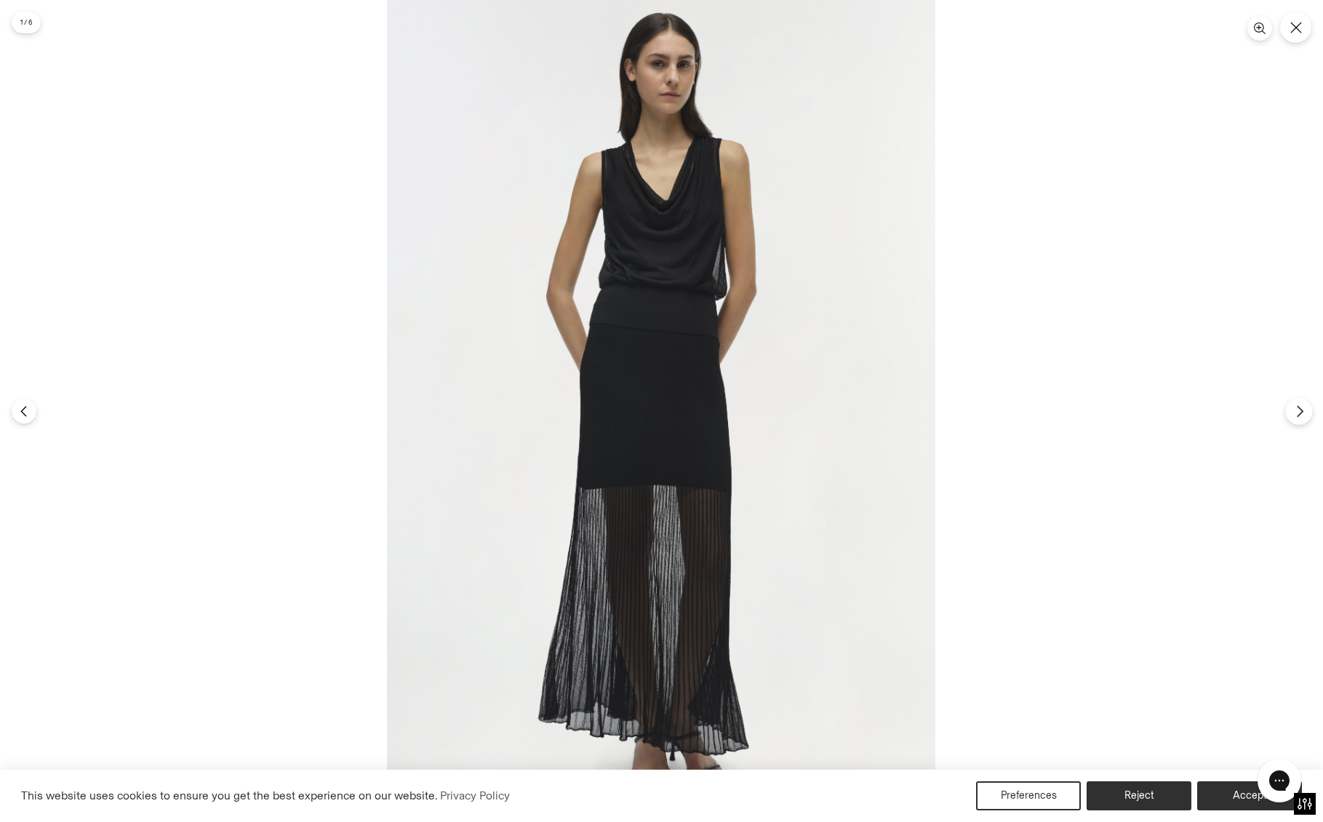
click at [1296, 417] on icon "Next" at bounding box center [1299, 411] width 13 height 13
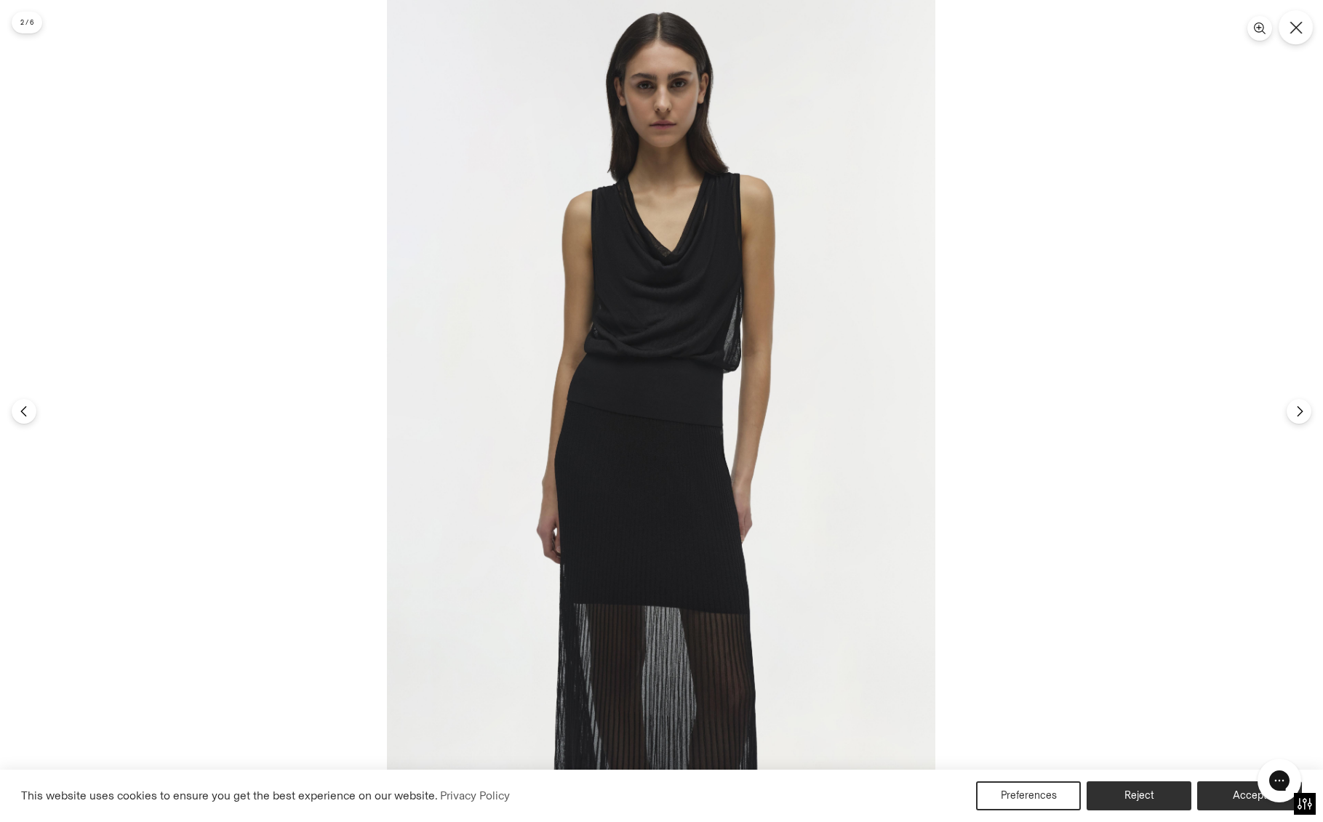
click at [1299, 30] on icon "Close" at bounding box center [1295, 27] width 13 height 13
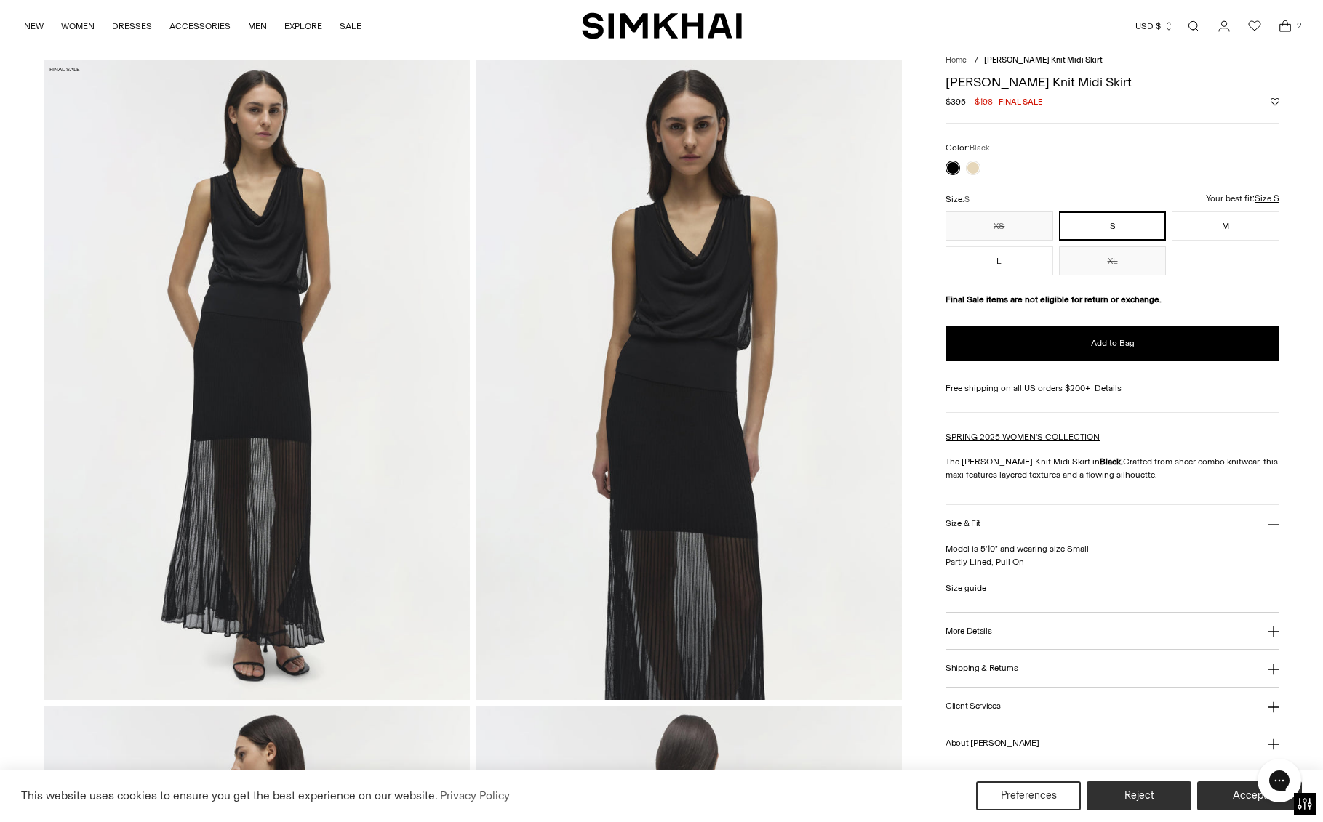
scroll to position [44, 0]
click at [199, 464] on img at bounding box center [257, 380] width 426 height 639
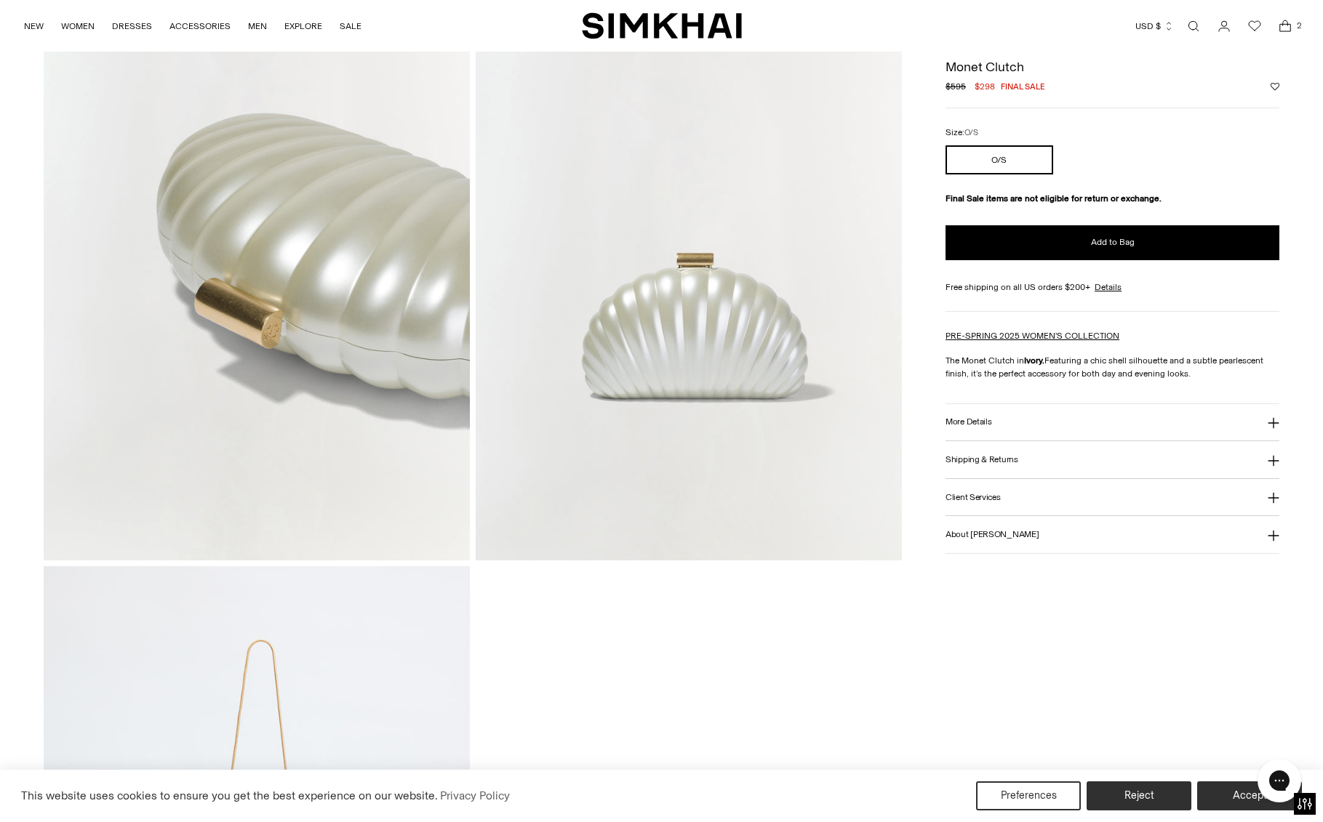
click at [1281, 28] on icon "Open cart modal" at bounding box center [1285, 26] width 20 height 15
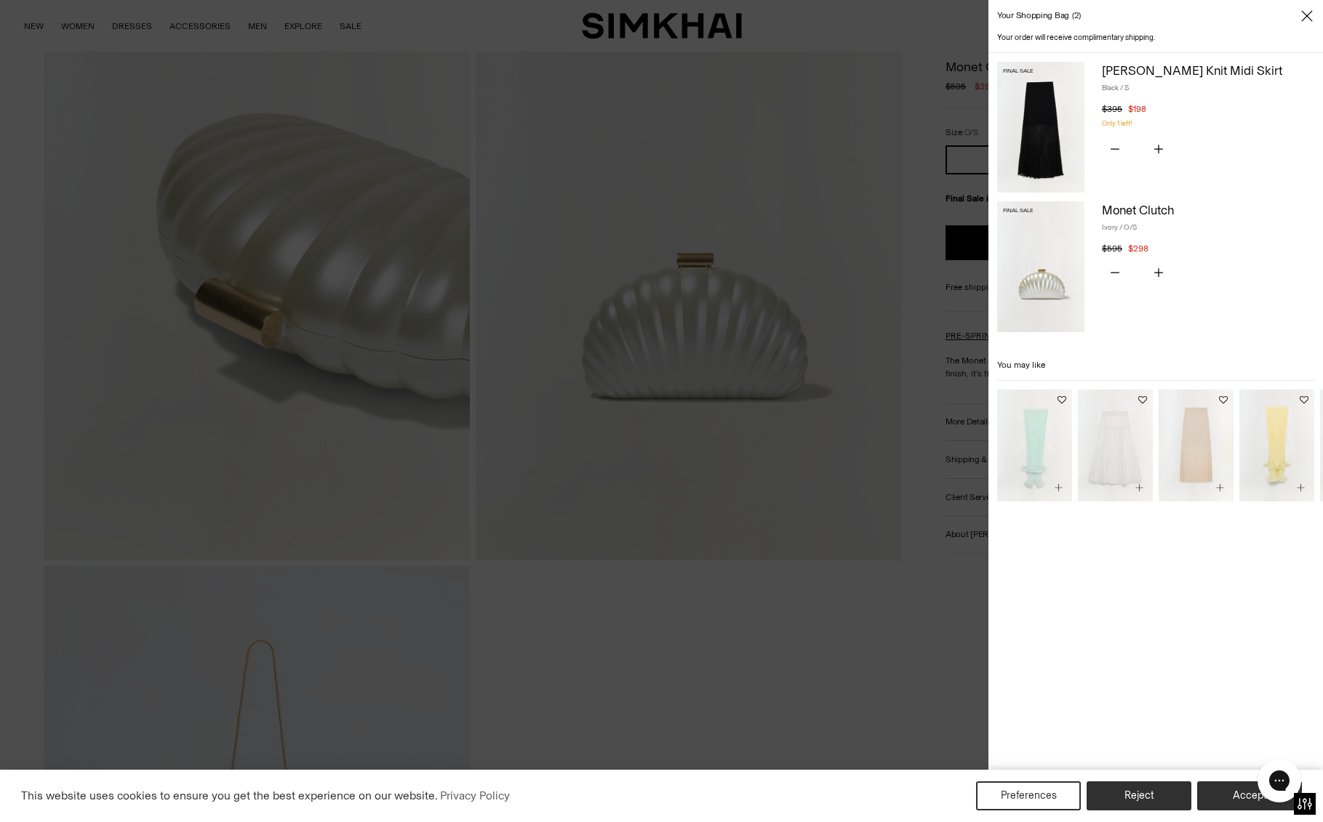
click at [1051, 137] on img at bounding box center [1040, 127] width 87 height 131
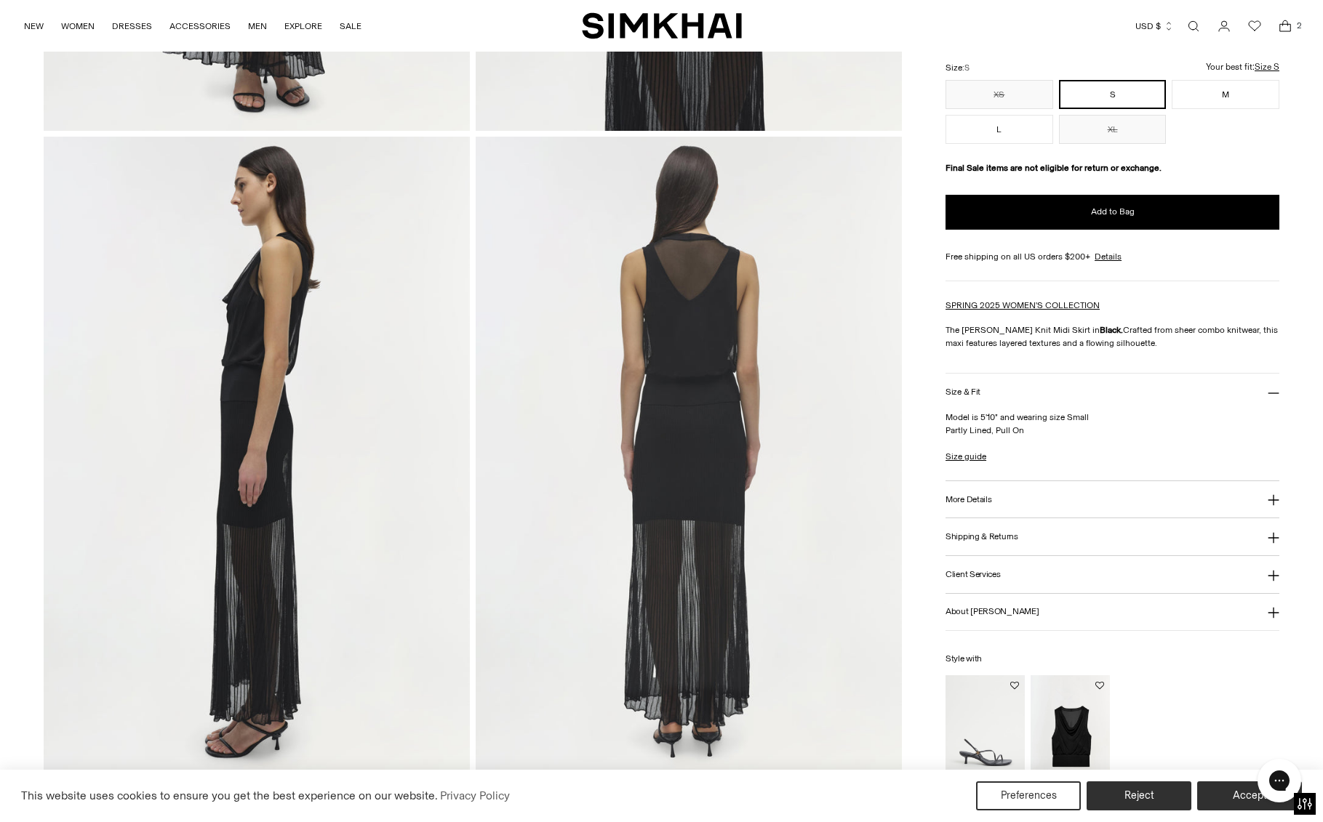
scroll to position [618, 0]
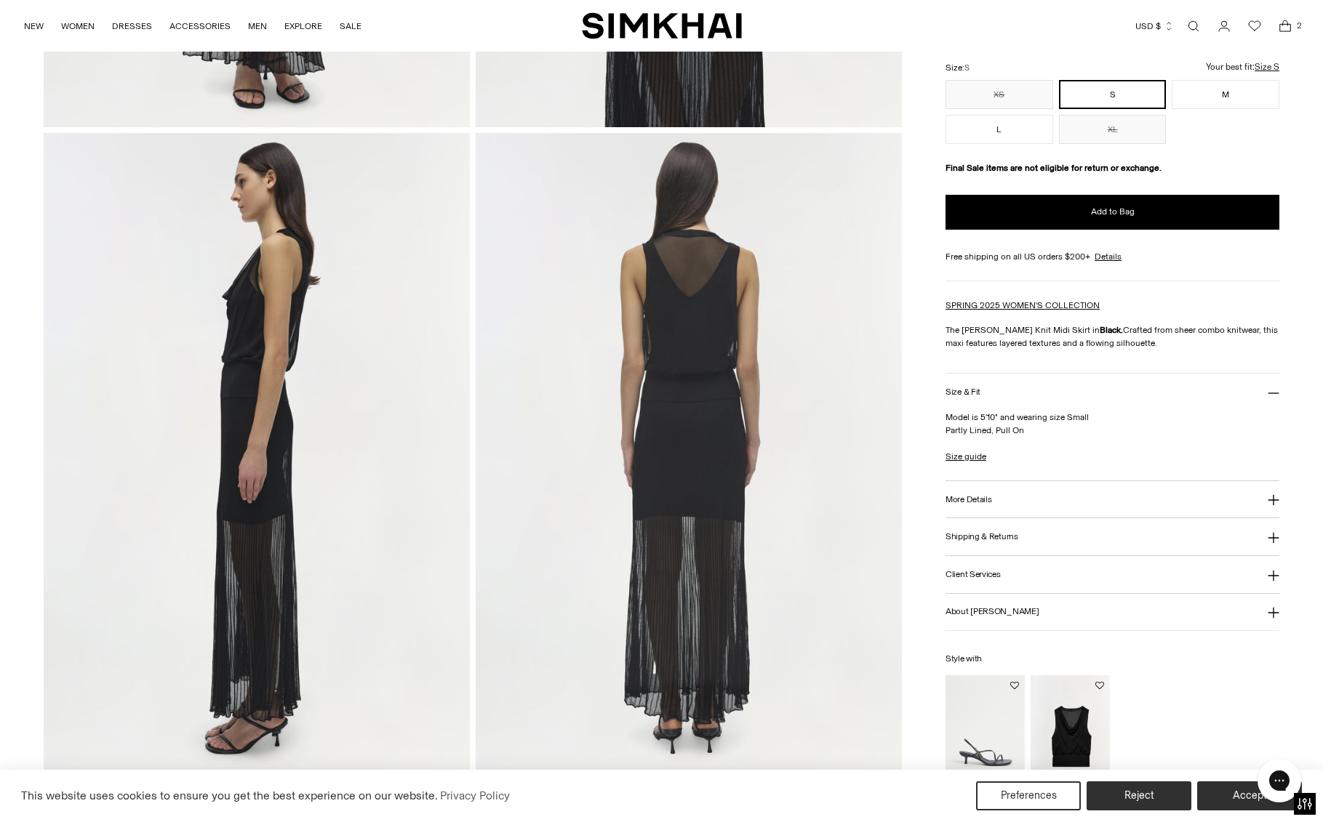
click at [713, 428] on img at bounding box center [689, 452] width 426 height 639
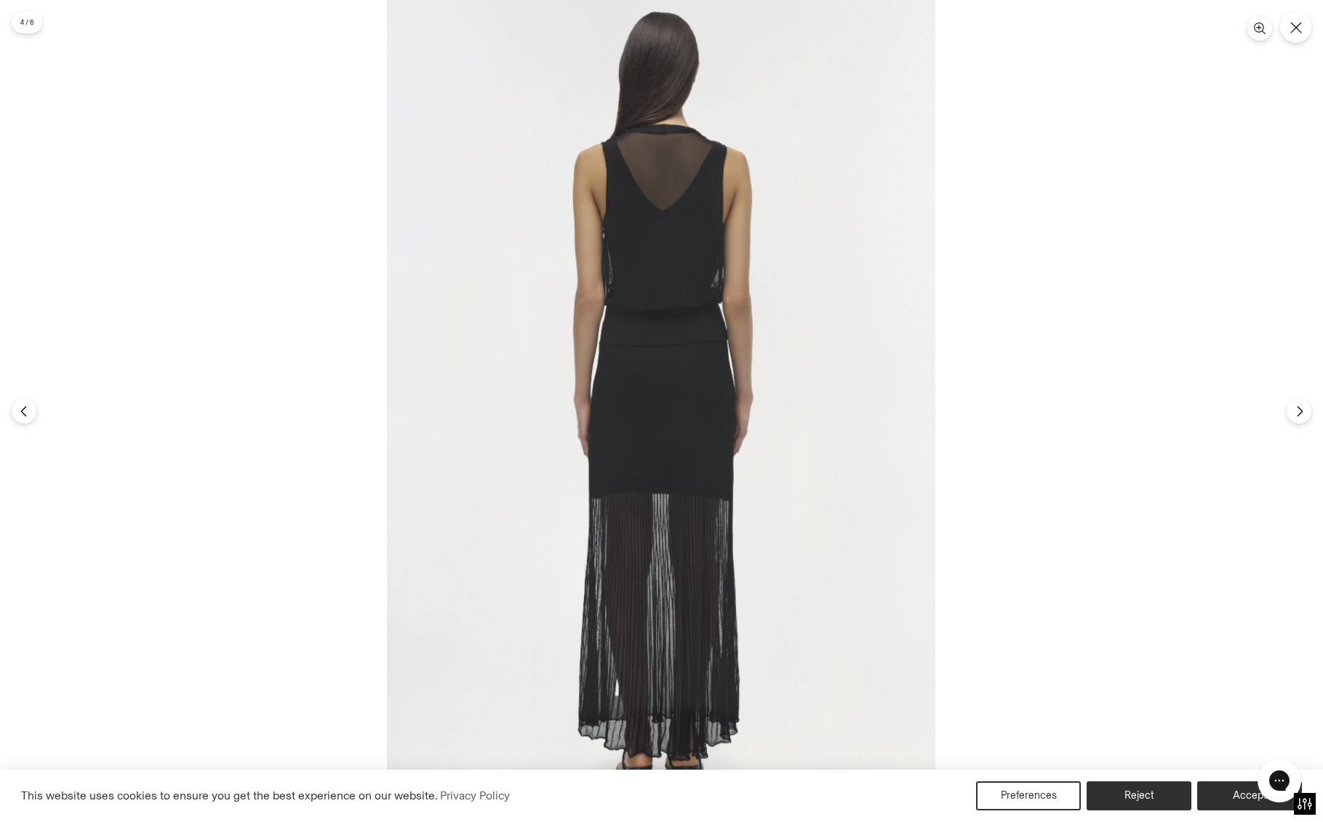
click at [687, 534] on img at bounding box center [661, 411] width 548 height 822
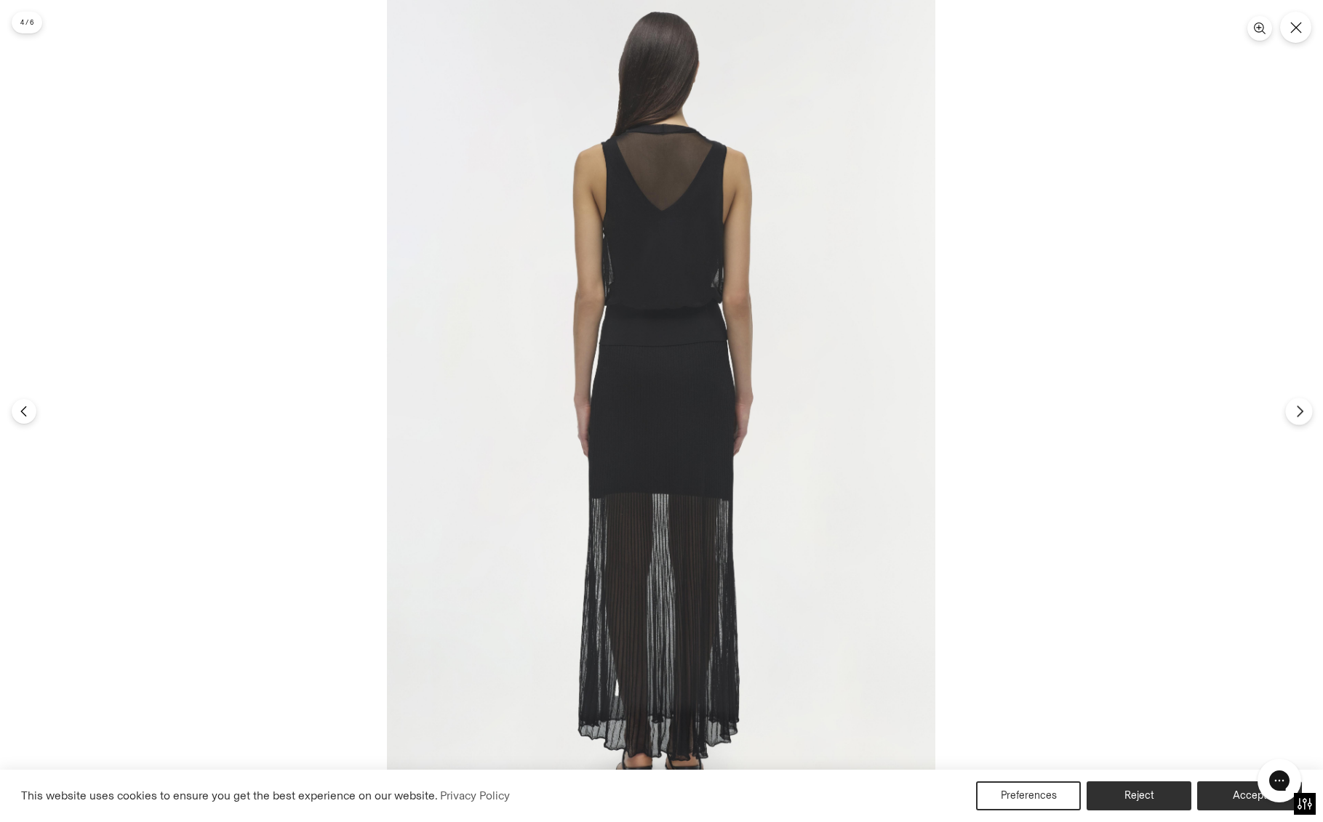
click at [1294, 410] on icon "Next" at bounding box center [1299, 411] width 13 height 13
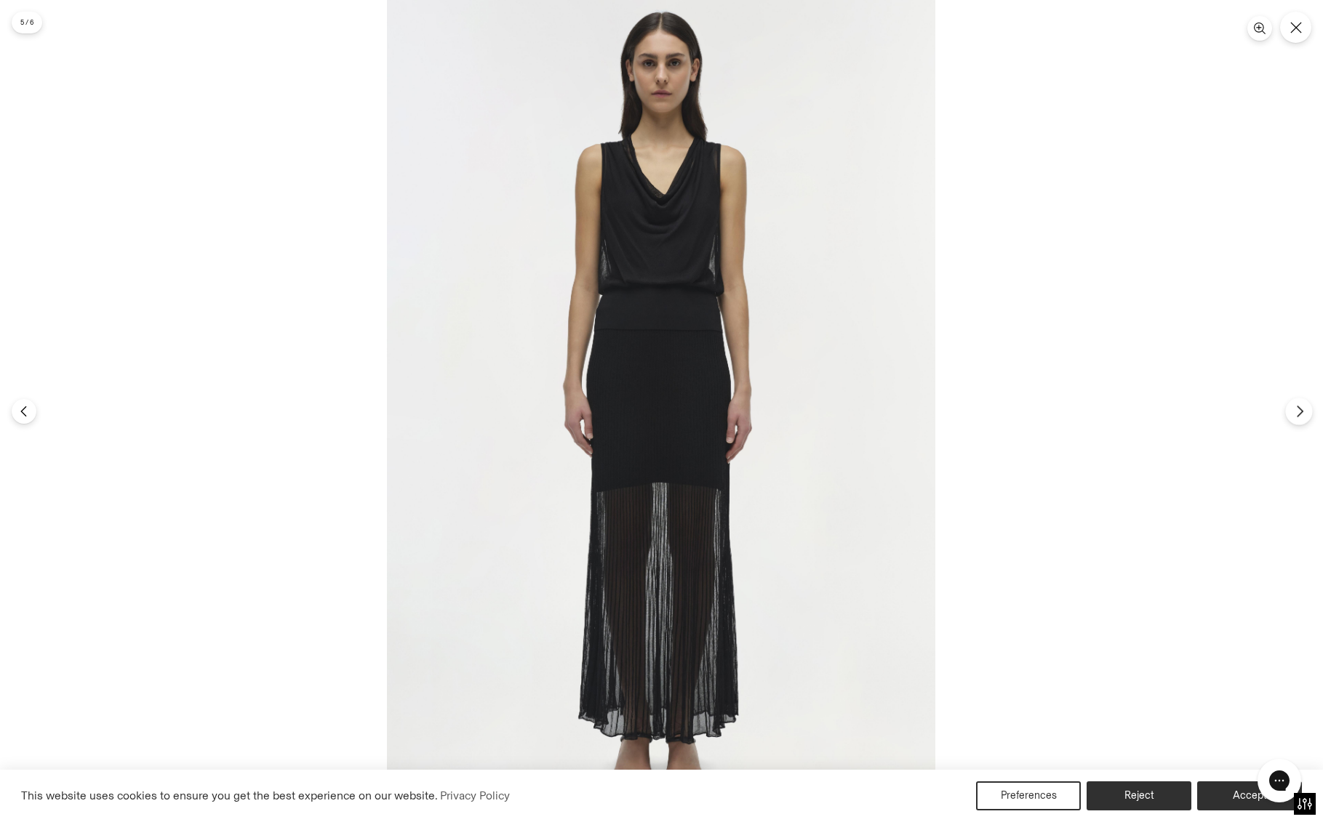
click at [1293, 410] on icon "Next" at bounding box center [1299, 411] width 13 height 13
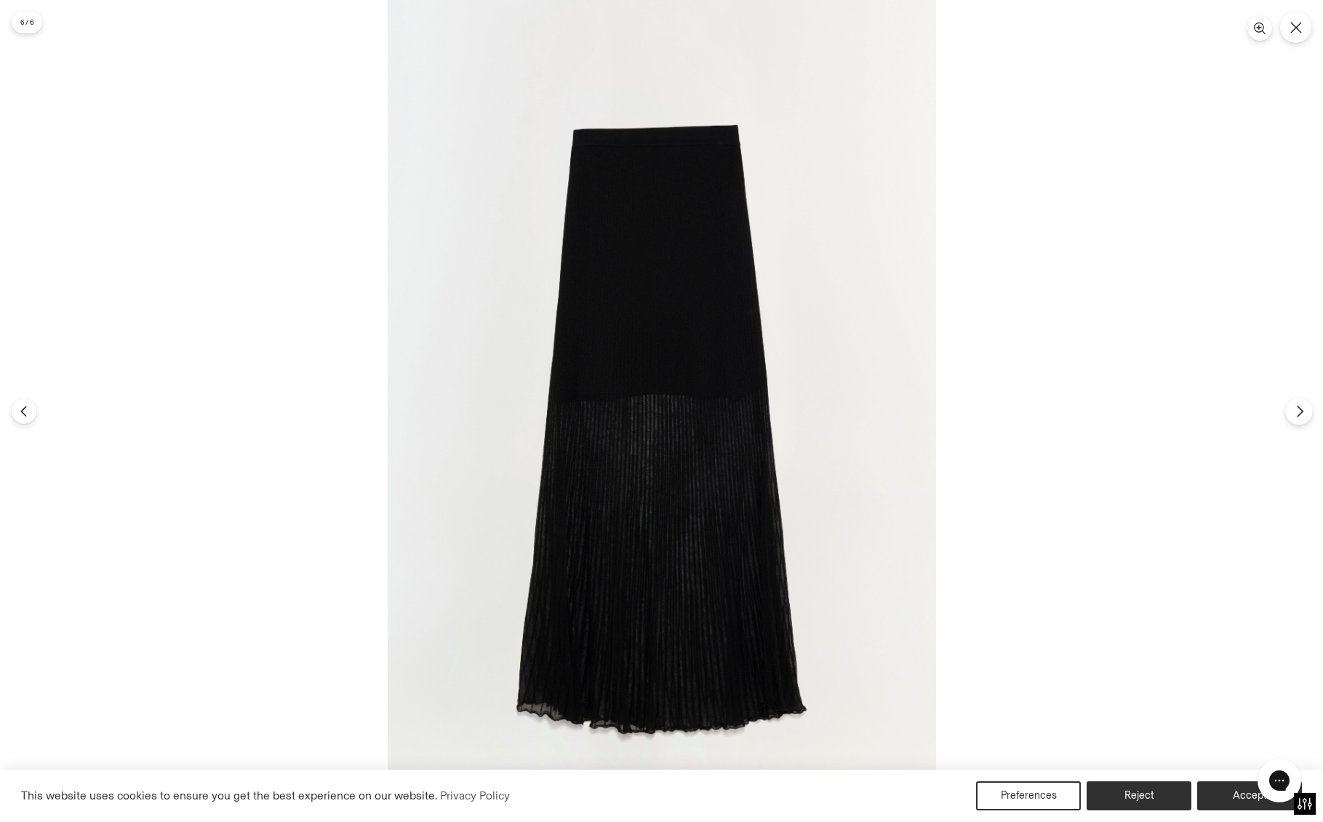
click at [1293, 410] on icon "Next" at bounding box center [1299, 411] width 13 height 13
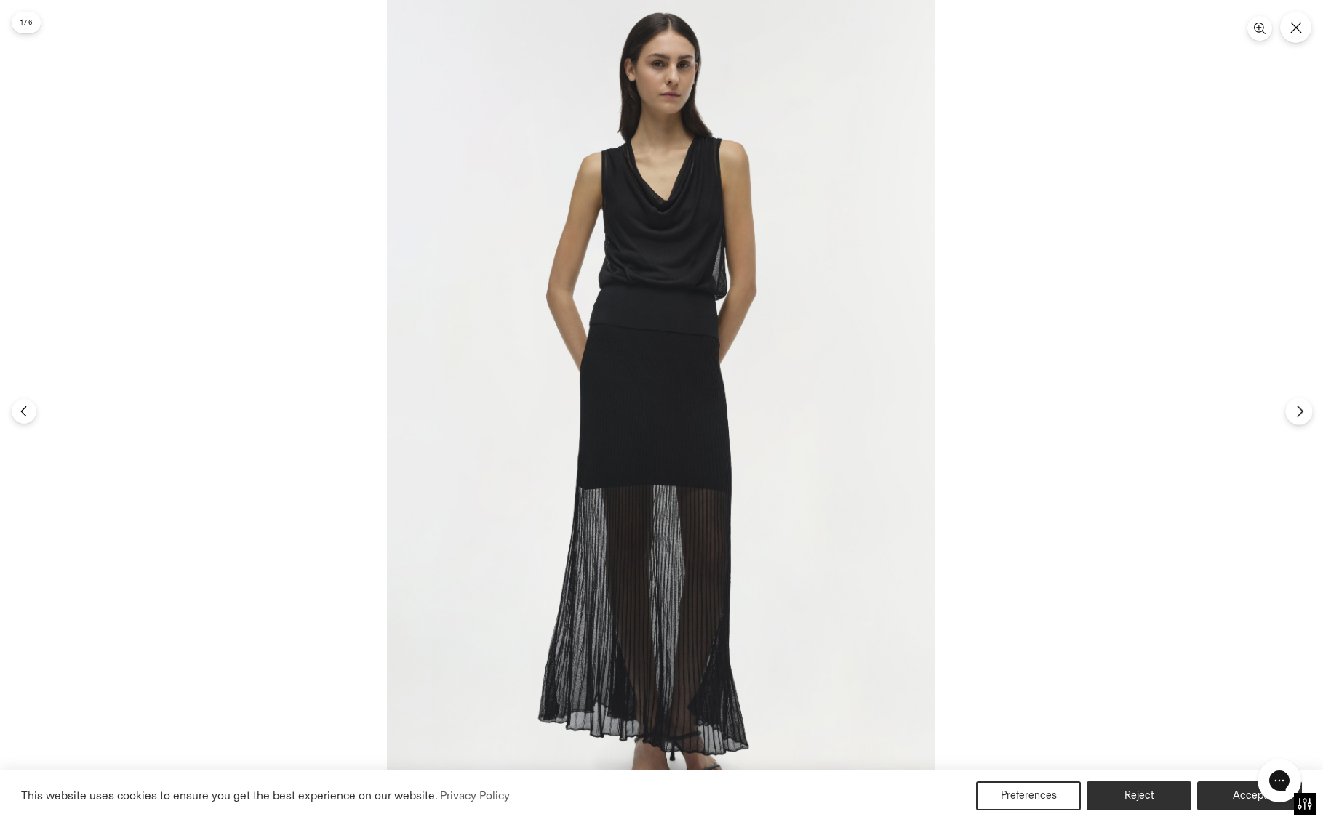
click at [1293, 410] on icon "Next" at bounding box center [1299, 411] width 13 height 13
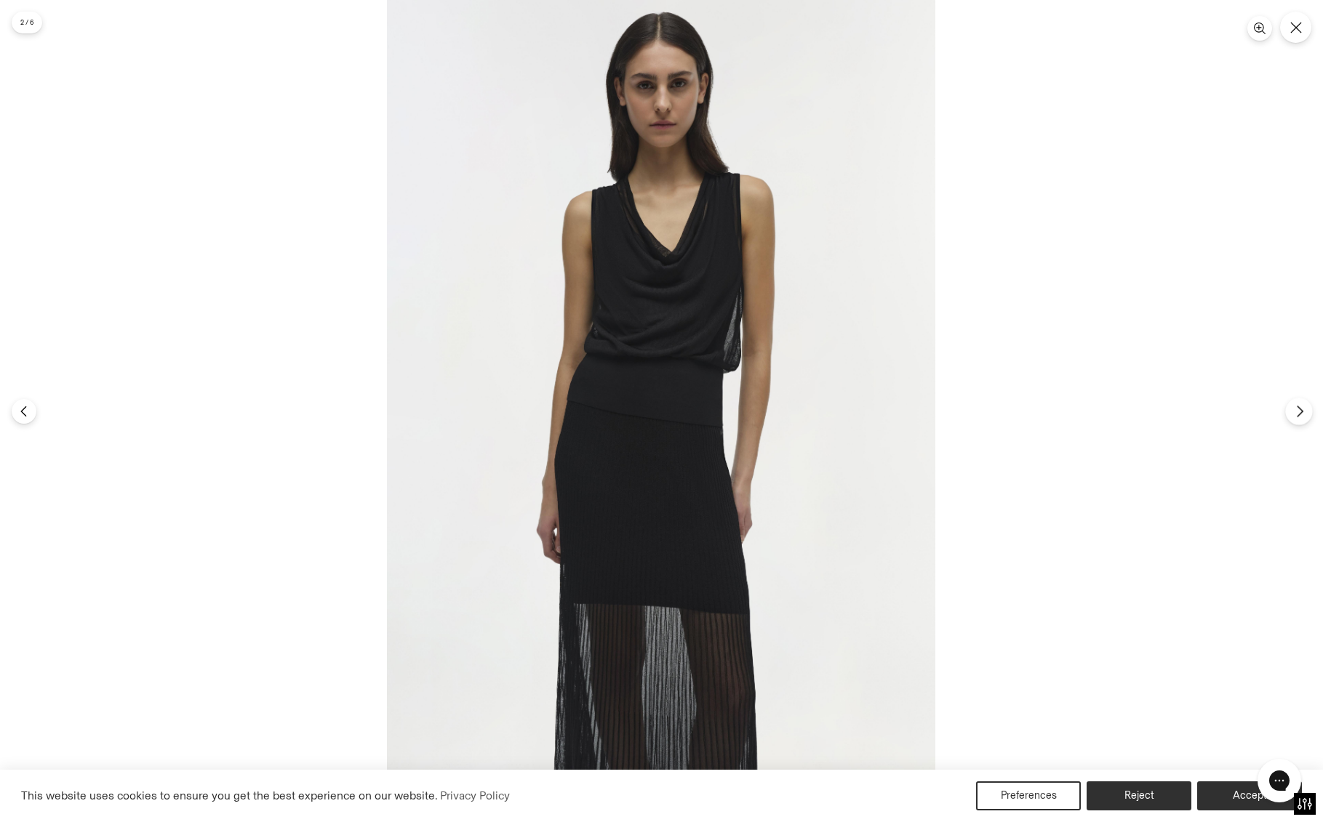
click at [1293, 410] on icon "Next" at bounding box center [1299, 411] width 13 height 13
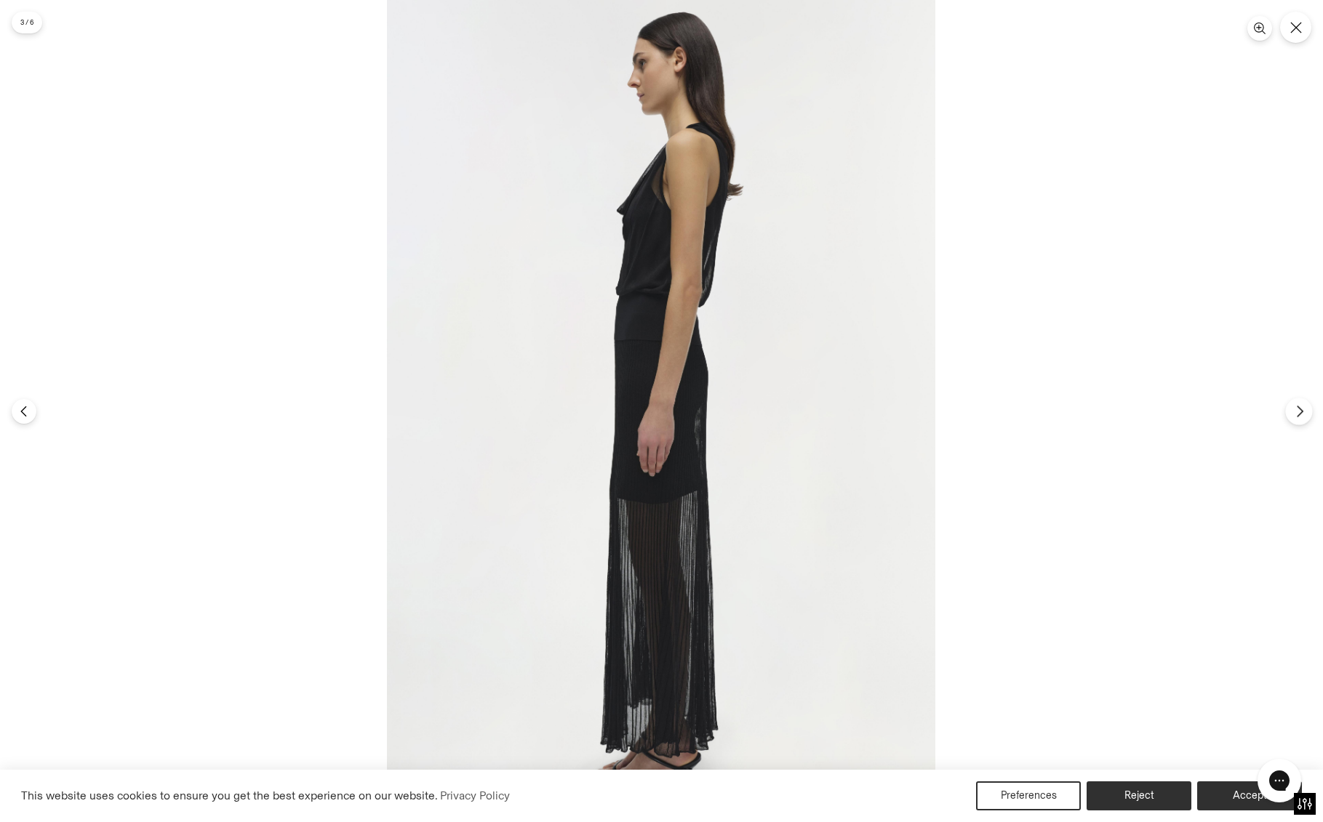
click at [1293, 410] on icon "Next" at bounding box center [1299, 411] width 13 height 13
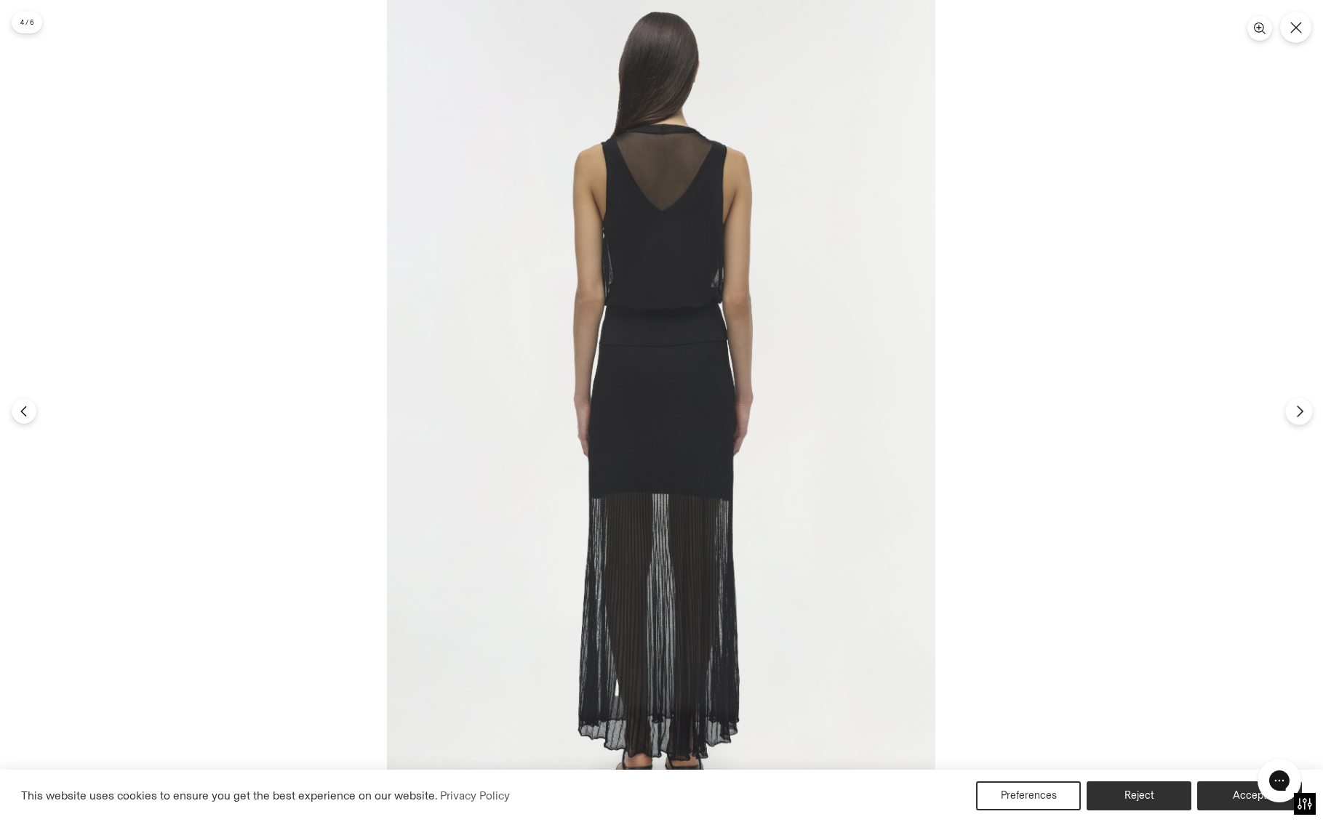
click at [1293, 410] on icon "Next" at bounding box center [1299, 411] width 13 height 13
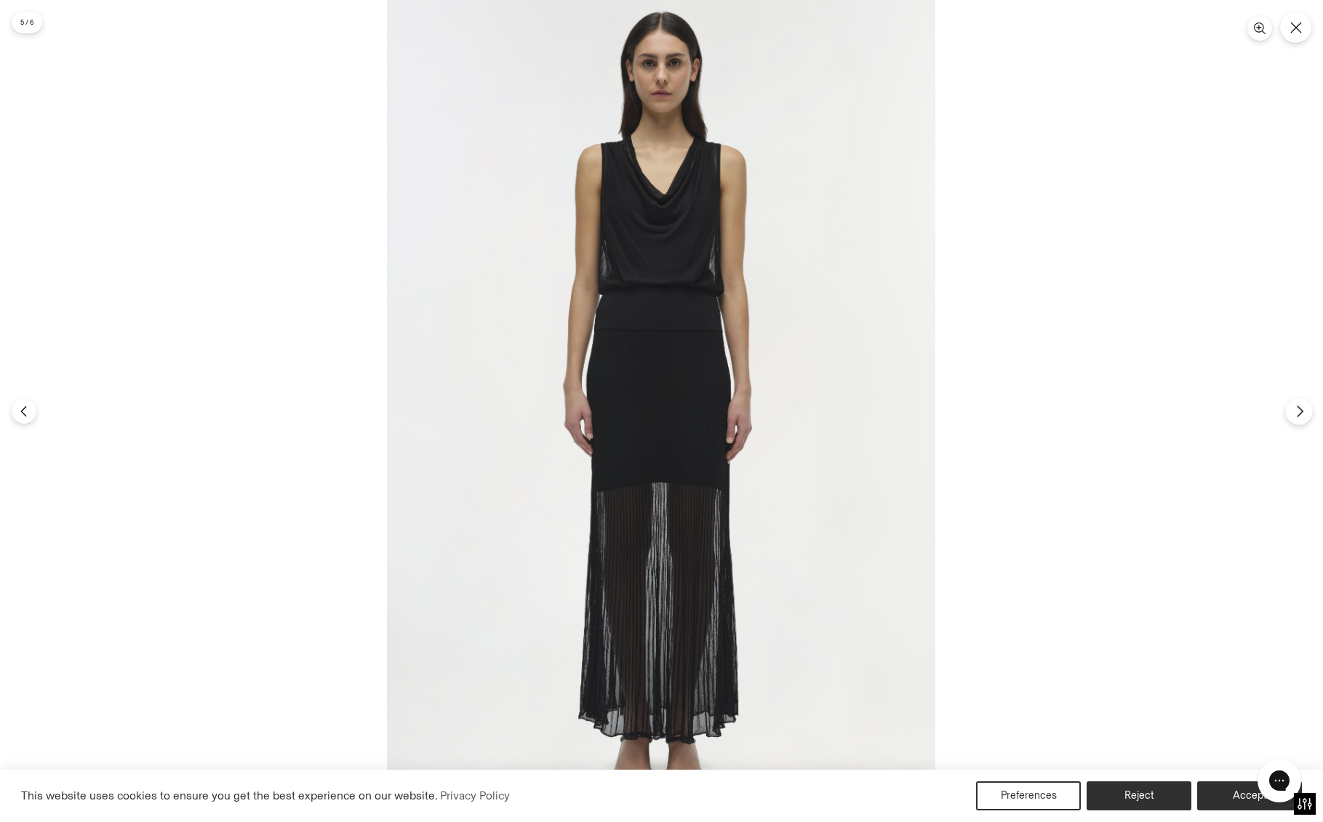
click at [1293, 410] on icon "Next" at bounding box center [1299, 411] width 13 height 13
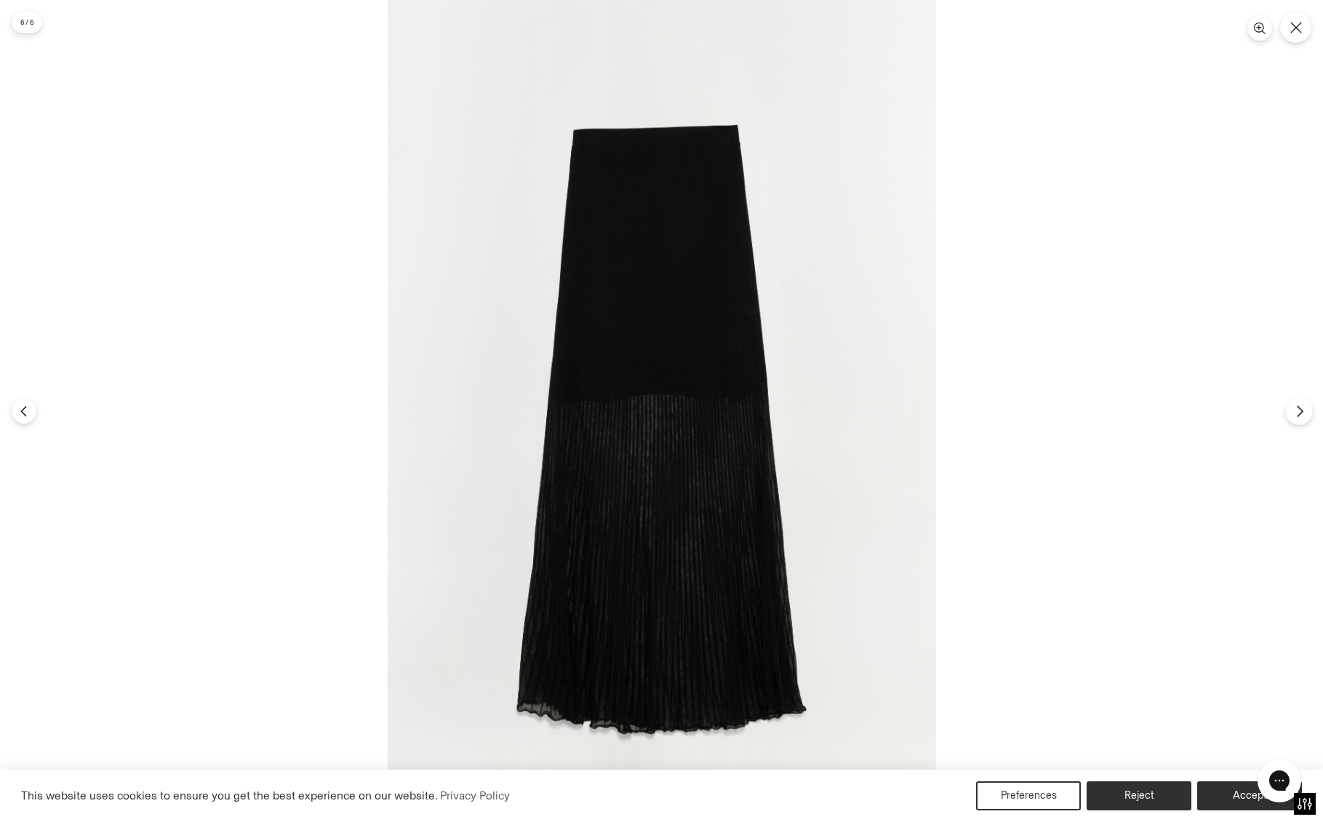
click at [1293, 410] on icon "Next" at bounding box center [1299, 411] width 13 height 13
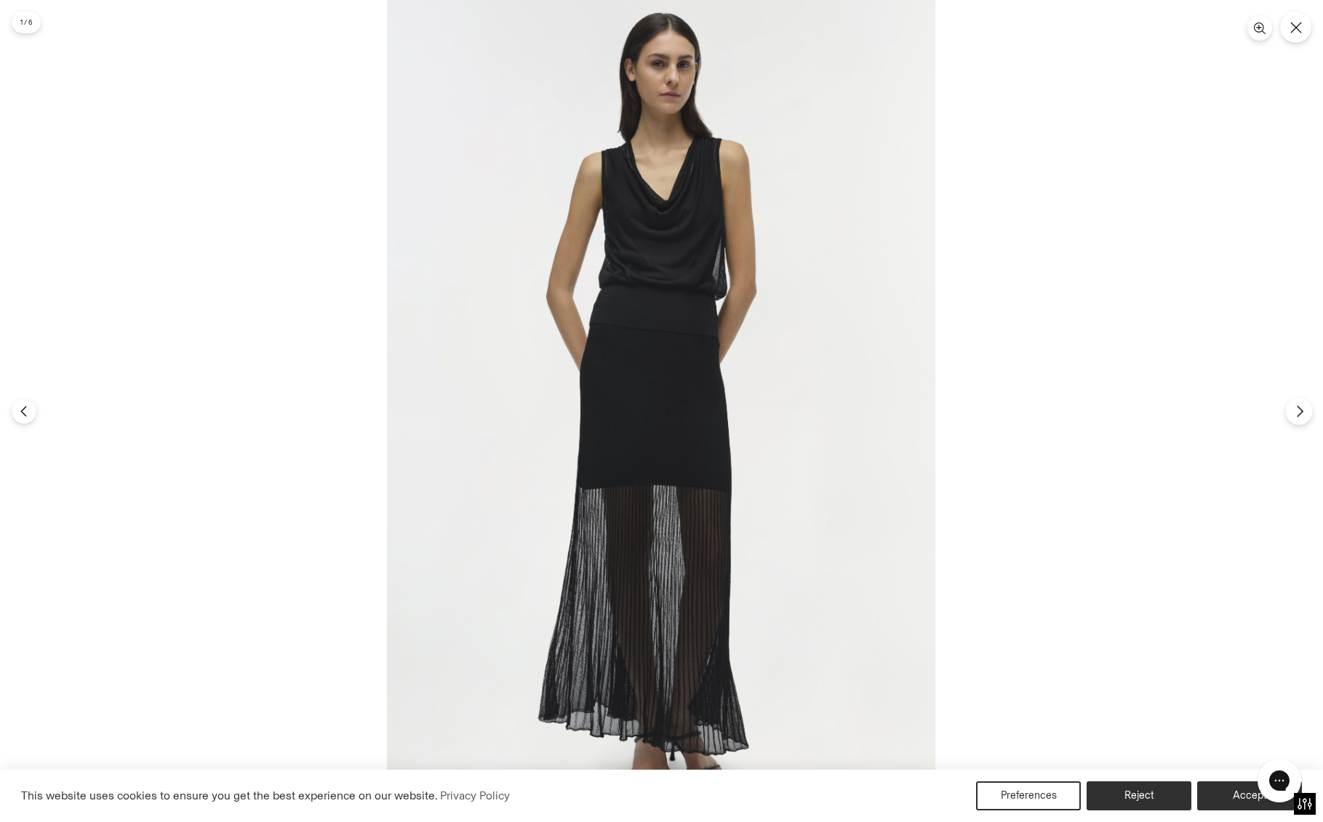
click at [1293, 410] on icon "Next" at bounding box center [1299, 411] width 13 height 13
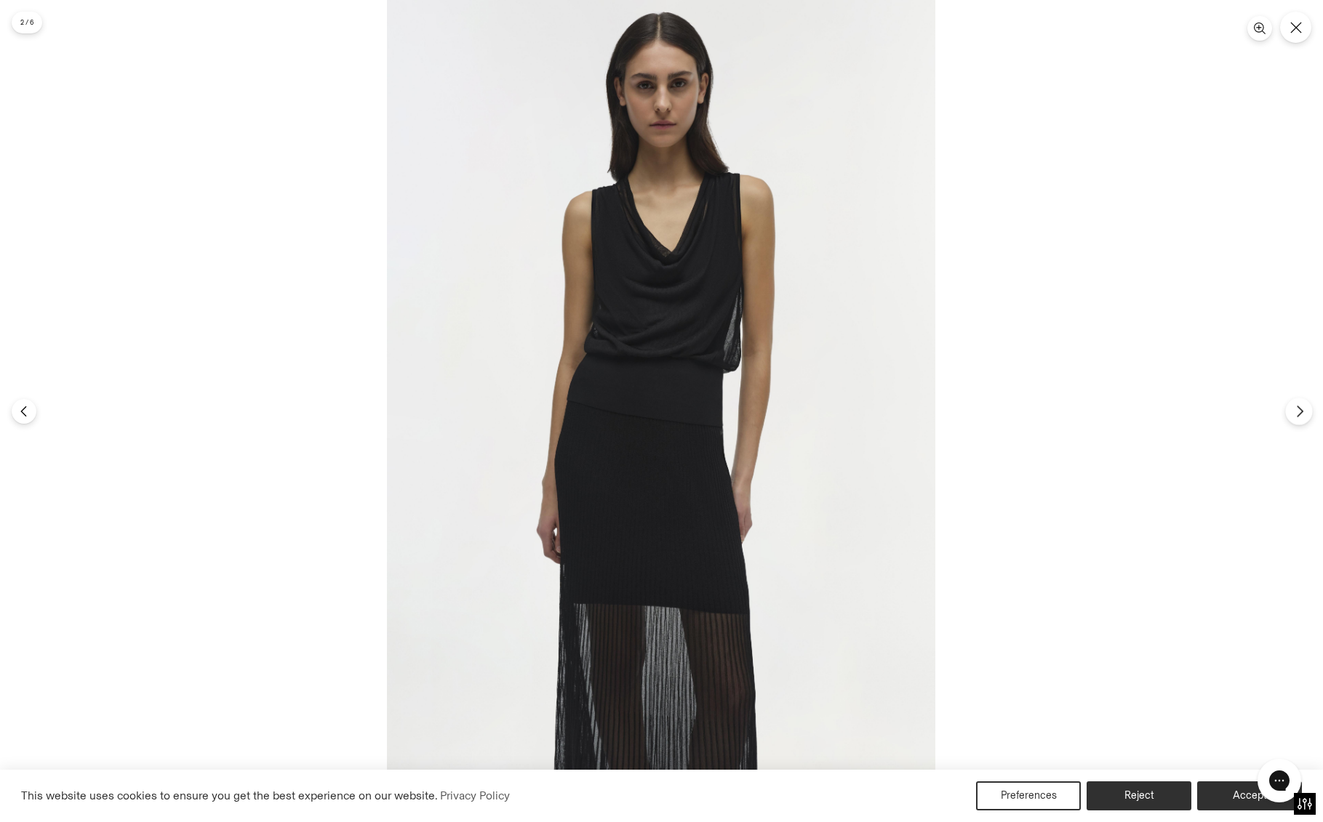
click at [1293, 410] on icon "Next" at bounding box center [1299, 411] width 13 height 13
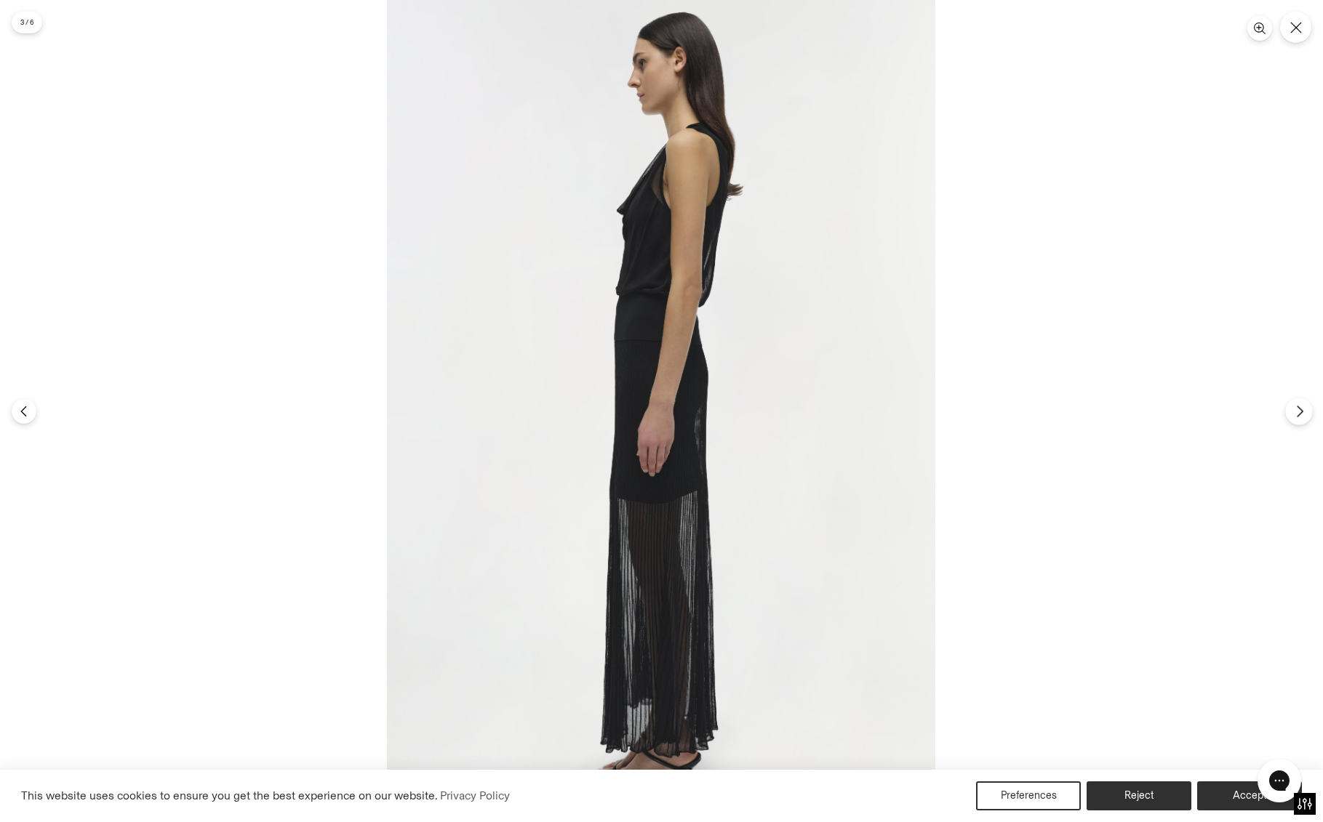
click at [1293, 410] on icon "Next" at bounding box center [1299, 411] width 13 height 13
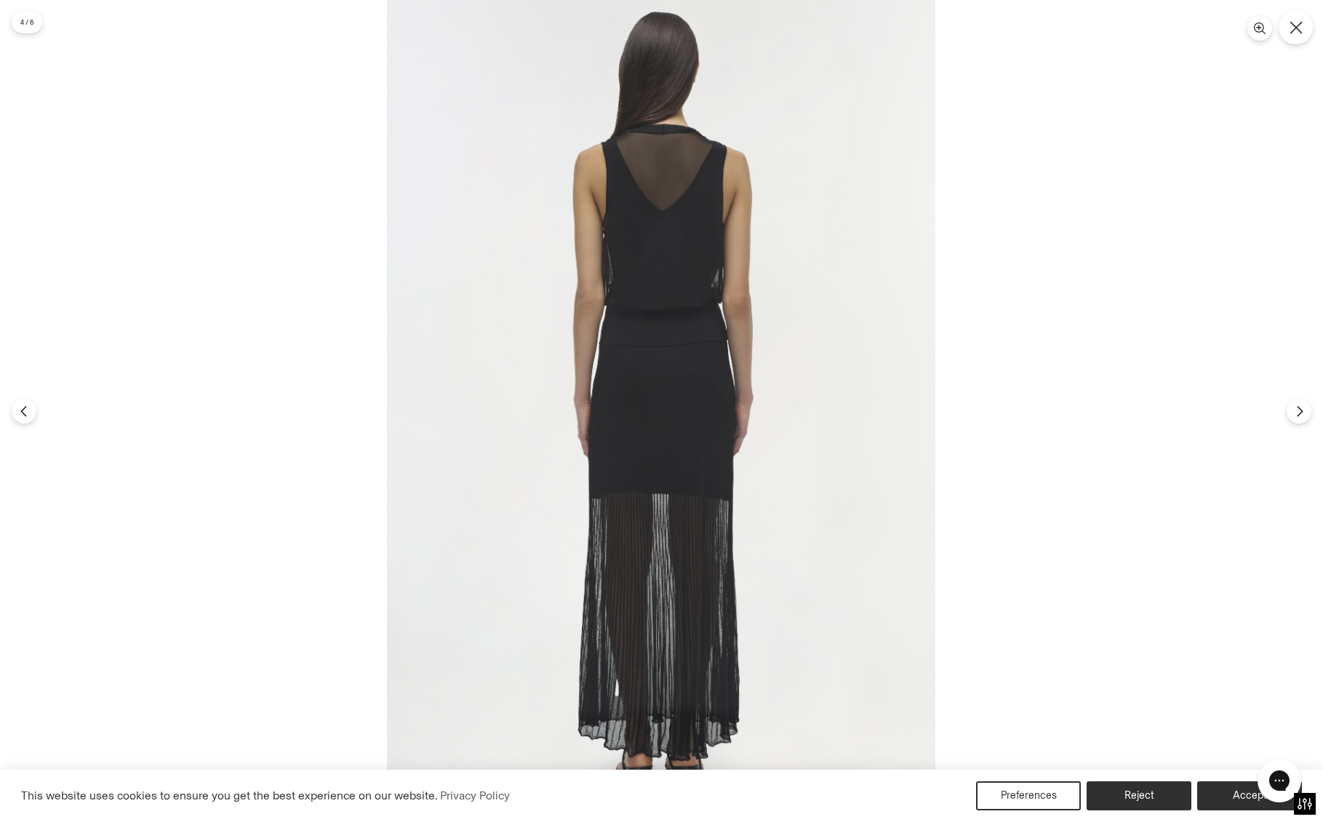
click at [1289, 29] on icon "Close" at bounding box center [1295, 27] width 13 height 13
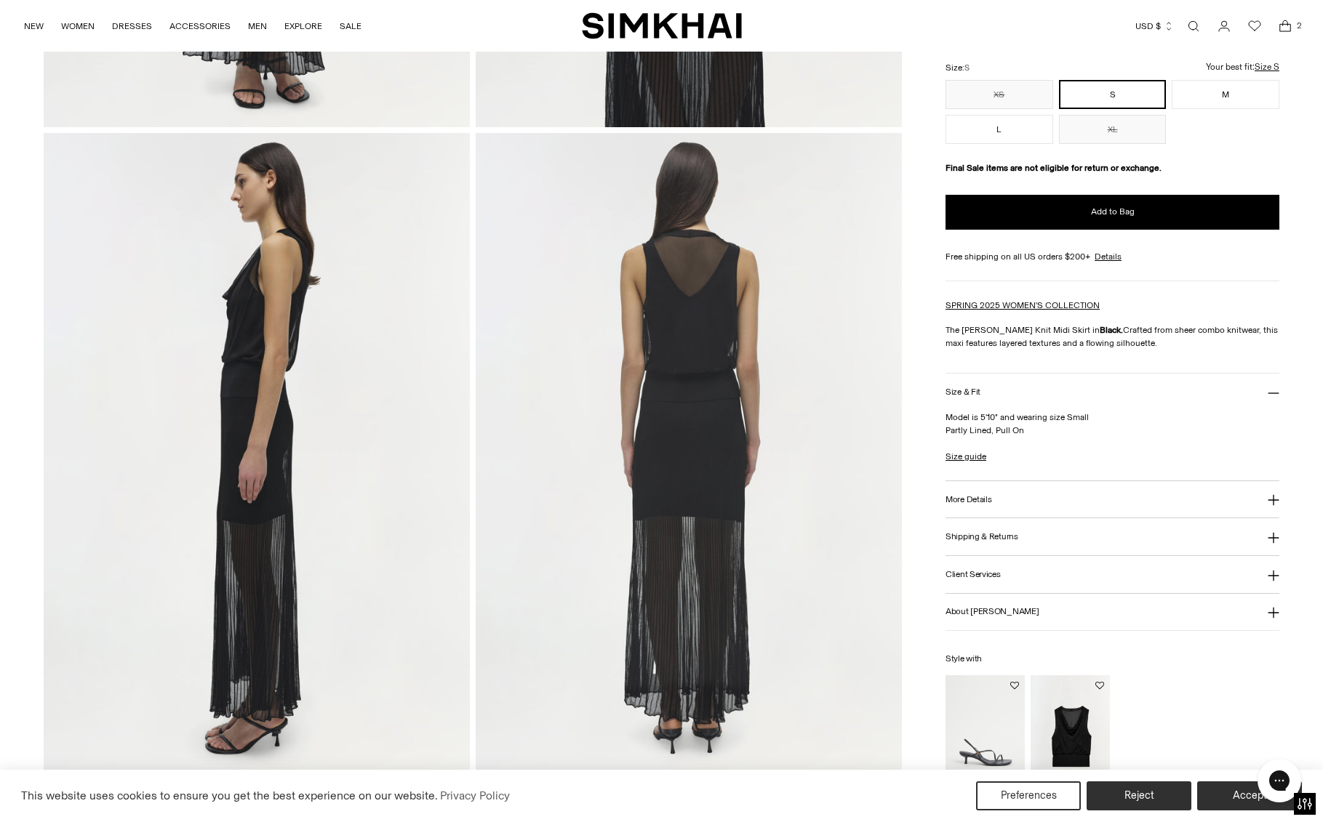
click at [1282, 25] on icon "Open cart modal" at bounding box center [1285, 26] width 20 height 15
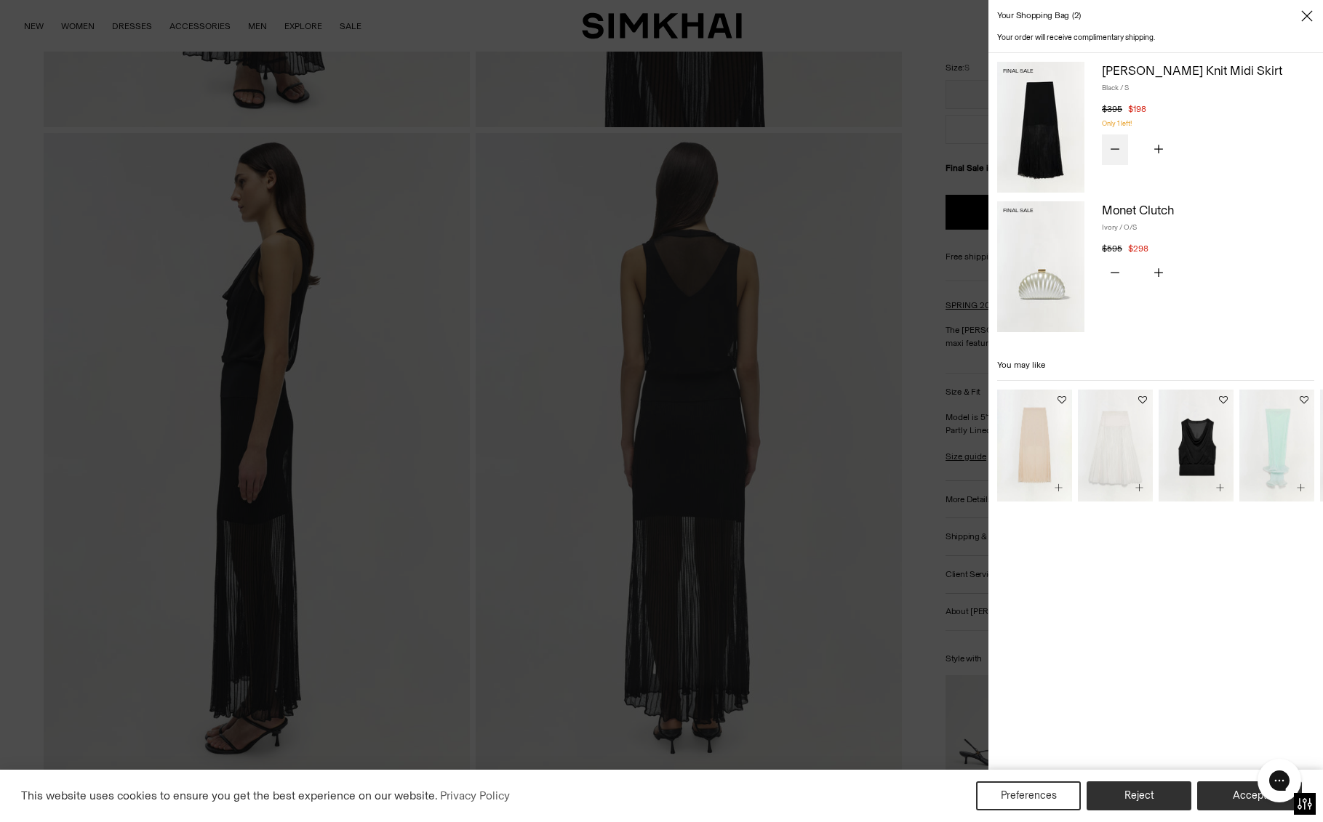
click at [1118, 146] on icon "Subtract product quantity" at bounding box center [1114, 149] width 9 height 9
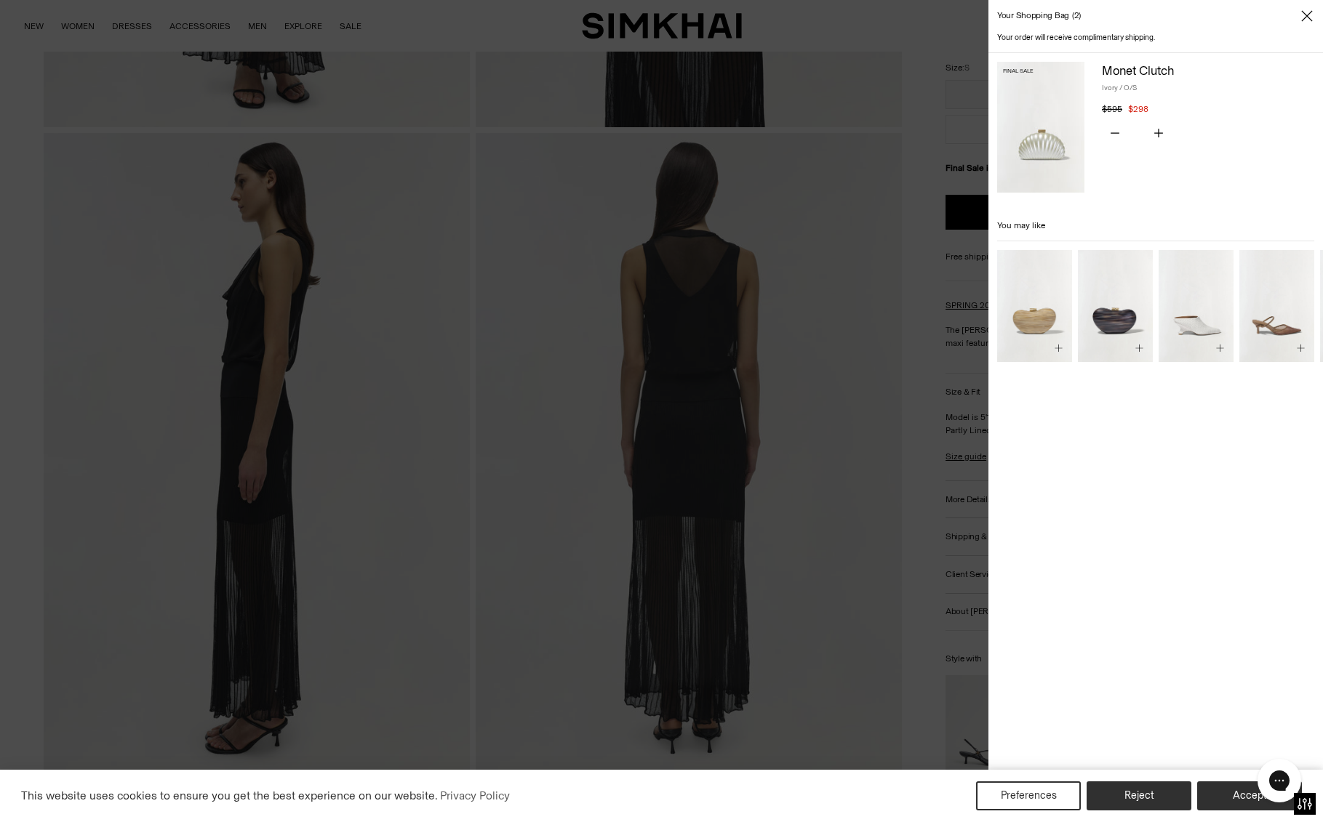
click at [811, 36] on div at bounding box center [661, 411] width 1323 height 822
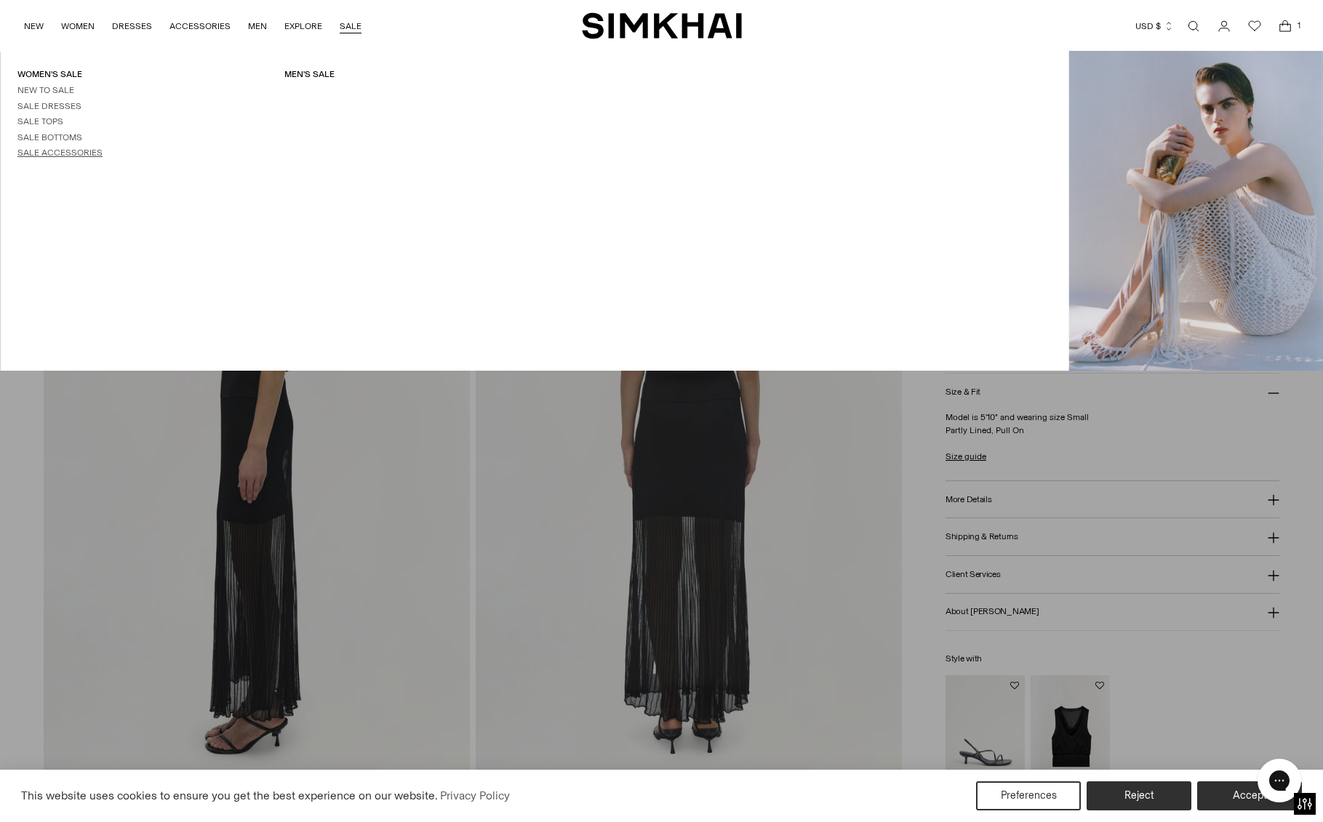
click at [64, 148] on link "Sale Accessories" at bounding box center [59, 153] width 85 height 10
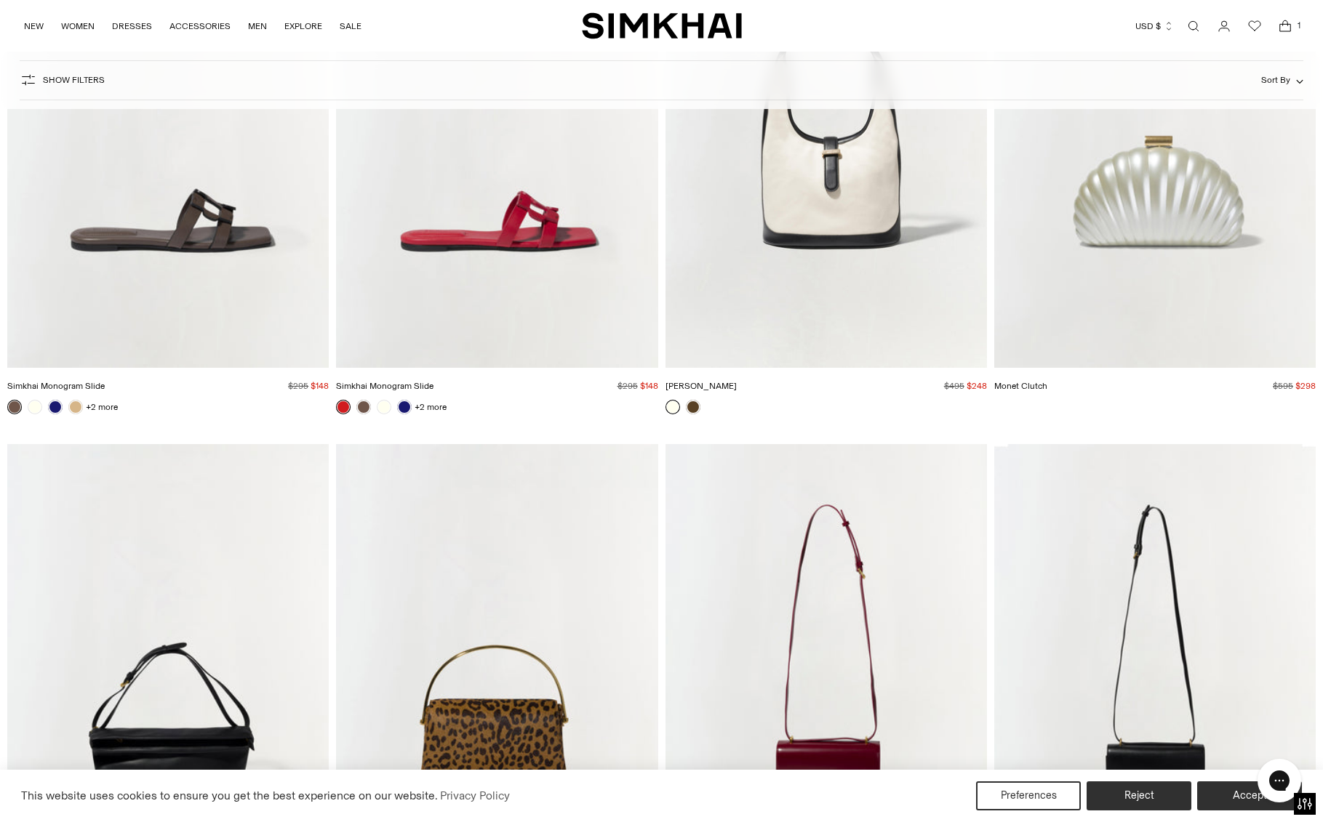
scroll to position [6182, 0]
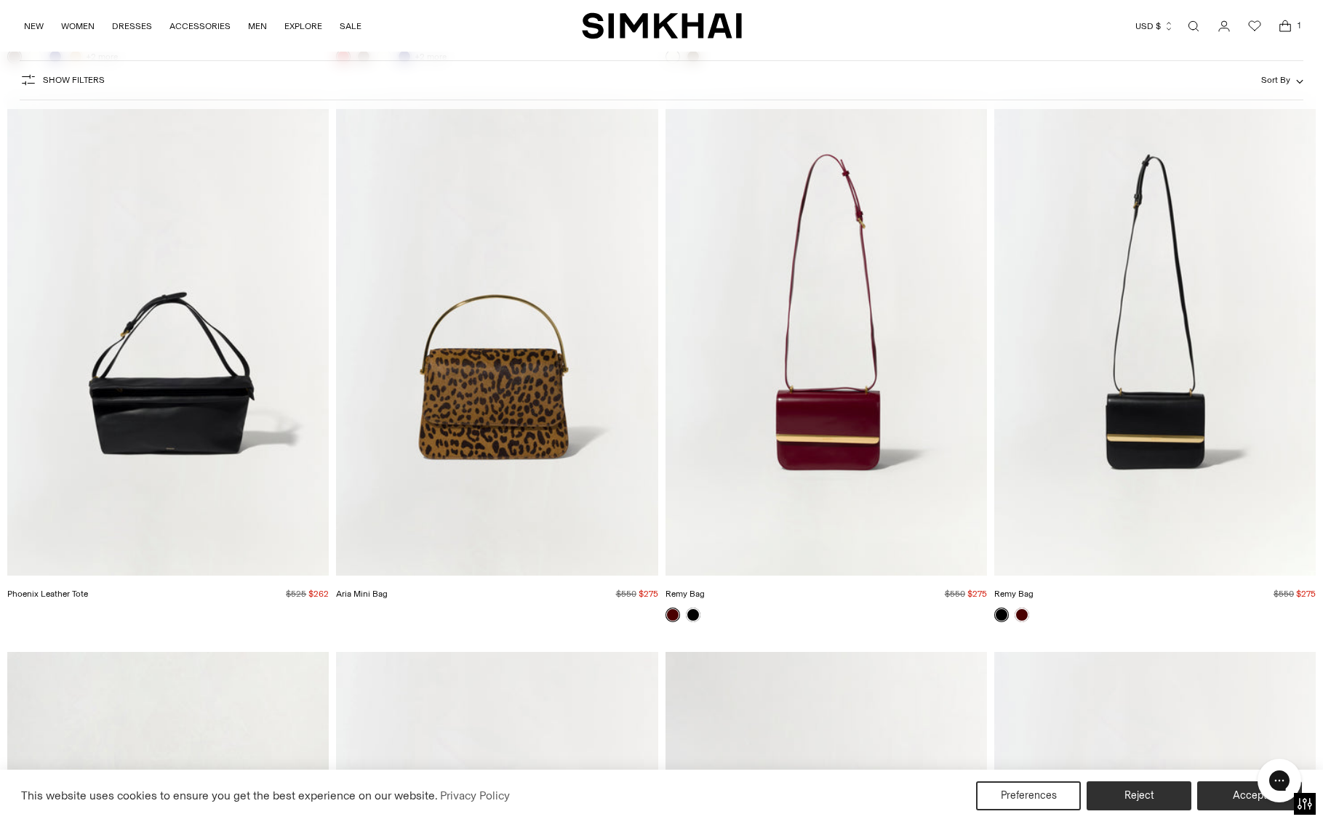
click at [1282, 24] on icon "Open cart modal" at bounding box center [1285, 27] width 11 height 7
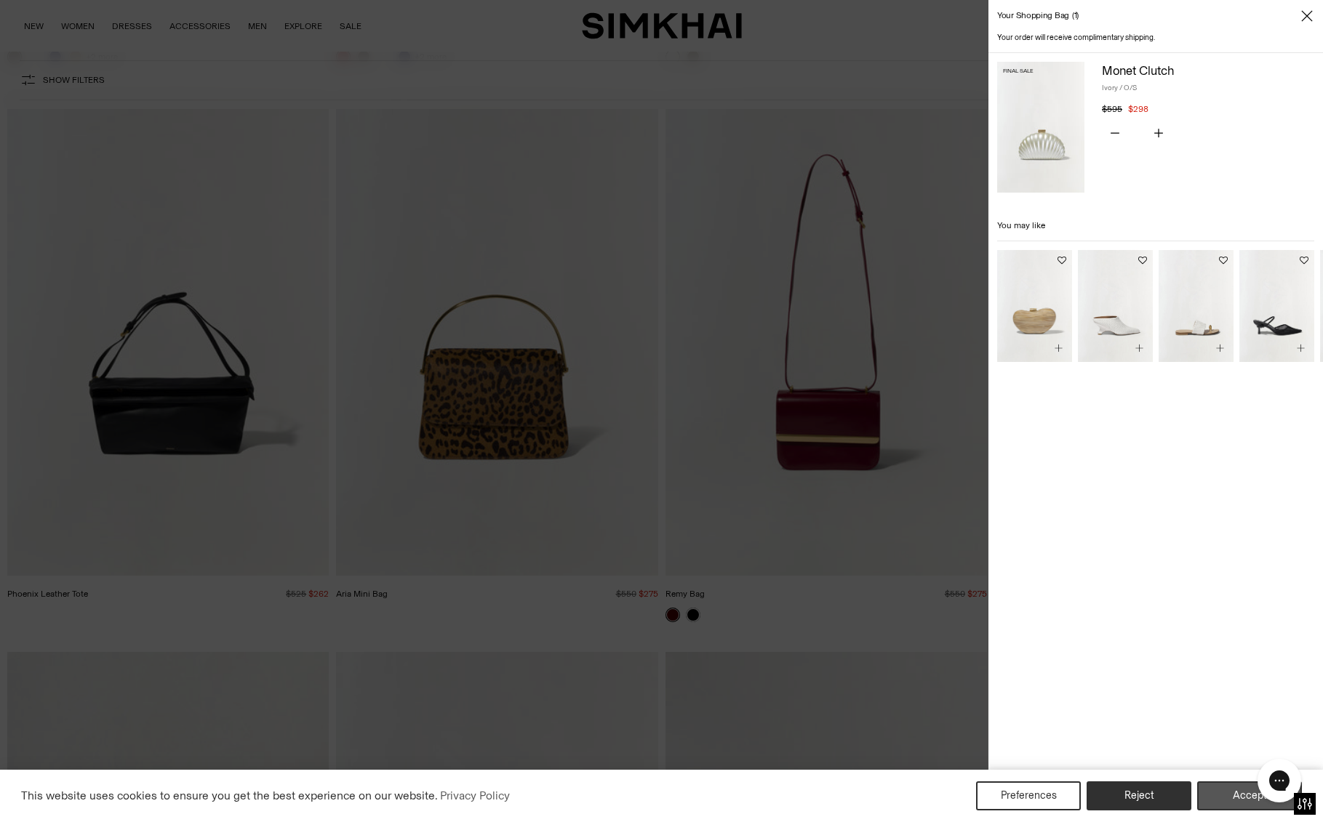
click at [1230, 795] on button "Accept" at bounding box center [1249, 796] width 105 height 29
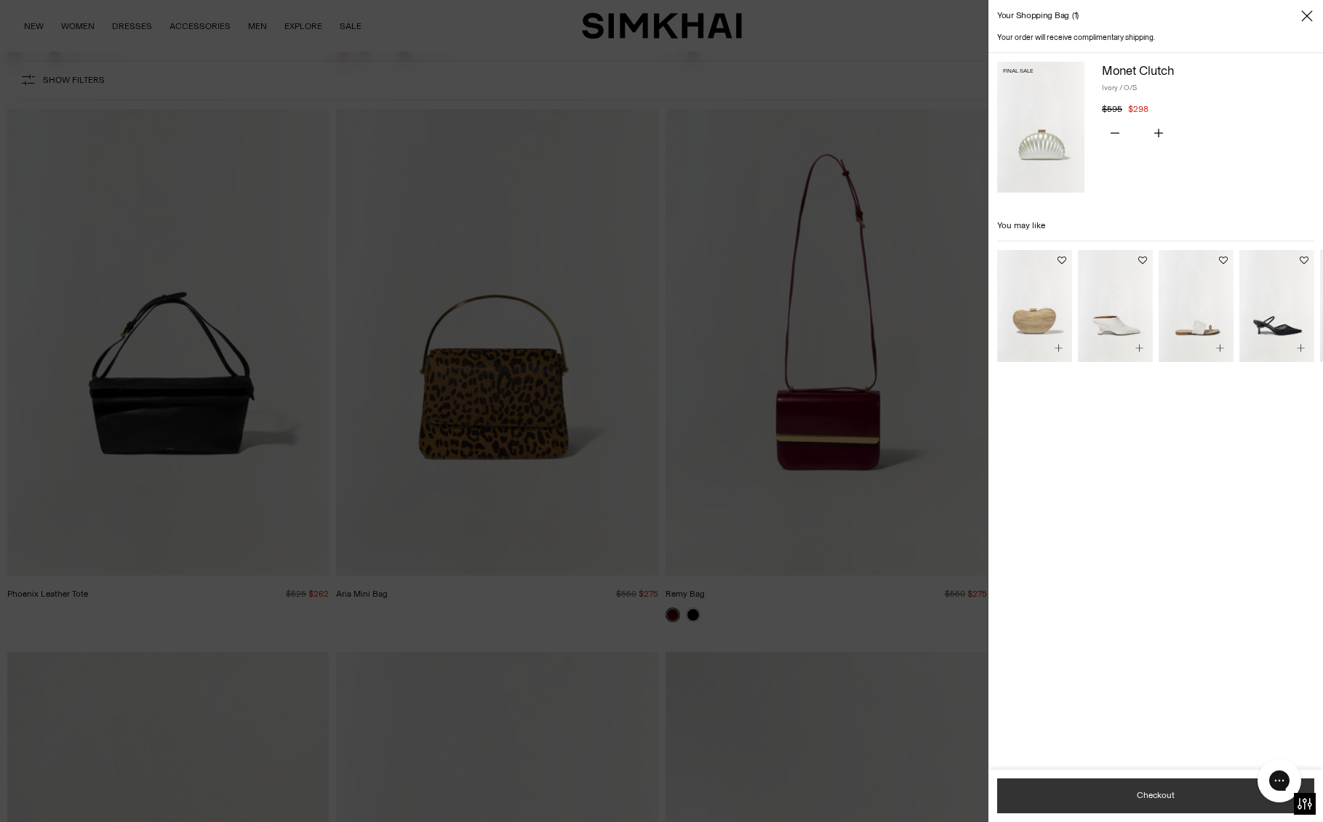
click at [1193, 789] on button "Checkout" at bounding box center [1155, 796] width 317 height 35
